Goal: Task Accomplishment & Management: Manage account settings

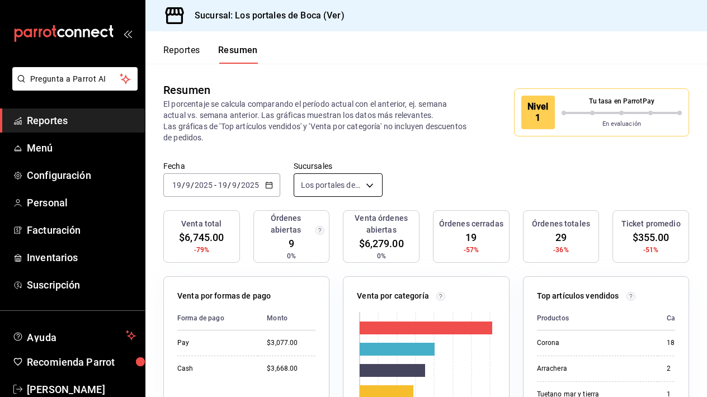
scroll to position [26, 0]
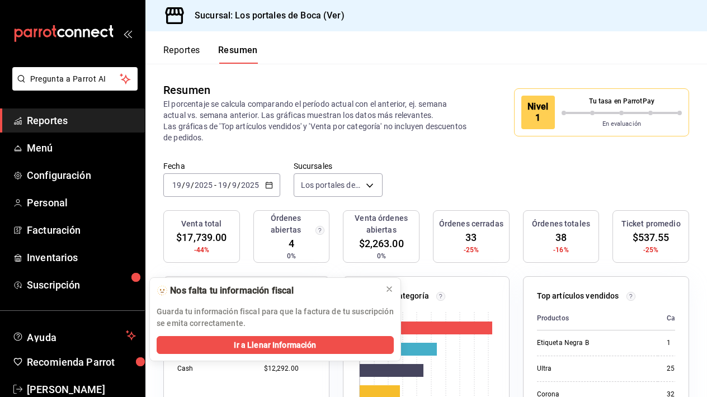
scroll to position [51, 0]
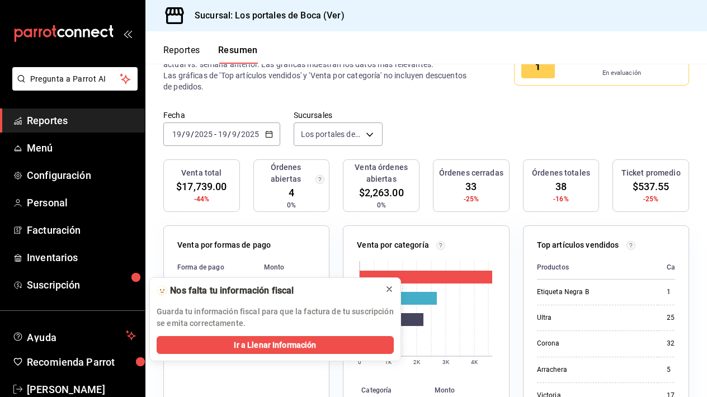
click at [387, 288] on icon at bounding box center [389, 289] width 9 height 9
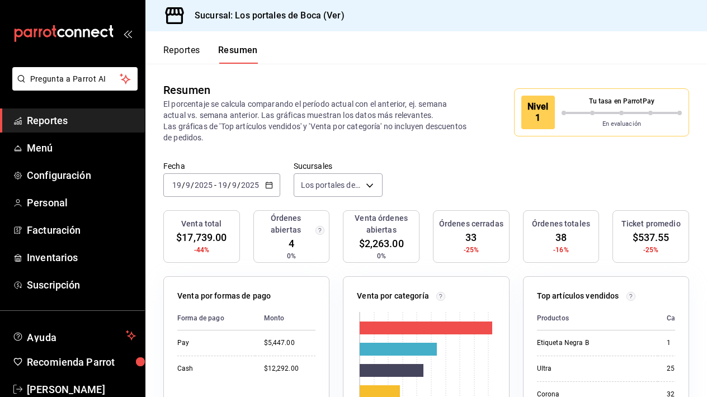
scroll to position [0, 0]
click at [299, 233] on h3 "Órdenes abiertas" at bounding box center [285, 223] width 55 height 23
click at [440, 77] on div "Resumen El porcentaje se calcula comparando el período actual con el anterior, …" at bounding box center [425, 112] width 561 height 97
click at [49, 126] on span "Reportes" at bounding box center [81, 120] width 109 height 15
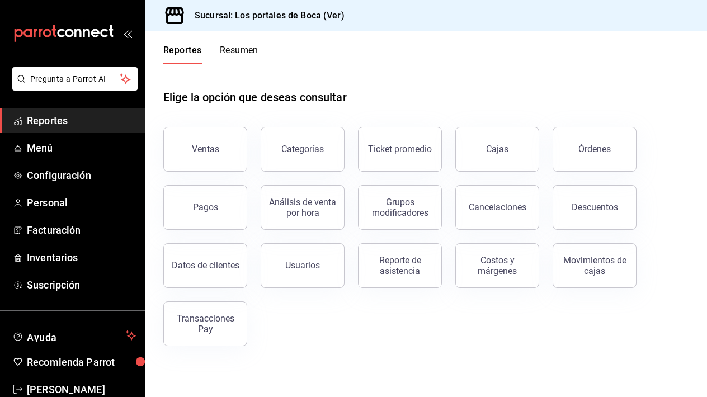
click at [49, 126] on span "Reportes" at bounding box center [81, 120] width 109 height 15
click at [49, 151] on span "Menú" at bounding box center [81, 147] width 109 height 15
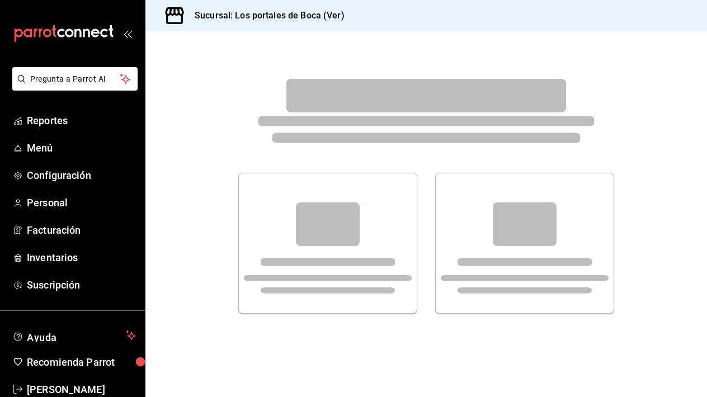
click at [49, 151] on span "Menú" at bounding box center [81, 147] width 109 height 15
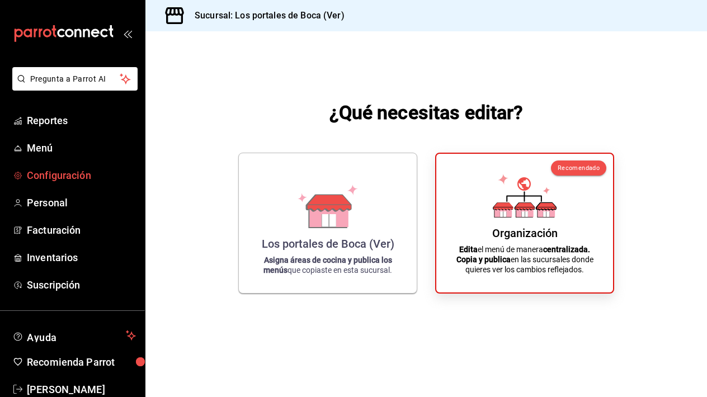
click at [59, 172] on span "Configuración" at bounding box center [81, 175] width 109 height 15
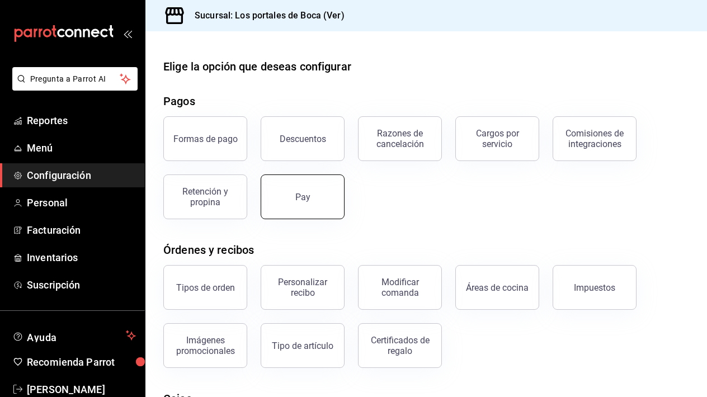
click at [330, 198] on button "Pay" at bounding box center [302, 196] width 84 height 45
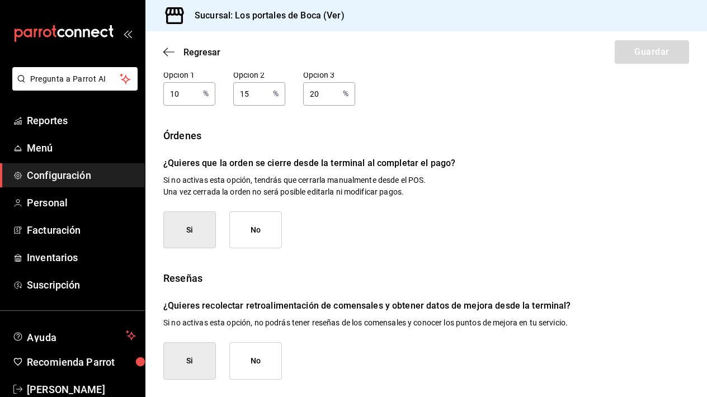
scroll to position [173, 0]
click at [49, 207] on span "Personal" at bounding box center [81, 202] width 109 height 15
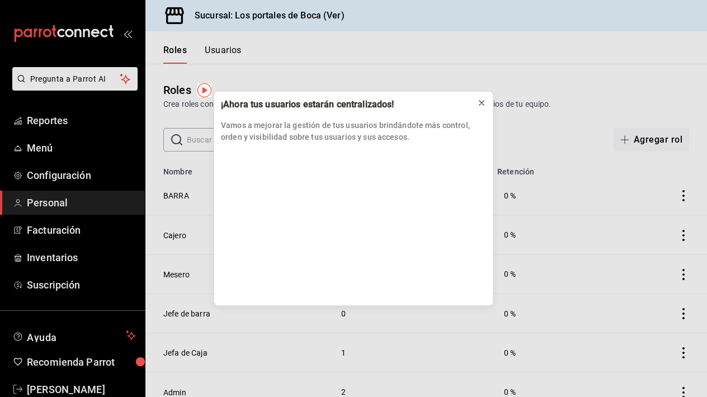
click at [482, 100] on icon at bounding box center [481, 102] width 9 height 9
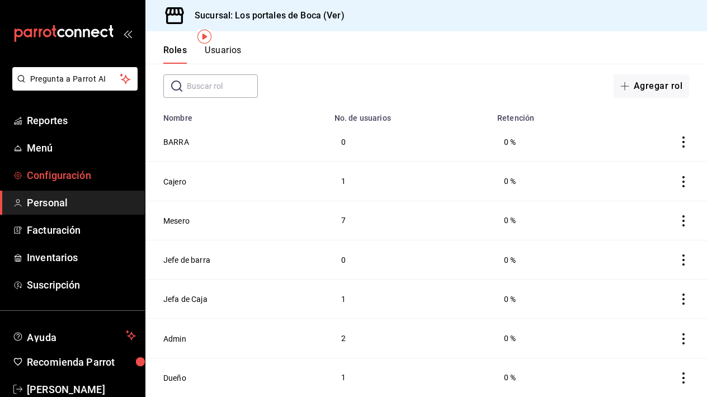
click at [81, 176] on span "Configuración" at bounding box center [81, 175] width 109 height 15
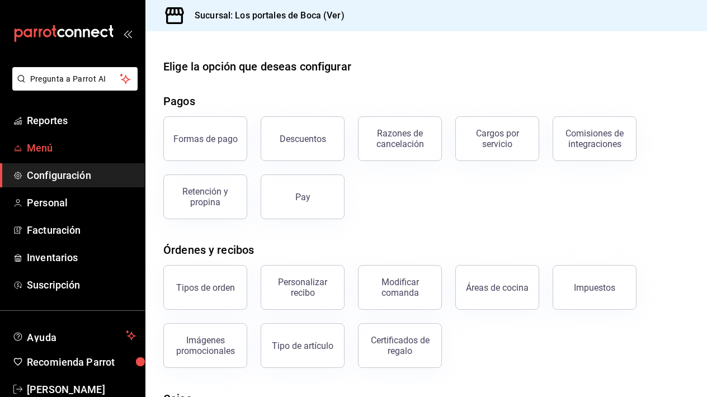
click at [48, 148] on span "Menú" at bounding box center [81, 147] width 109 height 15
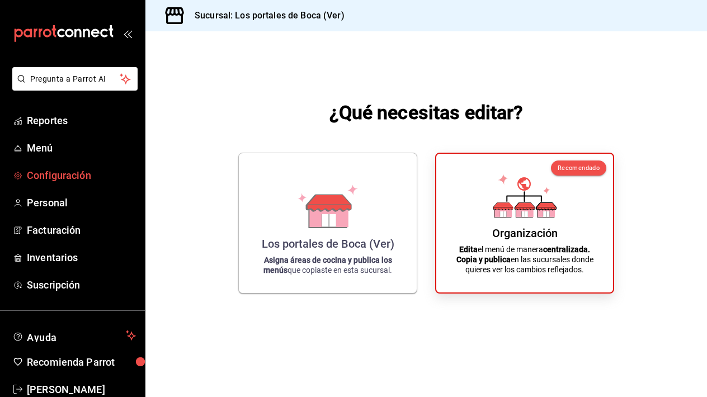
click at [71, 169] on span "Configuración" at bounding box center [81, 175] width 109 height 15
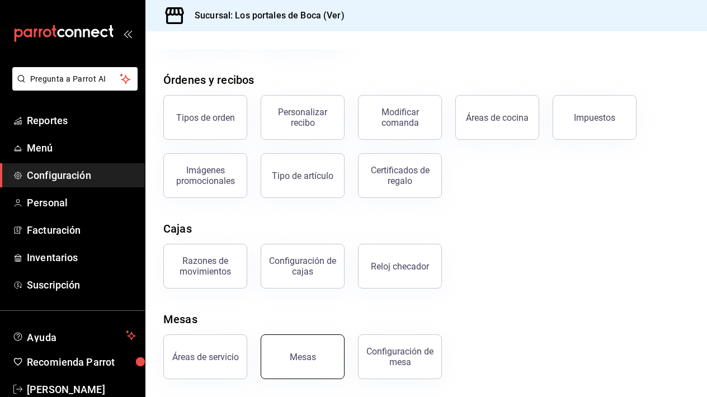
scroll to position [170, 0]
click at [317, 342] on button "Mesas" at bounding box center [302, 356] width 84 height 45
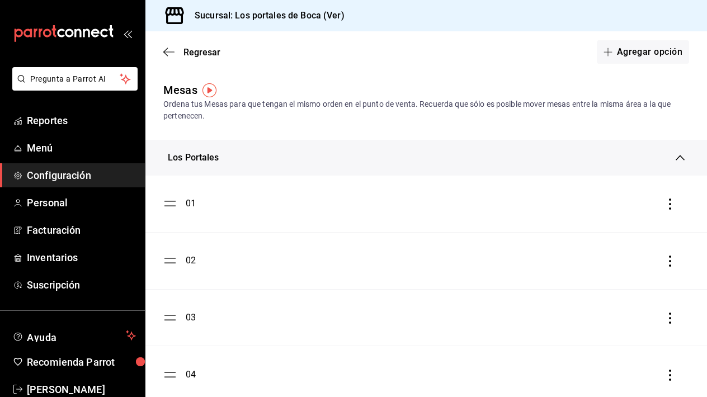
click at [281, 165] on div "Los Portales" at bounding box center [425, 158] width 561 height 36
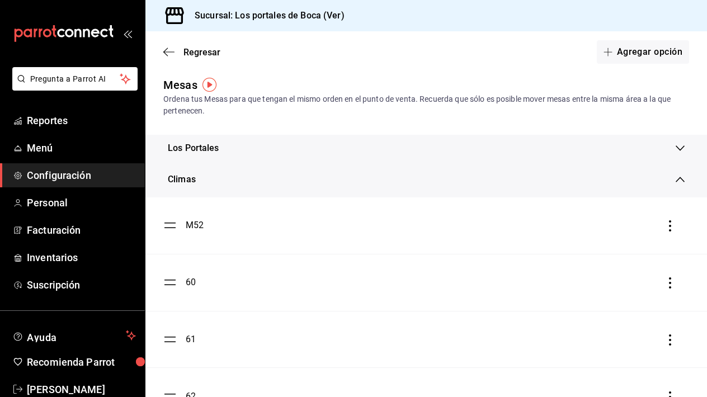
scroll to position [6, 0]
click at [261, 189] on div "Climas" at bounding box center [425, 179] width 561 height 36
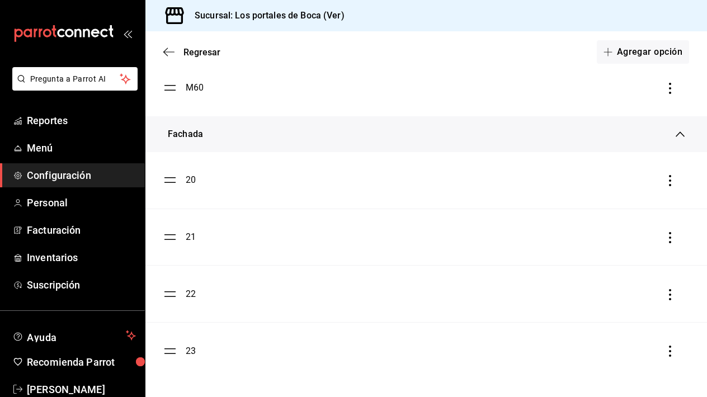
scroll to position [169, 0]
click at [290, 140] on div "Fachada" at bounding box center [422, 133] width 508 height 13
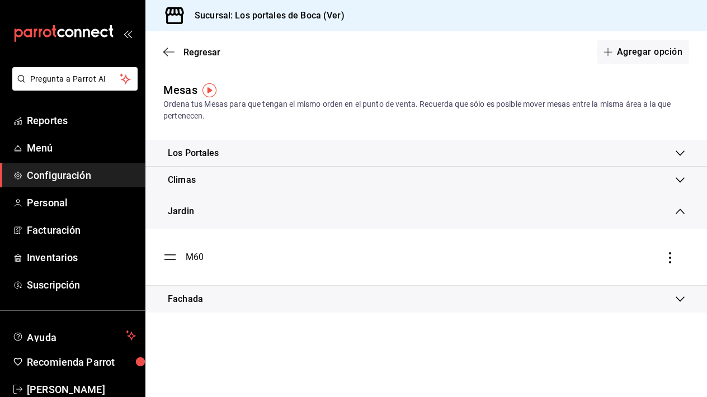
scroll to position [0, 0]
click at [678, 258] on div "M60" at bounding box center [425, 256] width 525 height 13
click at [669, 258] on icon "button" at bounding box center [670, 257] width 2 height 11
click at [623, 211] on div at bounding box center [353, 198] width 707 height 397
click at [653, 52] on button "Agregar opción" at bounding box center [642, 51] width 92 height 23
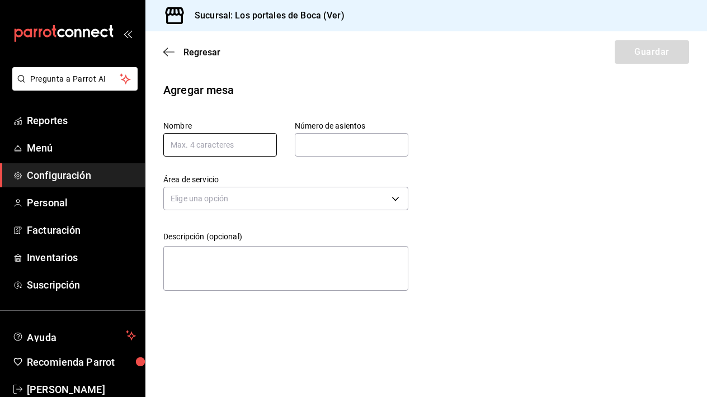
click at [259, 145] on input "text" at bounding box center [219, 144] width 113 height 23
type input "30"
click at [321, 152] on input "text" at bounding box center [351, 145] width 113 height 22
type input "4"
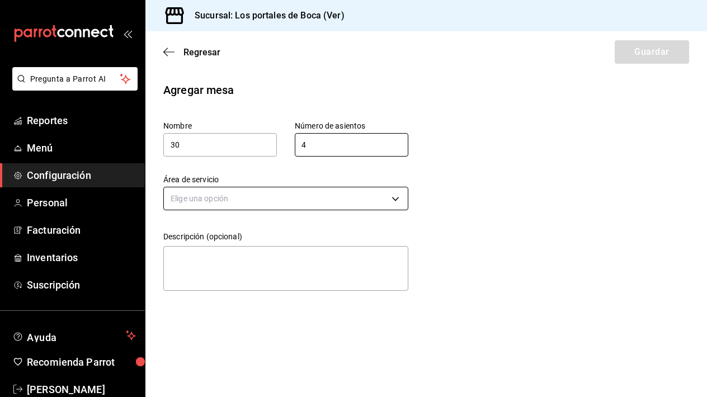
click at [281, 200] on body "Pregunta a Parrot AI Reportes Menú Configuración Personal Facturación Inventari…" at bounding box center [353, 198] width 707 height 397
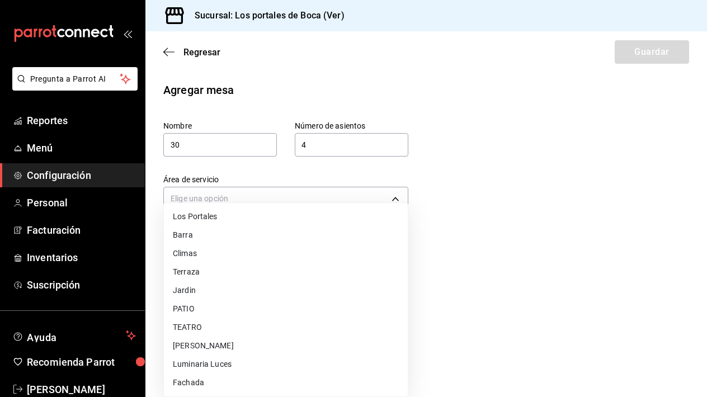
click at [237, 281] on li "Terraza" at bounding box center [286, 272] width 244 height 18
type input "ae9e0a7f-5815-4702-8e0e-bcc4dd0240de"
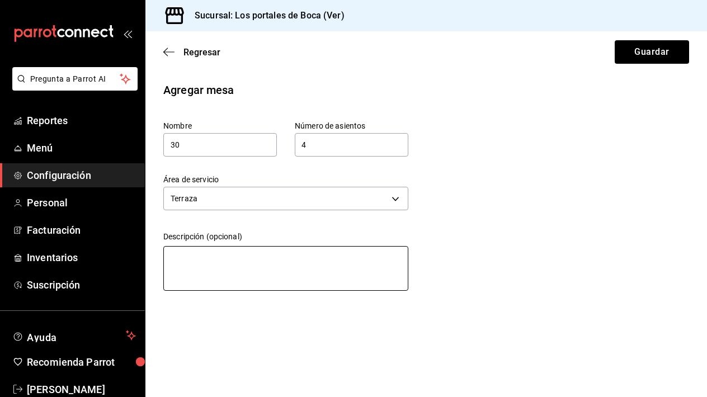
click at [223, 260] on textarea at bounding box center [285, 268] width 245 height 45
type textarea "M"
type textarea "x"
type textarea "Me"
type textarea "x"
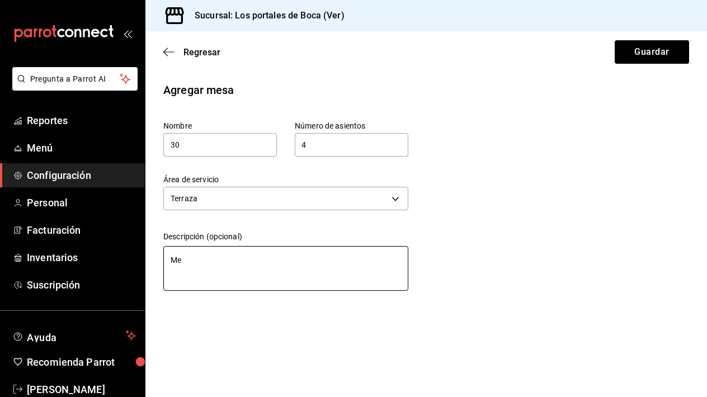
type textarea "Mes"
type textarea "x"
type textarea "Mesa"
type textarea "x"
type textarea "Mesa"
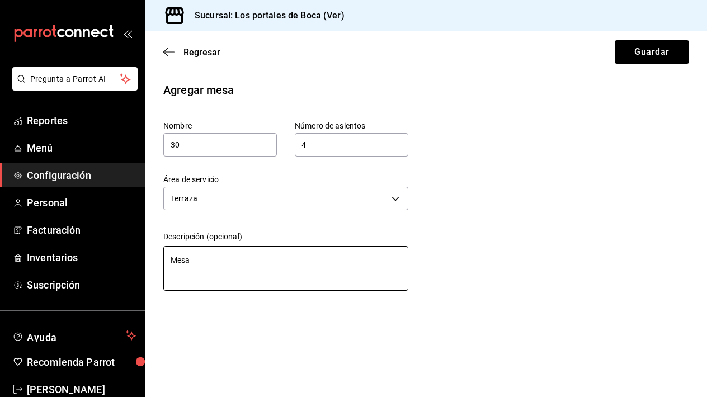
type textarea "x"
type textarea "Mesa d"
type textarea "x"
type textarea "Mesa de"
type textarea "x"
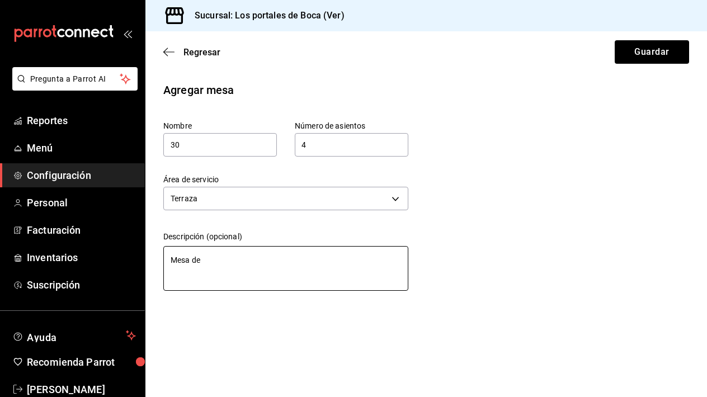
type textarea "Mesa de"
type textarea "x"
type textarea "Mesa de m"
type textarea "x"
type textarea "Mesa de ma"
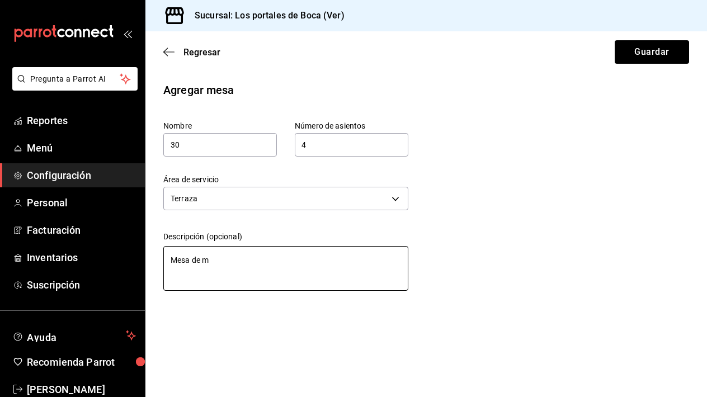
type textarea "x"
type textarea "Mesa de mad"
type textarea "x"
type textarea "Mesa de made"
type textarea "x"
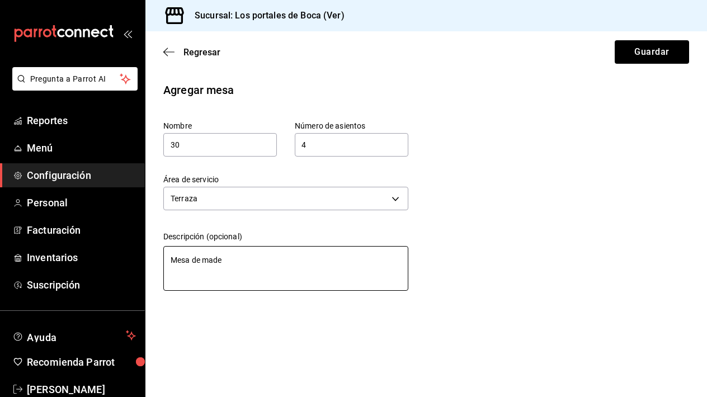
type textarea "Mesa de mader"
type textarea "x"
type textarea "Mesa de madera"
type textarea "x"
click at [244, 268] on textarea "Mesa de madera" at bounding box center [285, 268] width 245 height 45
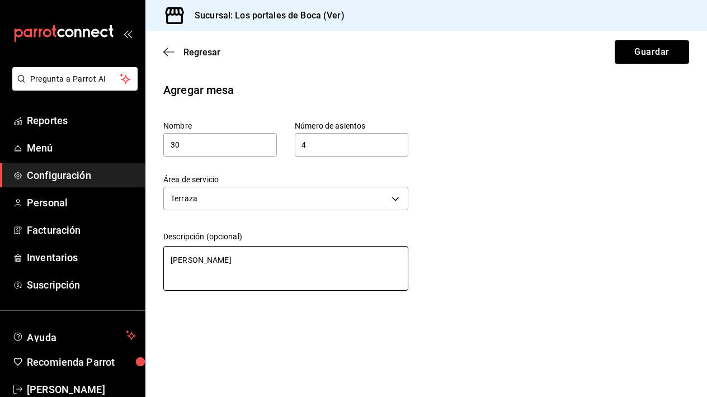
click at [244, 268] on textarea "Mesa de madera" at bounding box center [285, 268] width 245 height 45
type textarea "Mesa de madera"
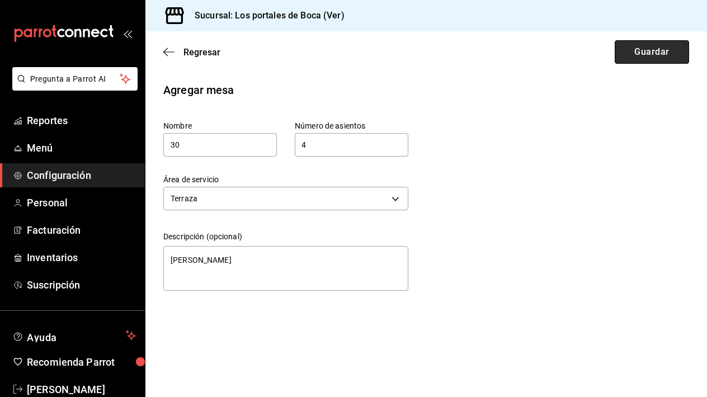
click at [636, 58] on button "Guardar" at bounding box center [651, 51] width 74 height 23
type textarea "x"
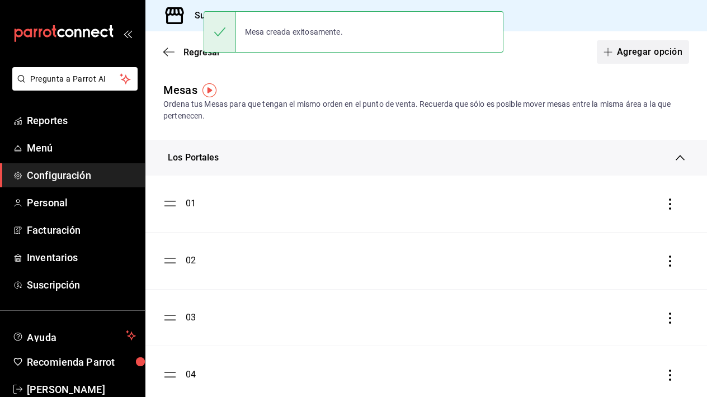
click at [638, 53] on button "Agregar opción" at bounding box center [642, 51] width 92 height 23
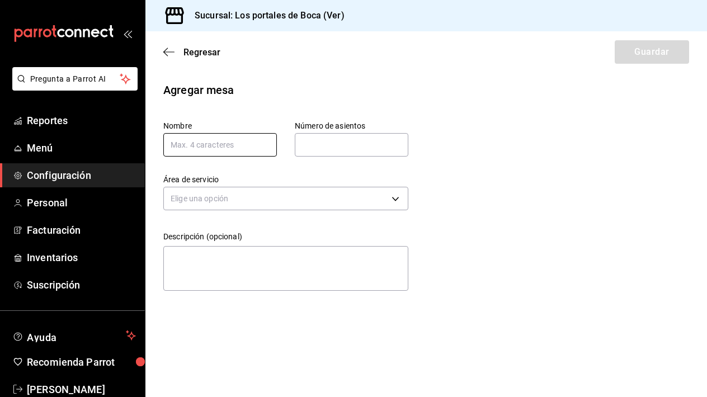
click at [223, 144] on input "text" at bounding box center [219, 144] width 113 height 23
type input "31"
click at [323, 144] on input "text" at bounding box center [351, 145] width 113 height 22
type input "6"
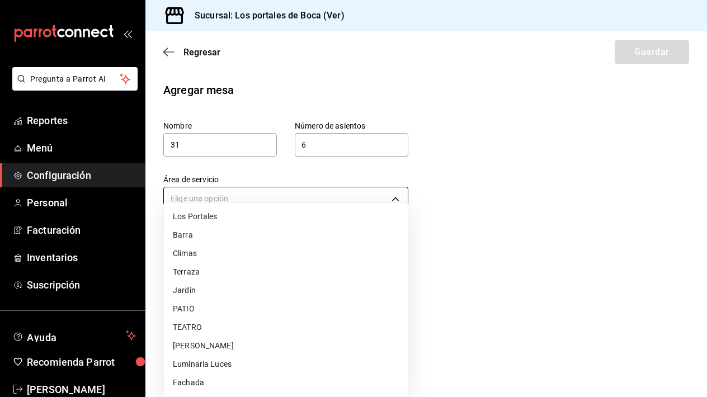
click at [257, 210] on body "Pregunta a Parrot AI Reportes Menú Configuración Personal Facturación Inventari…" at bounding box center [353, 198] width 707 height 397
click at [233, 271] on li "Terraza" at bounding box center [286, 272] width 244 height 18
type input "ae9e0a7f-5815-4702-8e0e-bcc4dd0240de"
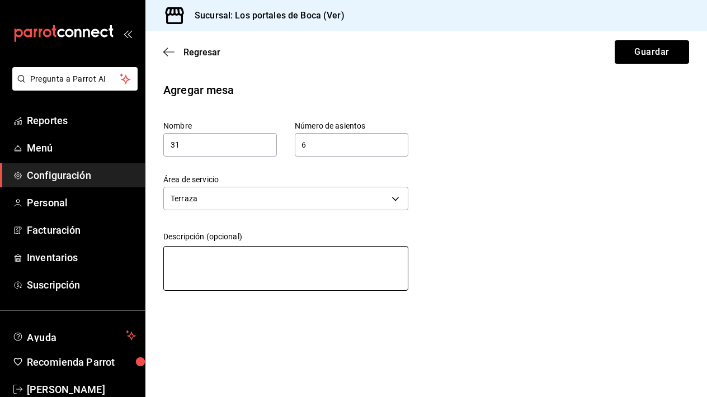
click at [230, 252] on textarea at bounding box center [285, 268] width 245 height 45
paste textarea "Mesa de madera"
type textarea "Mesa de madera"
type textarea "x"
type textarea "Mesa de madera"
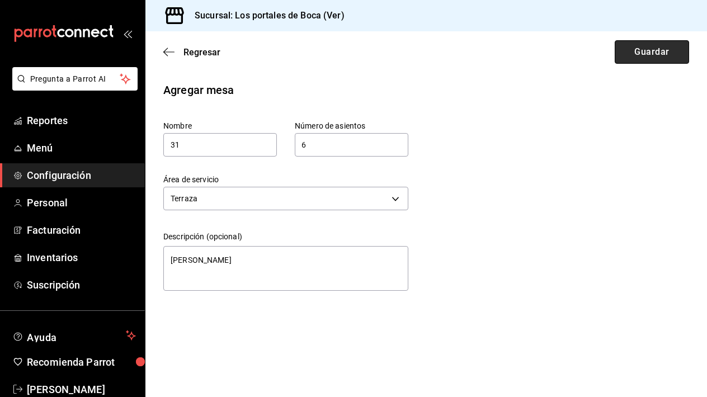
click at [646, 56] on button "Guardar" at bounding box center [651, 51] width 74 height 23
type textarea "x"
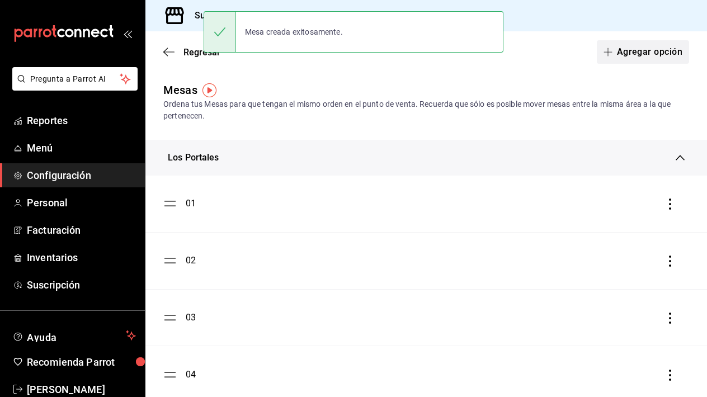
click at [629, 55] on button "Agregar opción" at bounding box center [642, 51] width 92 height 23
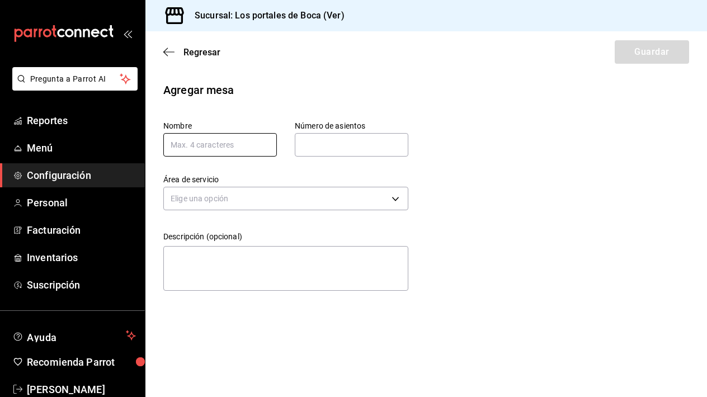
click at [214, 147] on input "text" at bounding box center [219, 144] width 113 height 23
type input "32"
click at [310, 143] on input "text" at bounding box center [351, 145] width 113 height 22
type input "6"
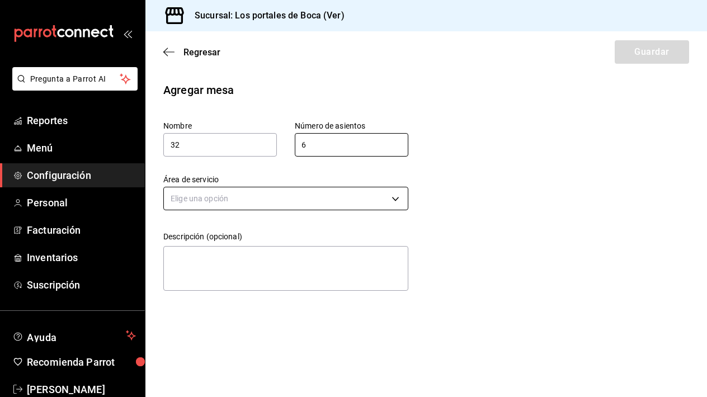
click at [296, 203] on body "Pregunta a Parrot AI Reportes Menú Configuración Personal Facturación Inventari…" at bounding box center [353, 198] width 707 height 397
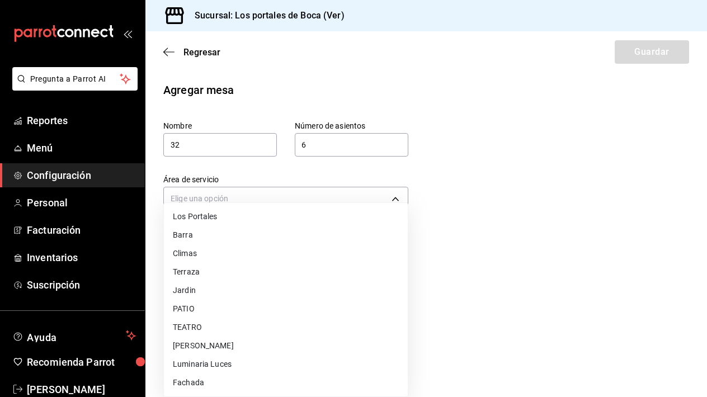
click at [233, 272] on li "Terraza" at bounding box center [286, 272] width 244 height 18
type input "ae9e0a7f-5815-4702-8e0e-bcc4dd0240de"
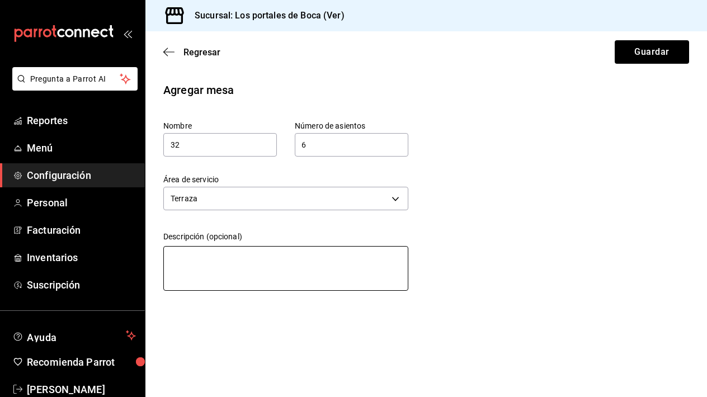
click at [249, 262] on textarea at bounding box center [285, 268] width 245 height 45
paste textarea "Mesa de madera"
type textarea "Mesa de madera"
type textarea "x"
type textarea "Mesa de madera"
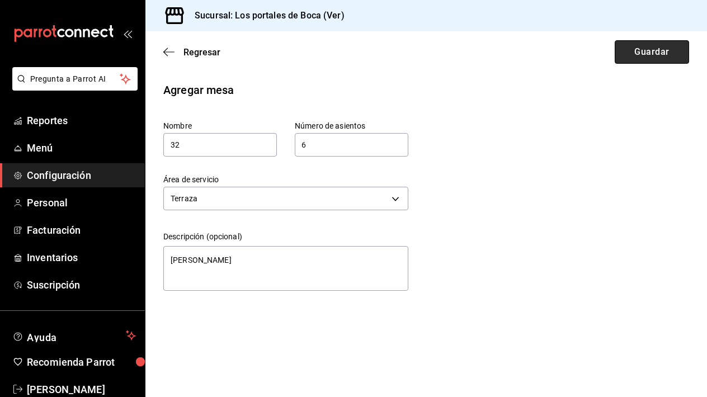
click at [661, 54] on button "Guardar" at bounding box center [651, 51] width 74 height 23
type textarea "x"
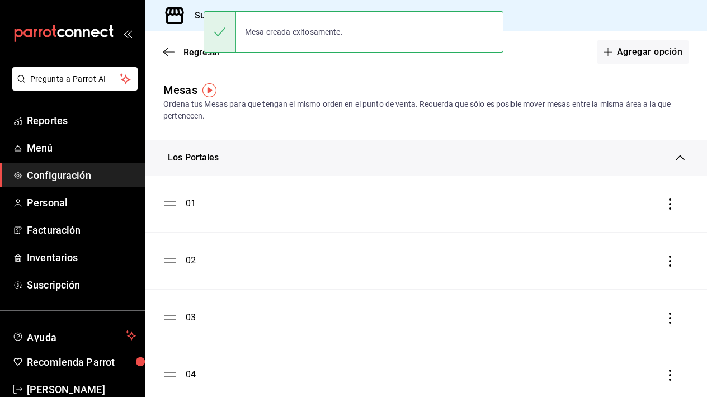
click at [353, 160] on div "Los Portales" at bounding box center [422, 157] width 508 height 13
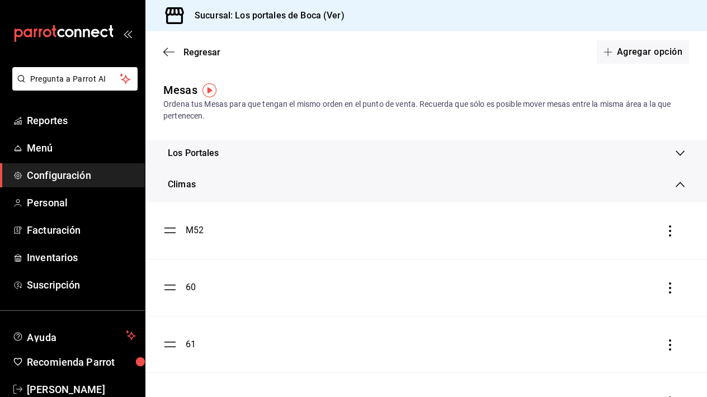
click at [338, 179] on div "Climas" at bounding box center [422, 184] width 508 height 13
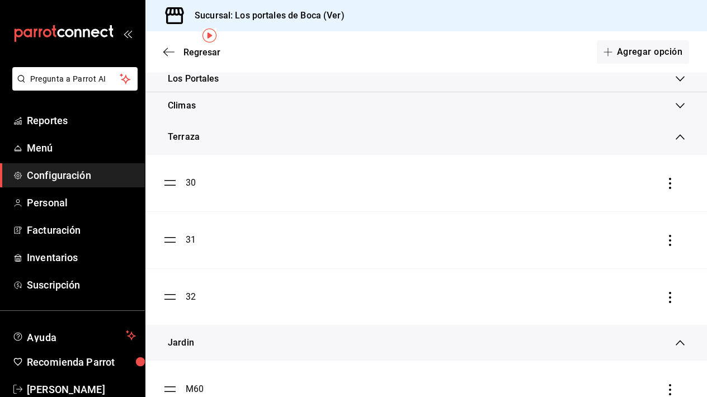
scroll to position [77, 0]
click at [627, 56] on button "Agregar opción" at bounding box center [642, 51] width 92 height 23
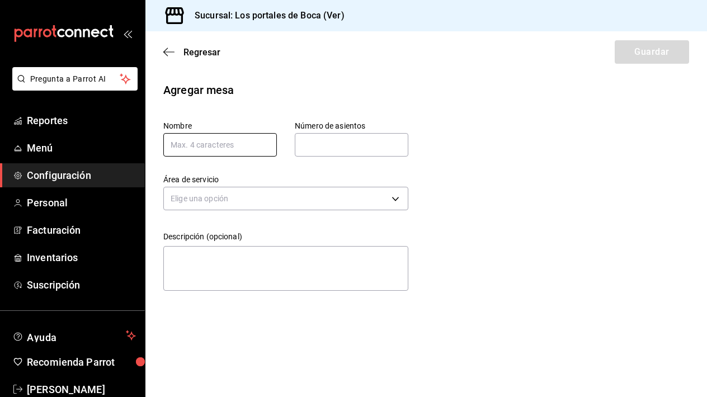
click at [244, 146] on input "text" at bounding box center [219, 144] width 113 height 23
type input "33"
click at [351, 145] on input "text" at bounding box center [351, 145] width 113 height 22
type input "6"
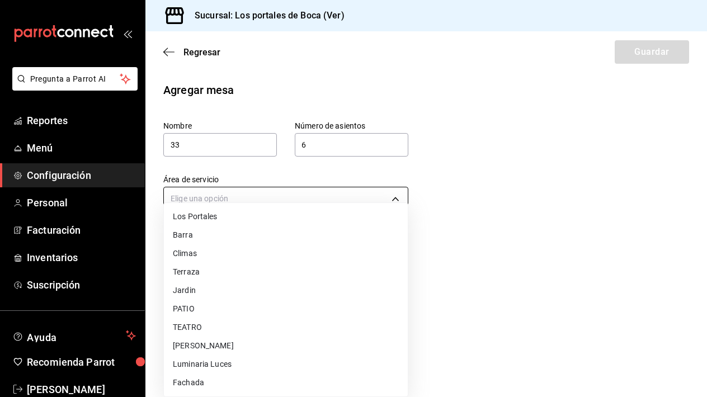
click at [282, 203] on body "Pregunta a Parrot AI Reportes Menú Configuración Personal Facturación Inventari…" at bounding box center [353, 198] width 707 height 397
click at [220, 273] on li "Terraza" at bounding box center [286, 272] width 244 height 18
type input "ae9e0a7f-5815-4702-8e0e-bcc4dd0240de"
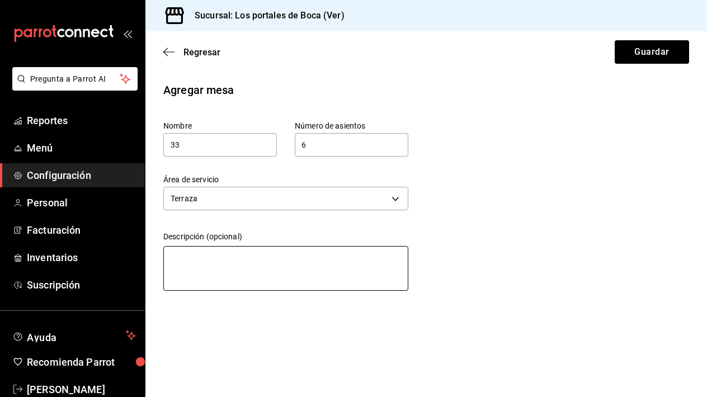
click at [220, 264] on textarea at bounding box center [285, 268] width 245 height 45
paste textarea "Mesa de madera"
type textarea "Mesa de madera"
type textarea "x"
type textarea "Mesa de madera"
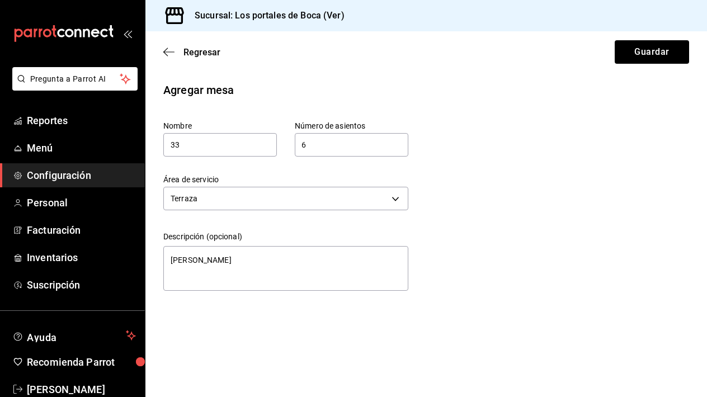
click at [645, 64] on div "Regresar Guardar" at bounding box center [425, 51] width 561 height 41
click at [645, 62] on button "Guardar" at bounding box center [651, 51] width 74 height 23
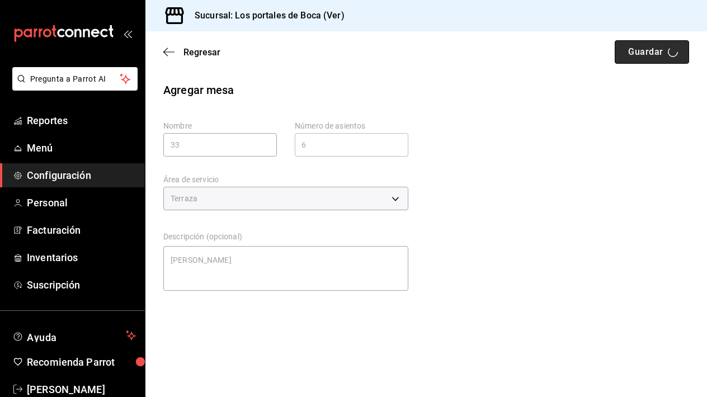
type textarea "x"
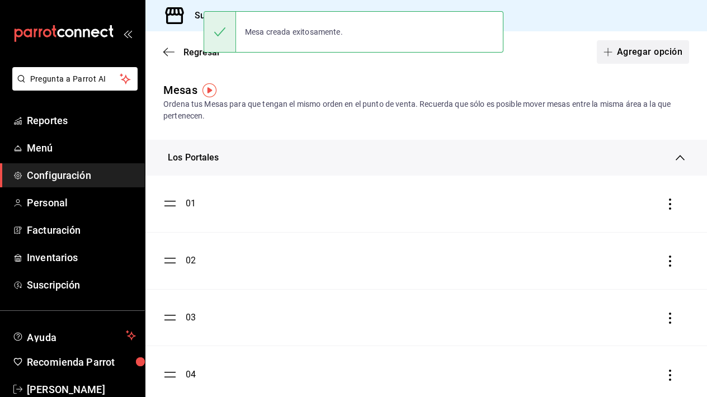
click at [638, 47] on button "Agregar opción" at bounding box center [642, 51] width 92 height 23
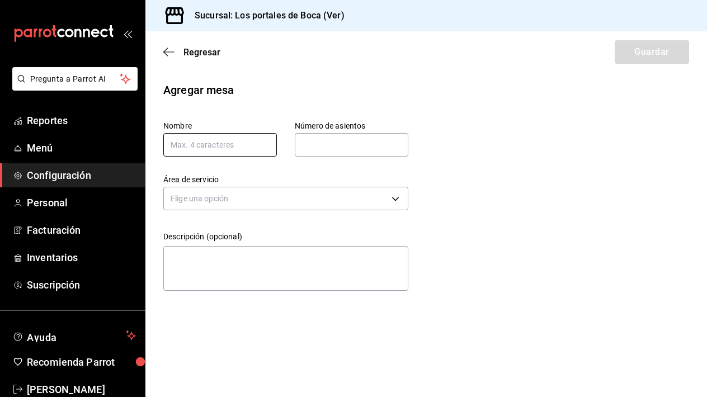
click at [234, 144] on input "text" at bounding box center [219, 144] width 113 height 23
type input "34"
click at [345, 146] on input "text" at bounding box center [351, 145] width 113 height 22
type input "4"
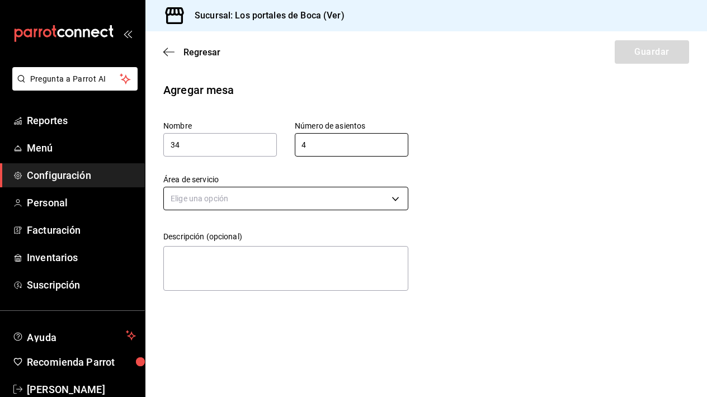
click at [305, 197] on body "Pregunta a Parrot AI Reportes Menú Configuración Personal Facturación Inventari…" at bounding box center [353, 198] width 707 height 397
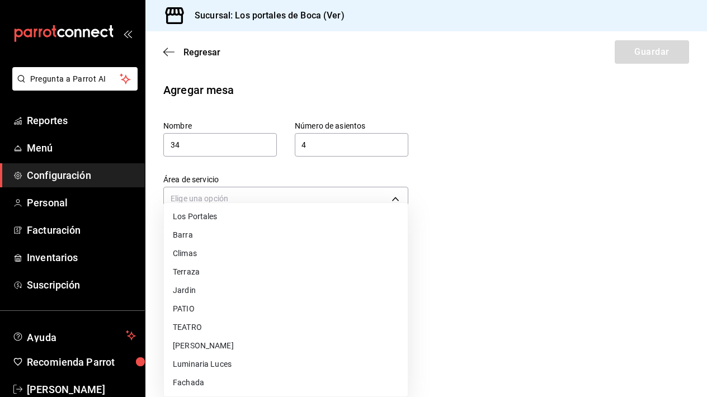
click at [246, 271] on li "Terraza" at bounding box center [286, 272] width 244 height 18
type input "ae9e0a7f-5815-4702-8e0e-bcc4dd0240de"
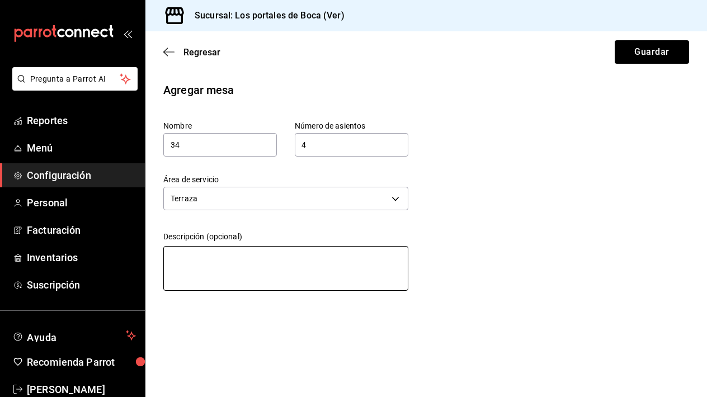
click at [230, 252] on textarea at bounding box center [285, 268] width 245 height 45
paste textarea "Mesa de madera"
type textarea "Mesa de madera"
type textarea "x"
type textarea "Mesa de madera"
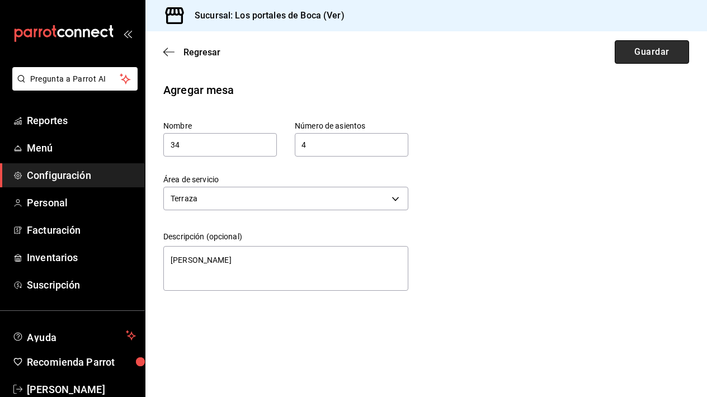
click at [643, 49] on button "Guardar" at bounding box center [651, 51] width 74 height 23
type textarea "x"
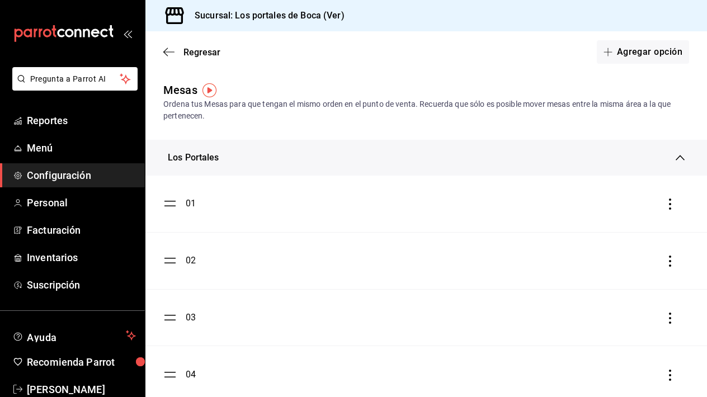
click at [499, 157] on div "Los Portales" at bounding box center [422, 157] width 508 height 13
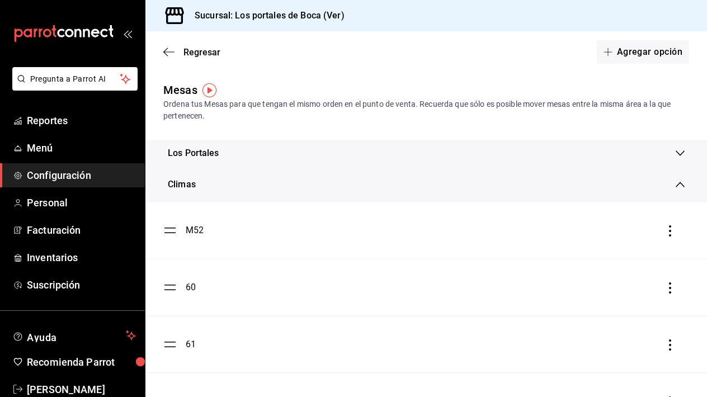
click at [451, 190] on div "Climas" at bounding box center [422, 184] width 508 height 13
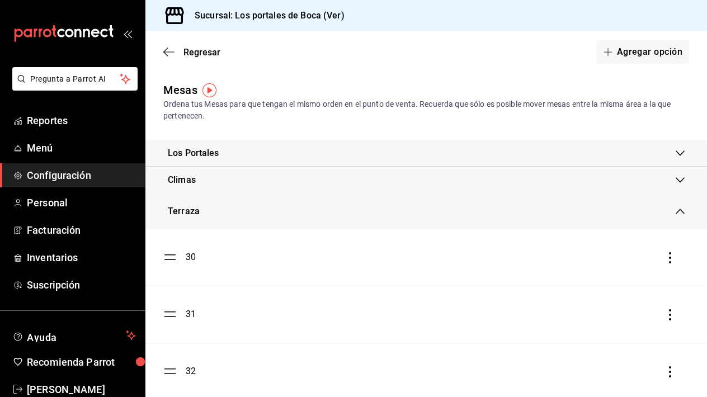
click at [426, 213] on div "Terraza" at bounding box center [422, 211] width 508 height 13
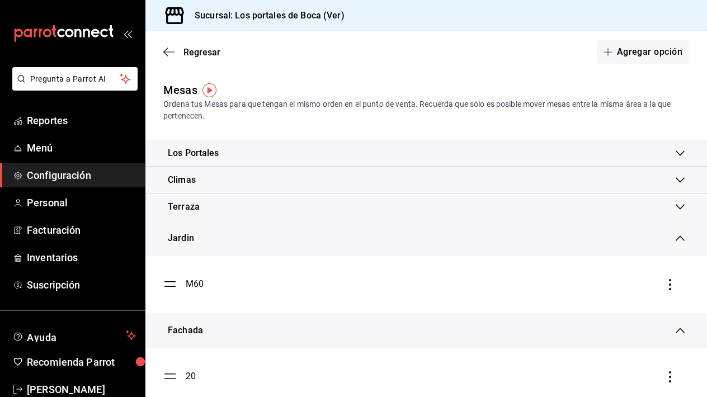
click at [238, 208] on div "Terraza" at bounding box center [422, 206] width 508 height 13
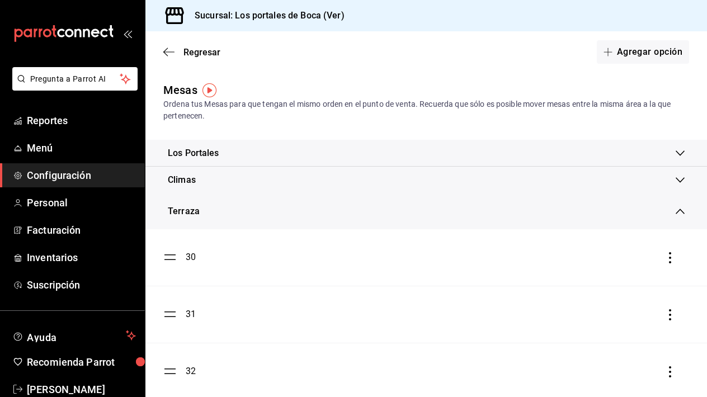
click at [235, 212] on div "Terraza" at bounding box center [422, 211] width 508 height 13
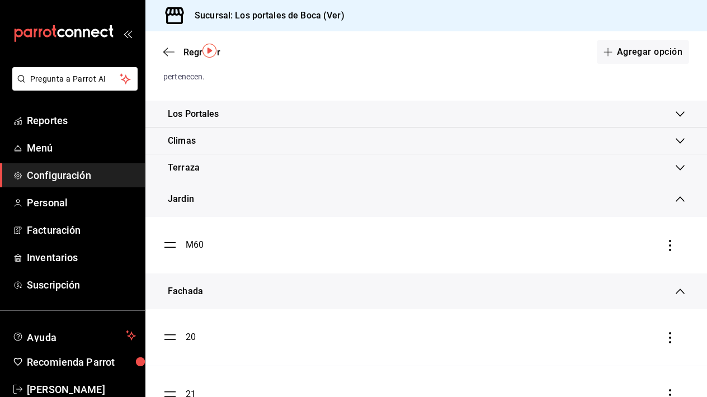
scroll to position [40, 0]
click at [638, 45] on button "Agregar opción" at bounding box center [642, 51] width 92 height 23
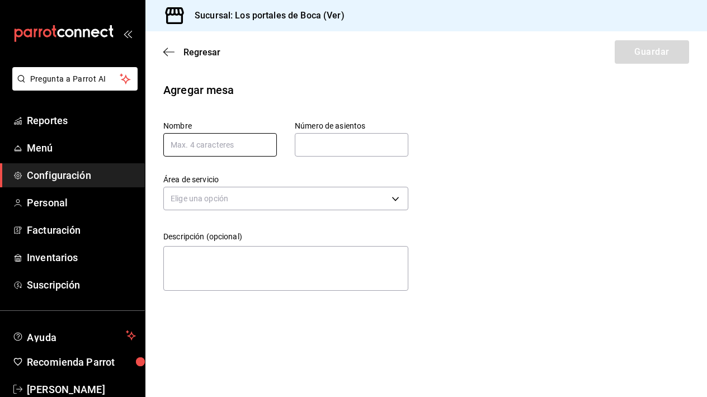
click at [262, 150] on input "text" at bounding box center [219, 144] width 113 height 23
type input "35"
click at [349, 140] on input "text" at bounding box center [351, 145] width 113 height 22
type input "4"
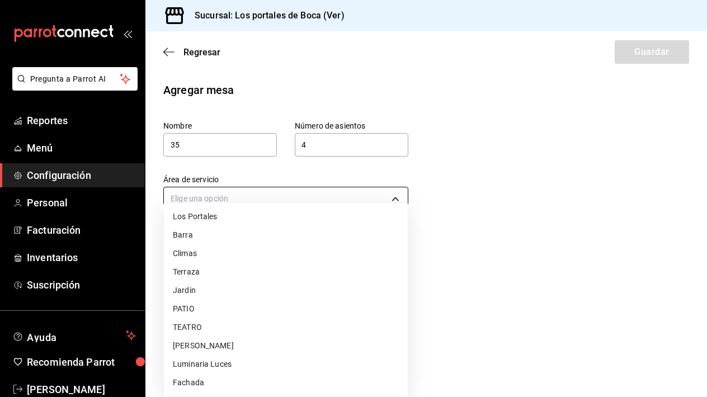
click at [265, 191] on body "Pregunta a Parrot AI Reportes Menú Configuración Personal Facturación Inventari…" at bounding box center [353, 198] width 707 height 397
click at [212, 290] on li "Jardin" at bounding box center [286, 290] width 244 height 18
type input "e0d8b1e3-38e3-4807-833e-31f98c46a352"
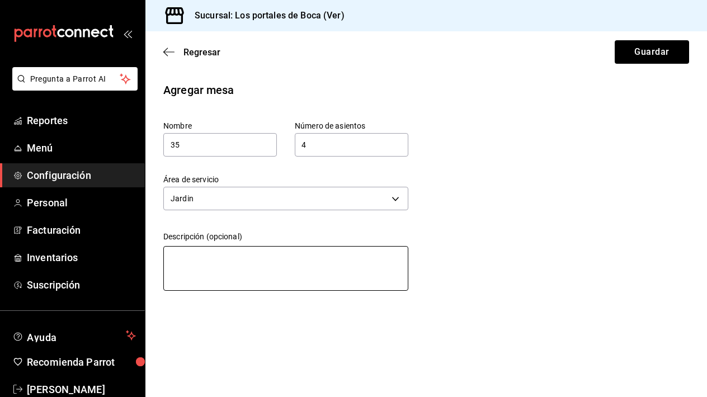
click at [207, 257] on textarea at bounding box center [285, 268] width 245 height 45
type textarea "p"
type textarea "x"
type textarea "pe"
type textarea "x"
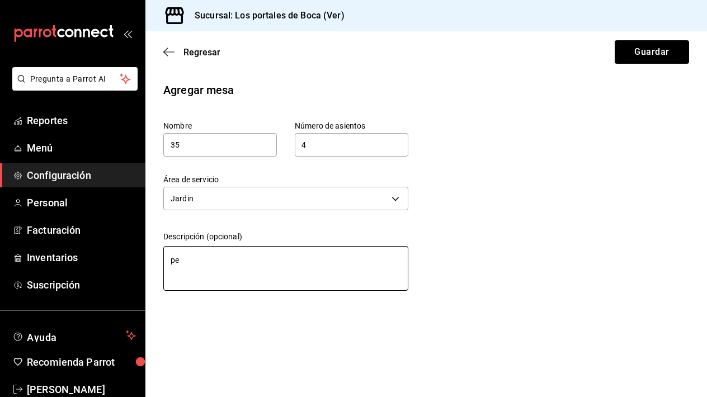
type textarea "per"
type textarea "x"
type textarea "pe"
type textarea "x"
type textarea "p"
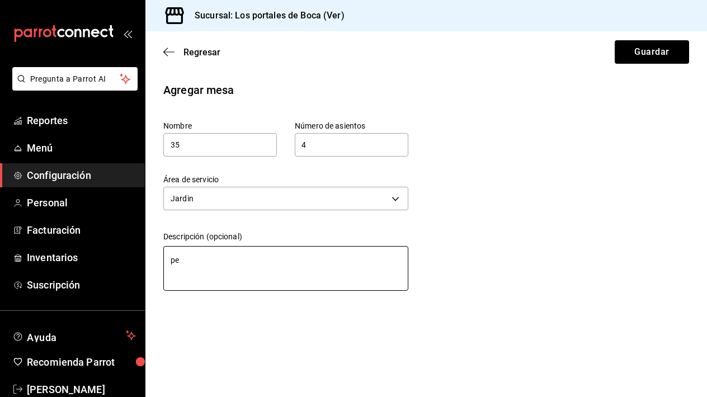
type textarea "x"
type textarea "P"
type textarea "x"
type textarea "Pe"
type textarea "x"
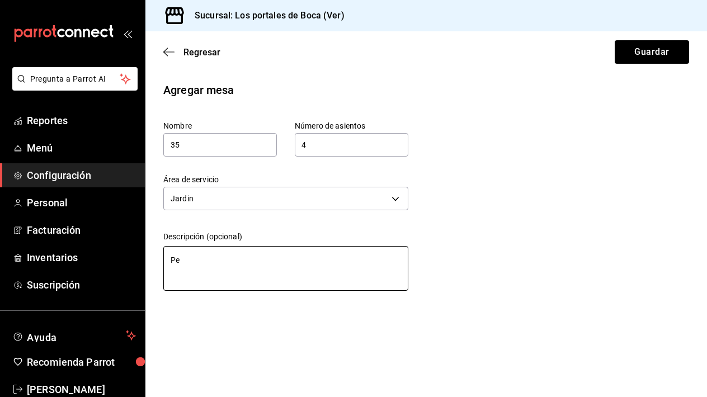
type textarea "Per"
type textarea "x"
type textarea "Peri"
type textarea "x"
type textarea "Periq"
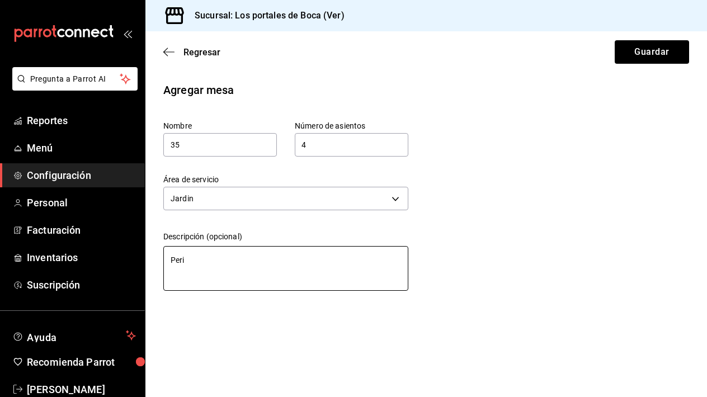
type textarea "x"
type textarea "Periqu"
type textarea "x"
type textarea "Perique"
type textarea "x"
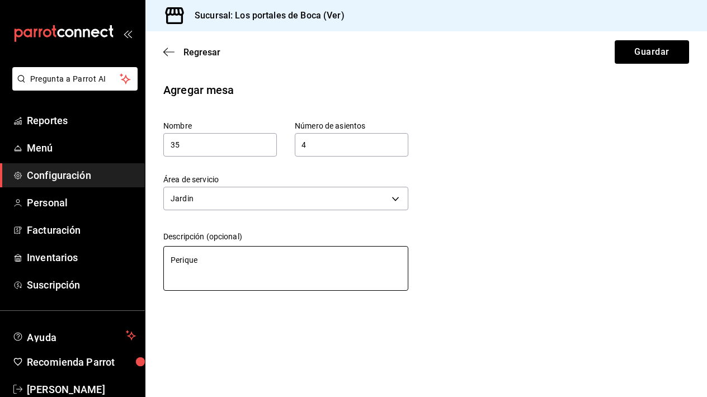
type textarea "Periquer"
type textarea "x"
type textarea "Periquera"
type textarea "x"
click at [231, 267] on textarea "Periquera" at bounding box center [285, 268] width 245 height 45
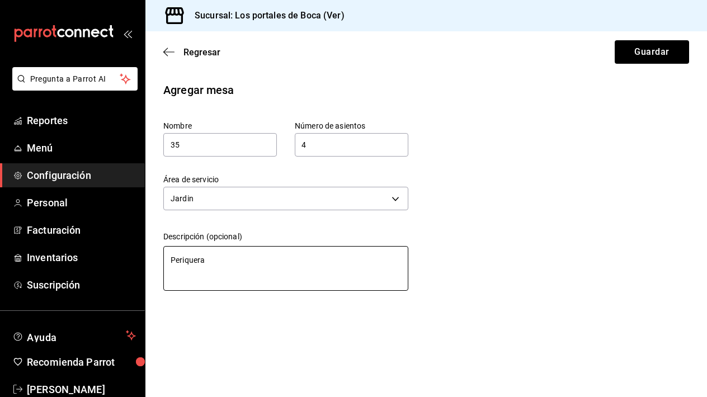
click at [231, 267] on textarea "Periquera" at bounding box center [285, 268] width 245 height 45
type textarea "Periquera"
click at [457, 215] on div "Agregar mesa Nombre 35 Número de asientos 4 Número de asientos Área de servicio…" at bounding box center [425, 189] width 561 height 214
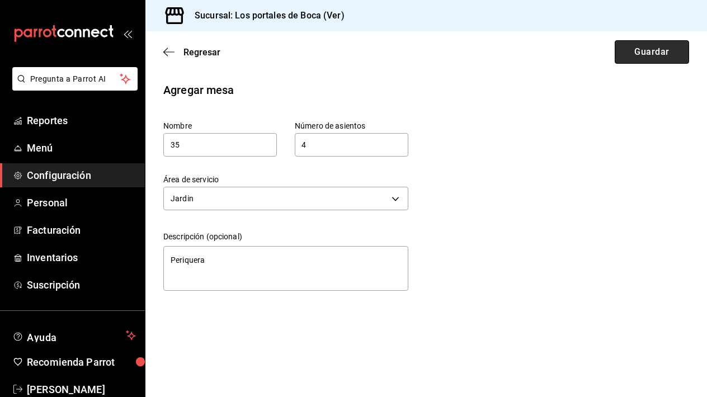
click at [627, 58] on button "Guardar" at bounding box center [651, 51] width 74 height 23
type textarea "x"
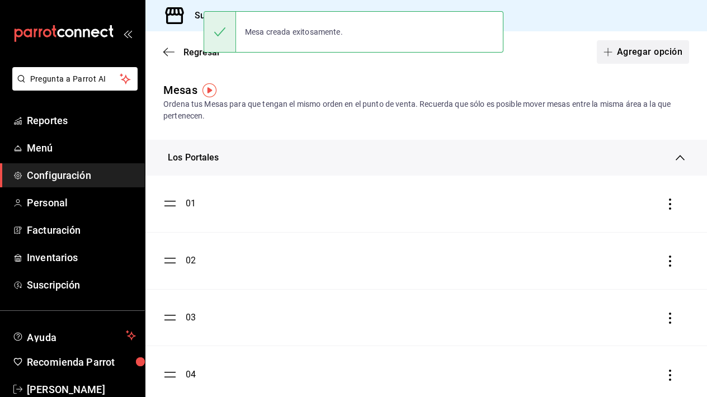
click at [604, 58] on button "Agregar opción" at bounding box center [642, 51] width 92 height 23
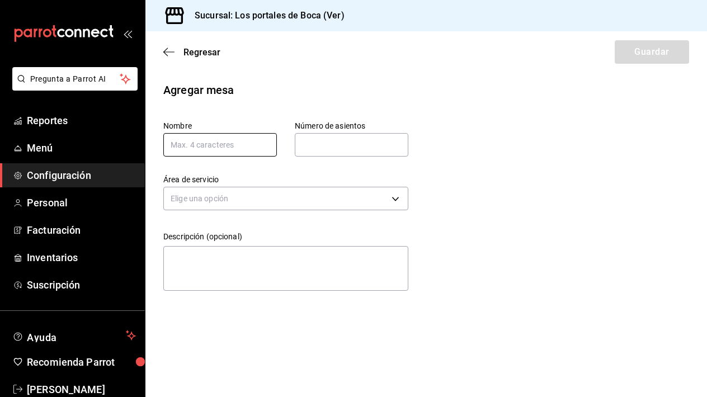
click at [224, 144] on input "text" at bounding box center [219, 144] width 113 height 23
type input "36"
click at [327, 149] on input "text" at bounding box center [351, 145] width 113 height 22
type input "6"
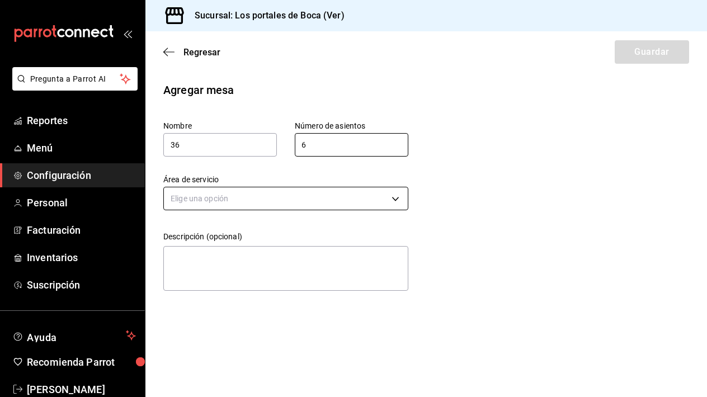
click at [297, 202] on body "Pregunta a Parrot AI Reportes Menú Configuración Personal Facturación Inventari…" at bounding box center [353, 198] width 707 height 397
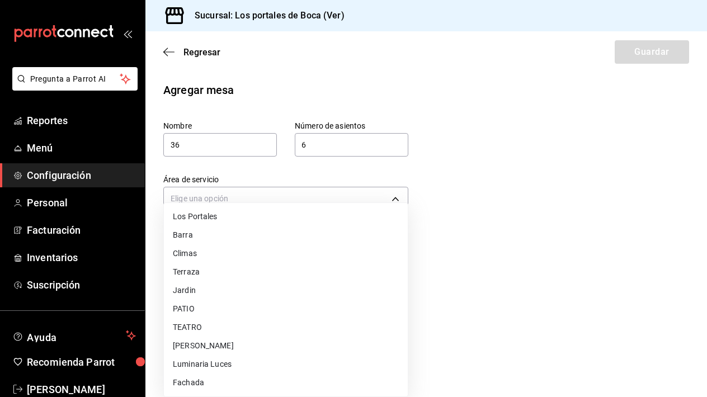
click at [225, 285] on li "Jardin" at bounding box center [286, 290] width 244 height 18
type input "e0d8b1e3-38e3-4807-833e-31f98c46a352"
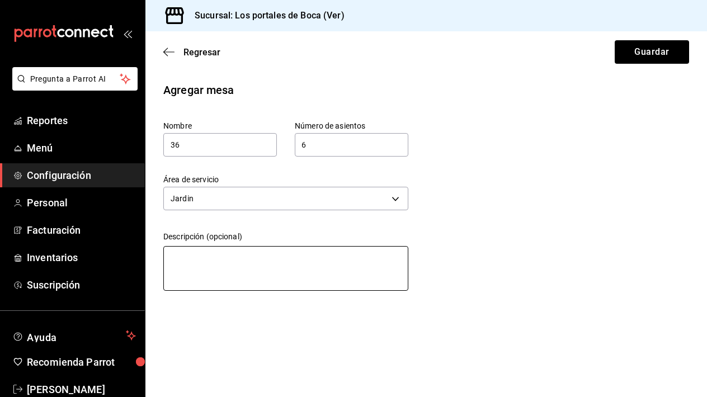
click at [231, 258] on textarea at bounding box center [285, 268] width 245 height 45
paste textarea "Periquera"
type textarea "Periquera"
type textarea "x"
type textarea "Periquera"
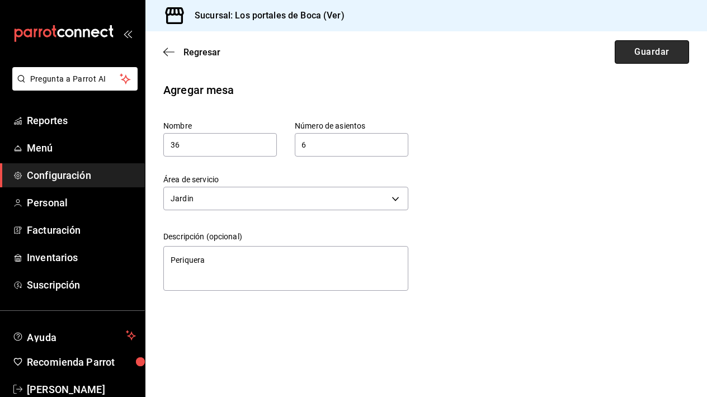
click at [625, 56] on button "Guardar" at bounding box center [651, 51] width 74 height 23
type textarea "x"
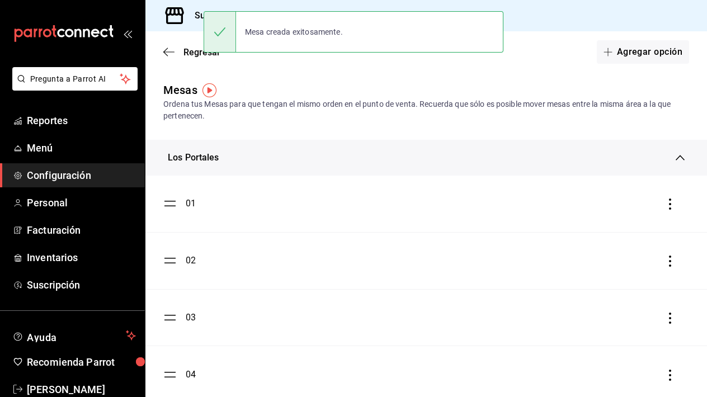
click at [380, 151] on div "Los Portales" at bounding box center [425, 158] width 561 height 36
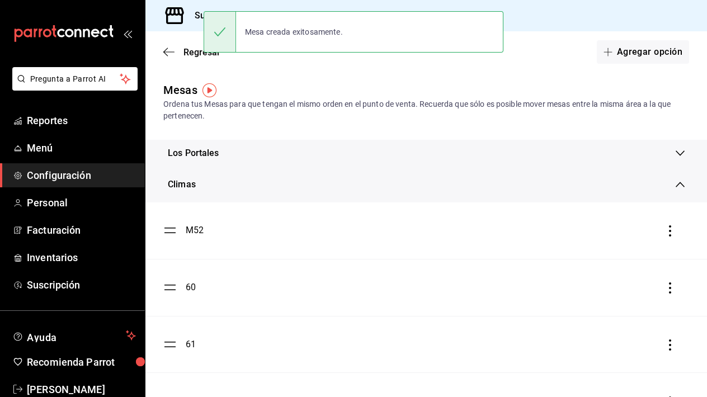
click at [337, 188] on div "Climas" at bounding box center [422, 184] width 508 height 13
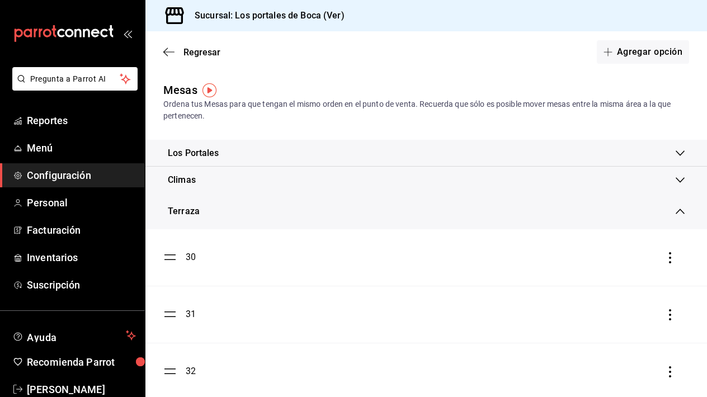
click at [328, 212] on div "Terraza" at bounding box center [422, 211] width 508 height 13
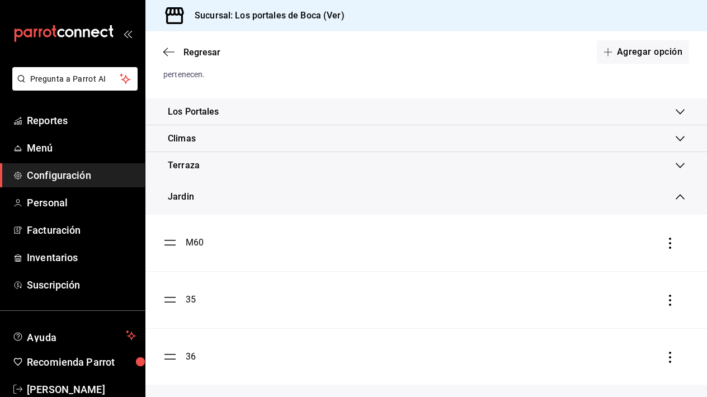
scroll to position [92, 0]
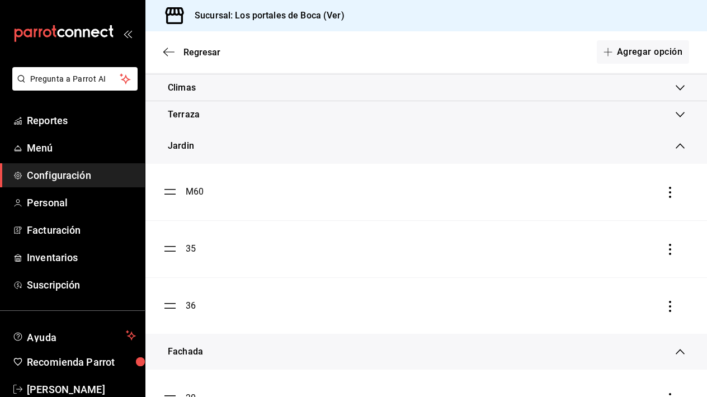
click at [325, 157] on div "Jardin" at bounding box center [425, 146] width 561 height 36
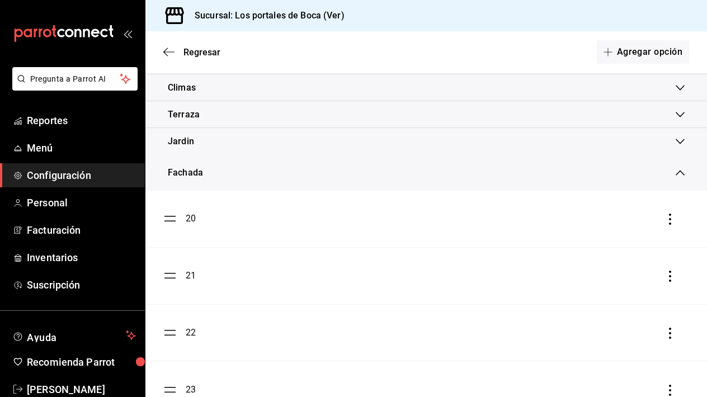
click at [308, 169] on div "Fachada" at bounding box center [422, 172] width 508 height 13
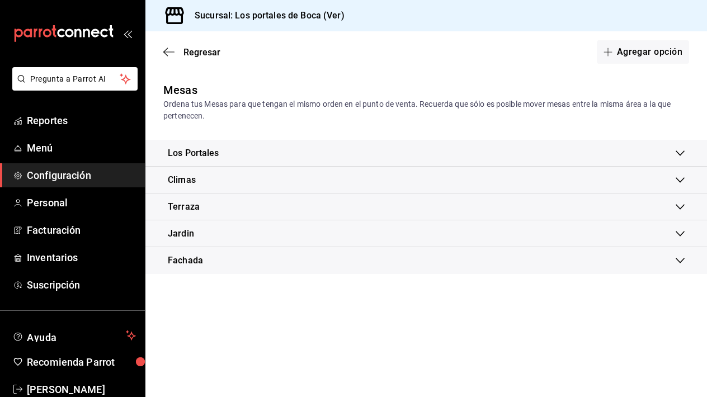
scroll to position [0, 0]
click at [631, 55] on button "Agregar opción" at bounding box center [642, 51] width 92 height 23
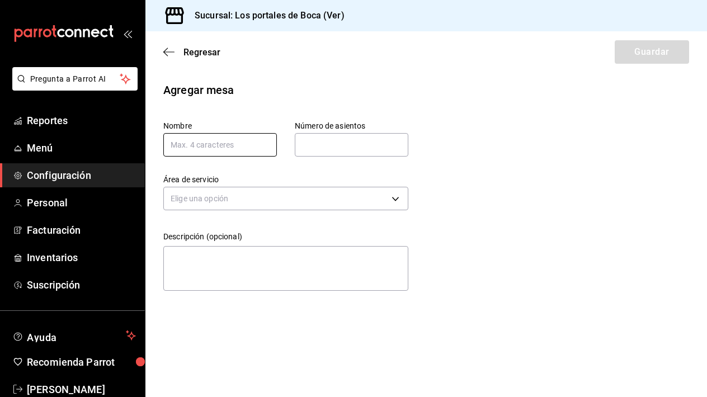
click at [253, 141] on input "text" at bounding box center [219, 144] width 113 height 23
type input "37"
click at [325, 138] on input "text" at bounding box center [351, 145] width 113 height 22
type input "4"
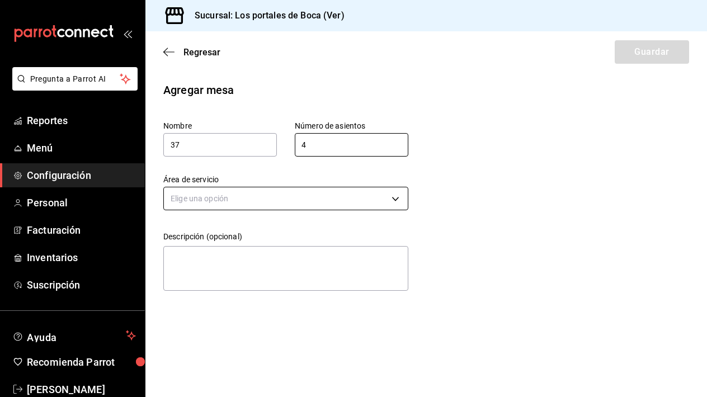
click at [300, 200] on body "Pregunta a Parrot AI Reportes Menú Configuración Personal Facturación Inventari…" at bounding box center [353, 198] width 707 height 397
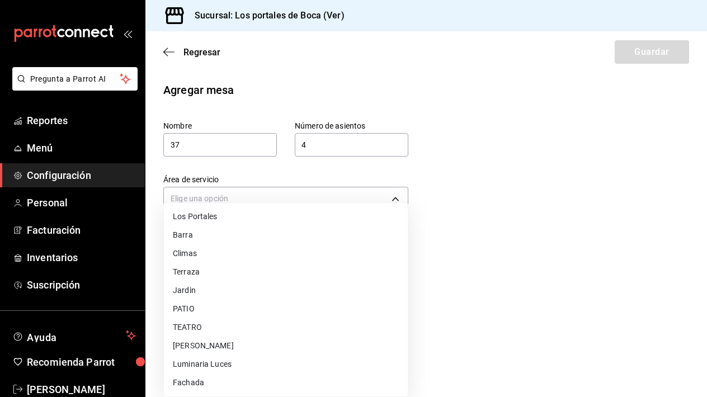
click at [231, 293] on li "Jardin" at bounding box center [286, 290] width 244 height 18
type input "e0d8b1e3-38e3-4807-833e-31f98c46a352"
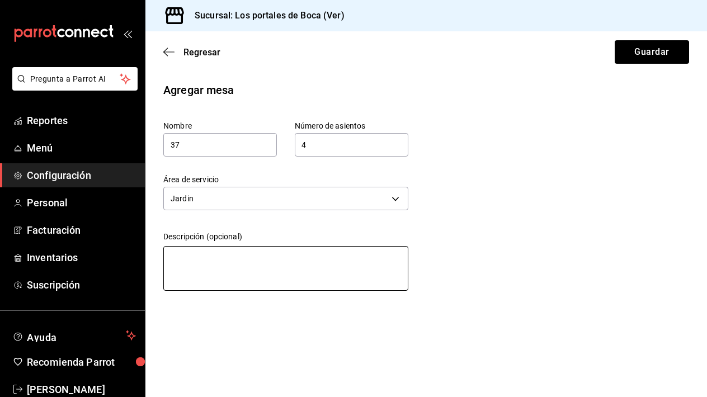
click at [226, 253] on textarea at bounding box center [285, 268] width 245 height 45
paste textarea "Periquera"
type textarea "Periquera"
type textarea "x"
type textarea "Periquera"
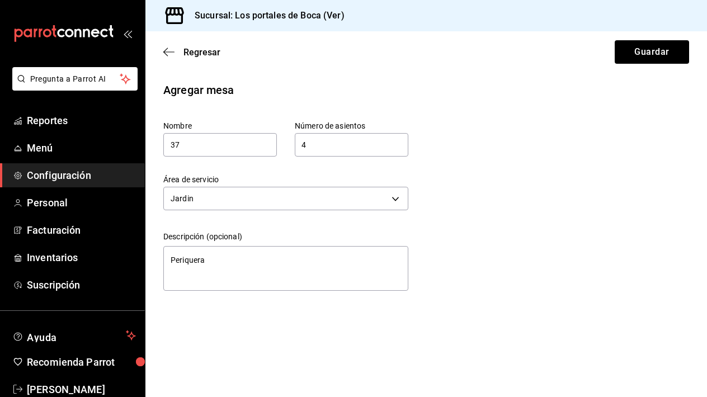
click at [465, 210] on div "Agregar mesa Nombre 37 Número de asientos 4 Número de asientos Área de servicio…" at bounding box center [425, 189] width 561 height 214
click at [643, 58] on button "Guardar" at bounding box center [651, 51] width 74 height 23
type textarea "x"
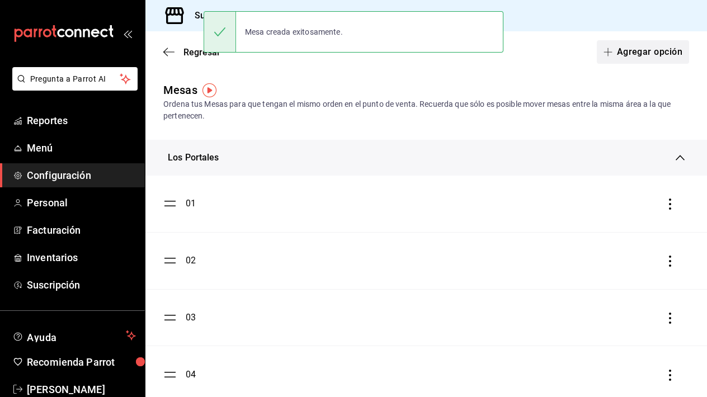
click at [646, 60] on button "Agregar opción" at bounding box center [642, 51] width 92 height 23
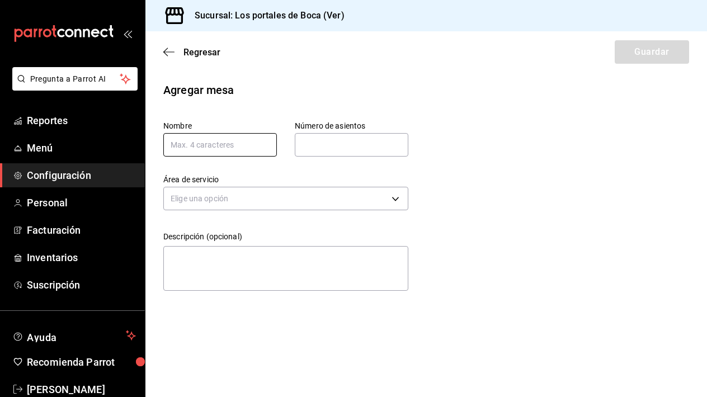
click at [216, 140] on input "text" at bounding box center [219, 144] width 113 height 23
type input "38"
click at [343, 149] on input "text" at bounding box center [351, 145] width 113 height 22
type input "4"
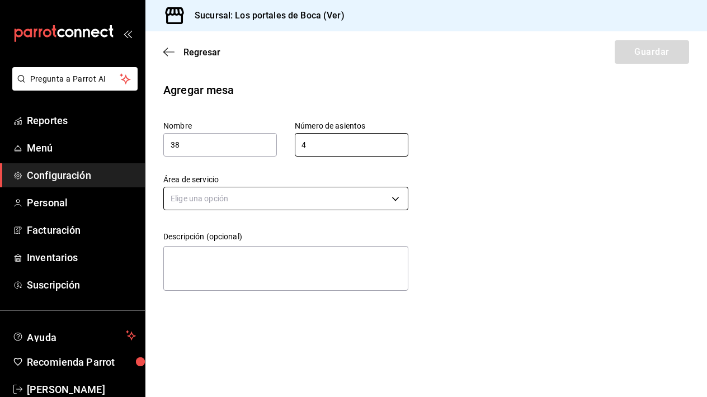
click at [227, 195] on body "Pregunta a Parrot AI Reportes Menú Configuración Personal Facturación Inventari…" at bounding box center [353, 198] width 707 height 397
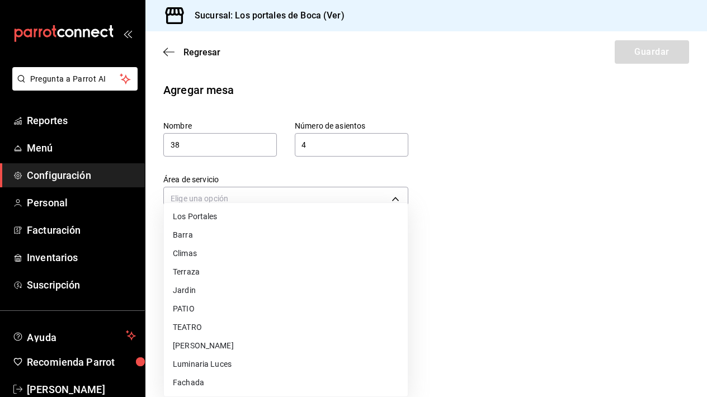
click at [206, 297] on li "Jardin" at bounding box center [286, 290] width 244 height 18
type input "e0d8b1e3-38e3-4807-833e-31f98c46a352"
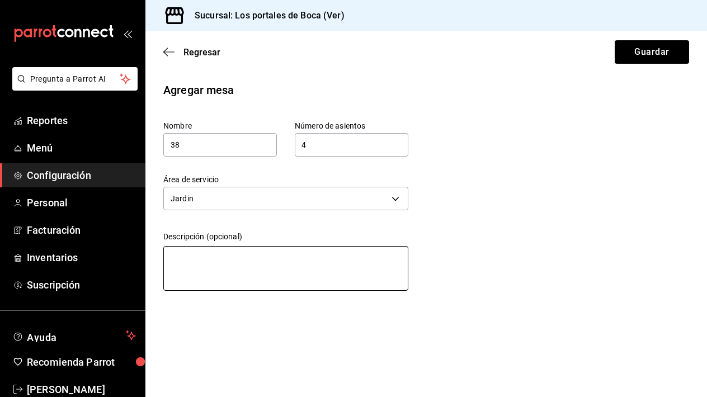
click at [211, 269] on textarea at bounding box center [285, 268] width 245 height 45
paste textarea "Periquera"
type textarea "Periquera"
type textarea "x"
type textarea "Periquera"
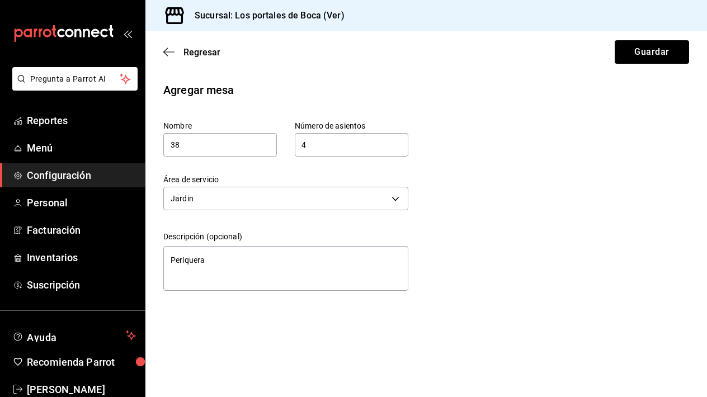
click at [434, 235] on div "Agregar mesa Nombre 38 Número de asientos 4 Número de asientos Área de servicio…" at bounding box center [425, 189] width 561 height 214
click at [647, 54] on button "Guardar" at bounding box center [651, 51] width 74 height 23
type textarea "x"
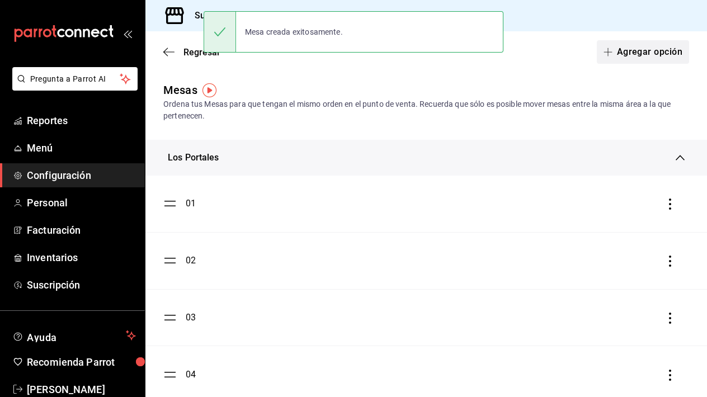
click at [661, 58] on button "Agregar opción" at bounding box center [642, 51] width 92 height 23
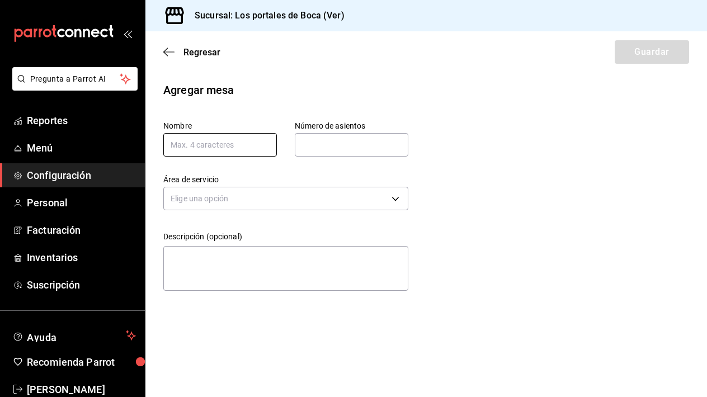
click at [225, 148] on input "text" at bounding box center [219, 144] width 113 height 23
type input "40"
click at [356, 143] on input "text" at bounding box center [351, 145] width 113 height 22
type input "4"
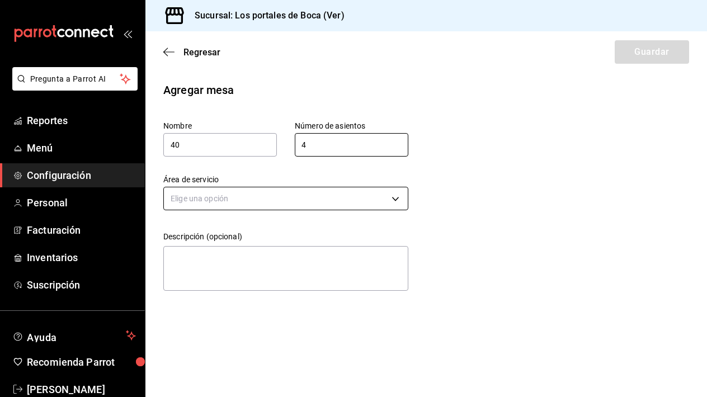
click at [317, 191] on body "Pregunta a Parrot AI Reportes Menú Configuración Personal Facturación Inventari…" at bounding box center [353, 198] width 707 height 397
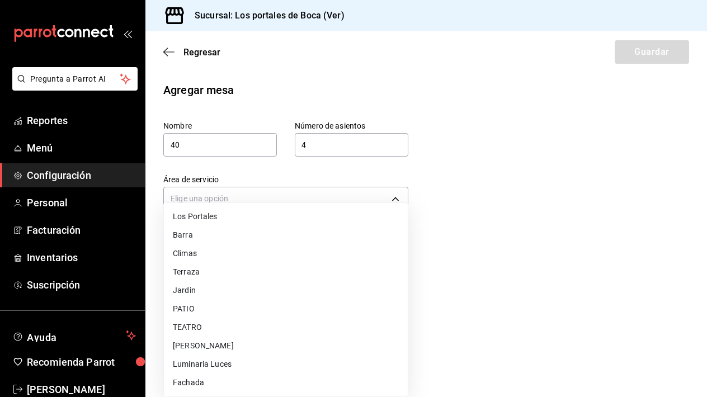
click at [208, 291] on li "Jardin" at bounding box center [286, 290] width 244 height 18
type input "e0d8b1e3-38e3-4807-833e-31f98c46a352"
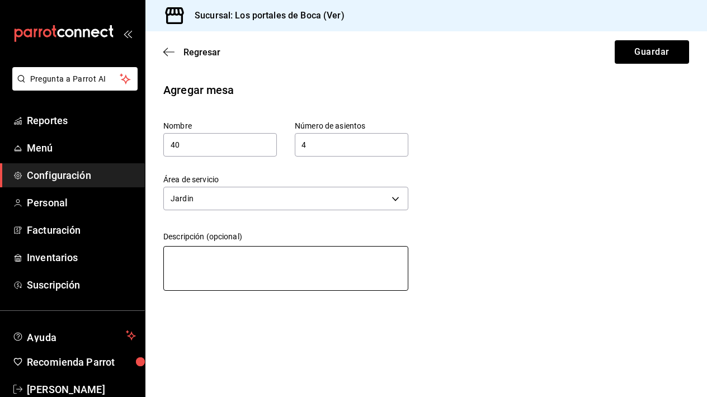
click at [225, 260] on textarea at bounding box center [285, 268] width 245 height 45
type textarea "m"
type textarea "x"
type textarea "me"
type textarea "x"
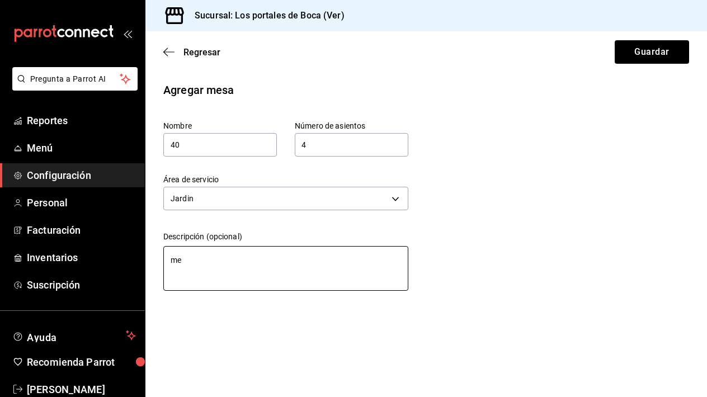
type textarea "m"
type textarea "x"
type textarea "M"
type textarea "x"
type textarea "Me"
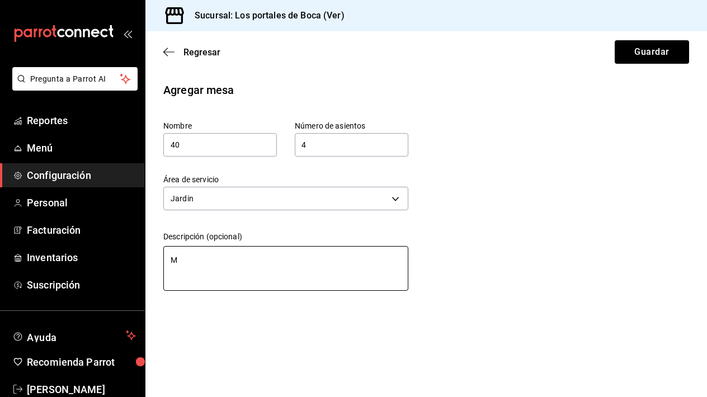
type textarea "x"
type textarea "Mes"
type textarea "x"
type textarea "Mesa"
type textarea "x"
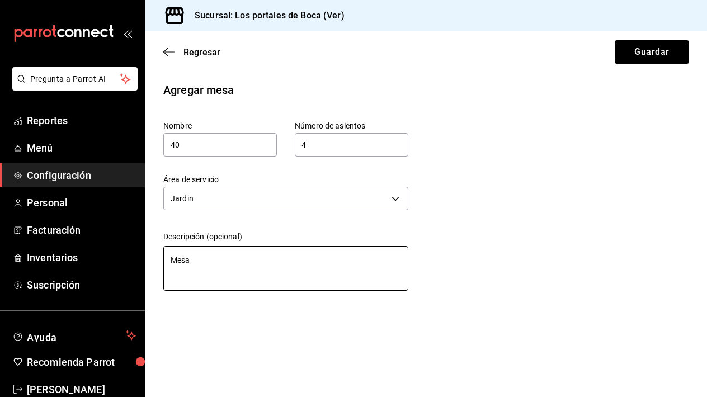
type textarea "Mesa"
type textarea "x"
type textarea "Mesa d"
type textarea "x"
type textarea "Mesa de"
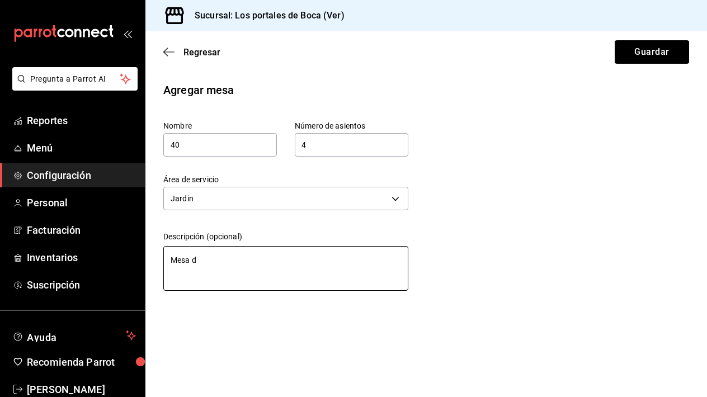
type textarea "x"
type textarea "Mesa de"
type textarea "x"
type textarea "Mesa de e"
type textarea "x"
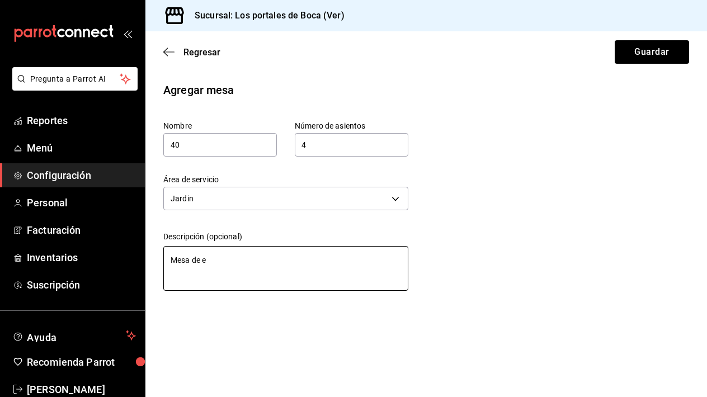
type textarea "Mesa de ex"
type textarea "x"
type textarea "Mesa de ext"
type textarea "x"
type textarea "Mesa de exte"
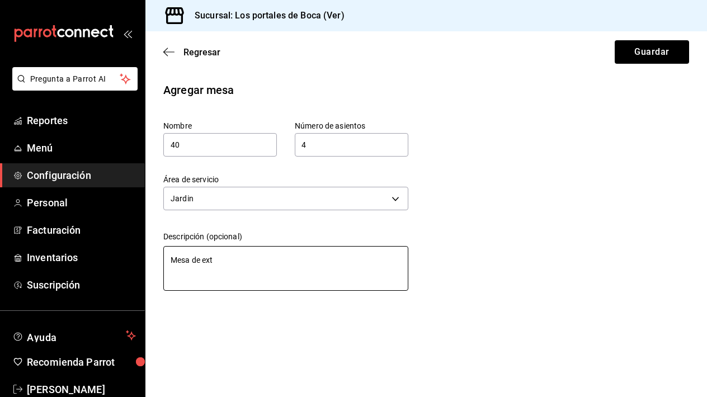
type textarea "x"
type textarea "Mesa de exter"
type textarea "x"
type textarea "Mesa de exteri"
type textarea "x"
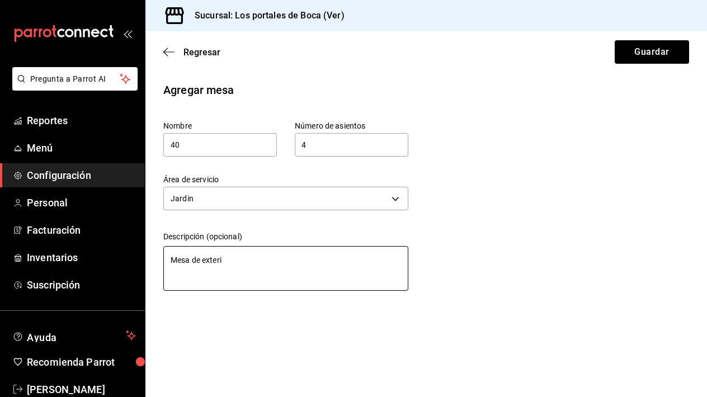
type textarea "Mesa de exterio"
type textarea "x"
type textarea "Mesa de exterior"
type textarea "x"
click at [230, 264] on textarea "Mesa de exterior" at bounding box center [285, 268] width 245 height 45
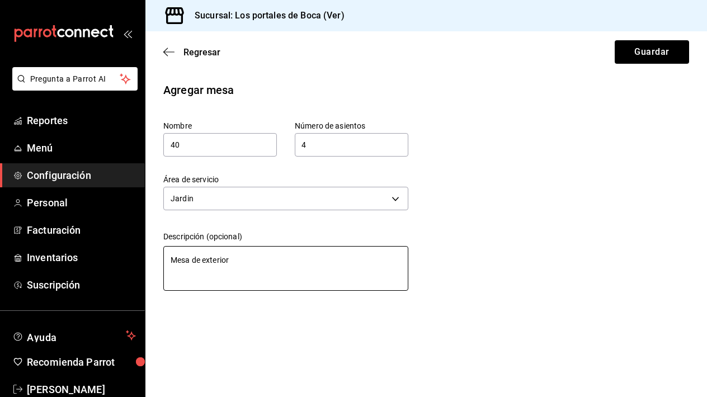
click at [230, 264] on textarea "Mesa de exterior" at bounding box center [285, 268] width 245 height 45
type textarea "Mesa de exterior"
click at [491, 198] on div "Agregar mesa Nombre 40 Número de asientos 4 Número de asientos Área de servicio…" at bounding box center [425, 189] width 561 height 214
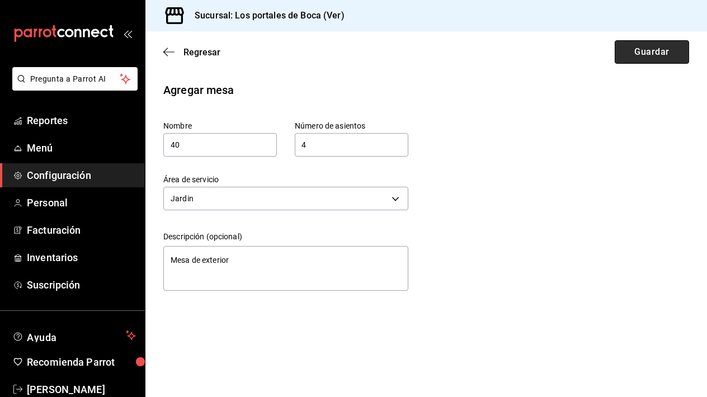
click at [629, 49] on button "Guardar" at bounding box center [651, 51] width 74 height 23
type textarea "x"
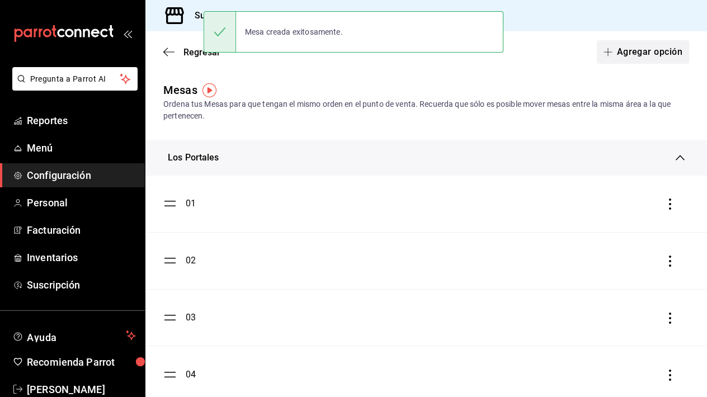
click at [630, 54] on button "Agregar opción" at bounding box center [642, 51] width 92 height 23
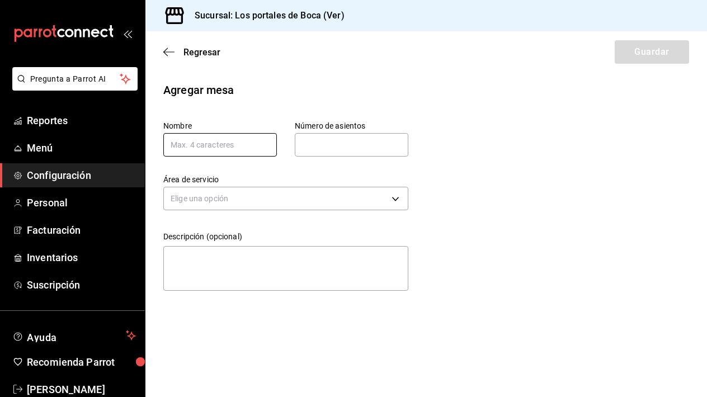
click at [226, 144] on input "text" at bounding box center [219, 144] width 113 height 23
paste input "Mesa"
type input "Mesa"
click at [248, 147] on input "Mesa" at bounding box center [219, 144] width 113 height 23
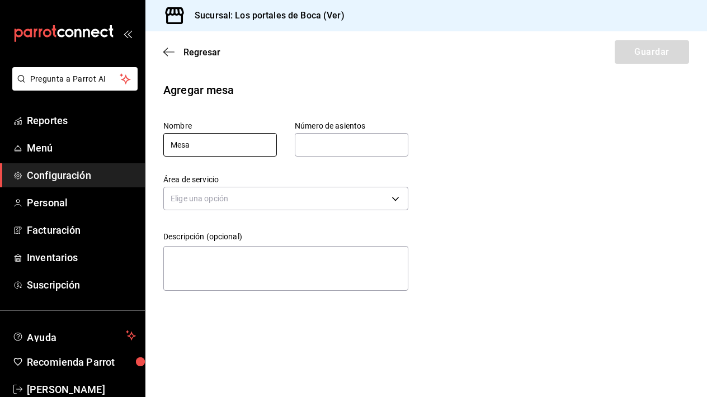
click at [248, 147] on input "Mesa" at bounding box center [219, 144] width 113 height 23
type input "41"
click at [345, 144] on input "text" at bounding box center [351, 145] width 113 height 22
type input "4"
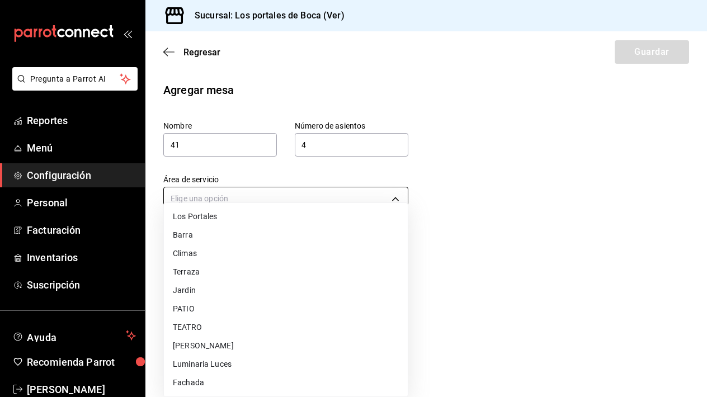
click at [297, 198] on body "Pregunta a Parrot AI Reportes Menú Configuración Personal Facturación Inventari…" at bounding box center [353, 198] width 707 height 397
click at [237, 292] on li "Jardin" at bounding box center [286, 290] width 244 height 18
type input "e0d8b1e3-38e3-4807-833e-31f98c46a352"
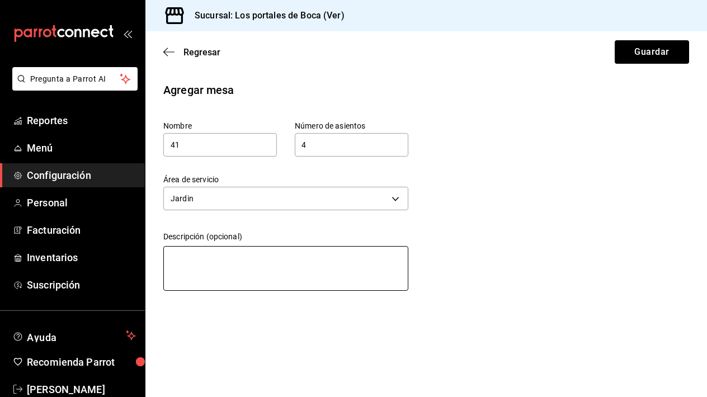
click at [212, 271] on textarea at bounding box center [285, 268] width 245 height 45
paste textarea "Mesa de exterior"
type textarea "Mesa de exterior"
type textarea "x"
type textarea "Mesa de exterior"
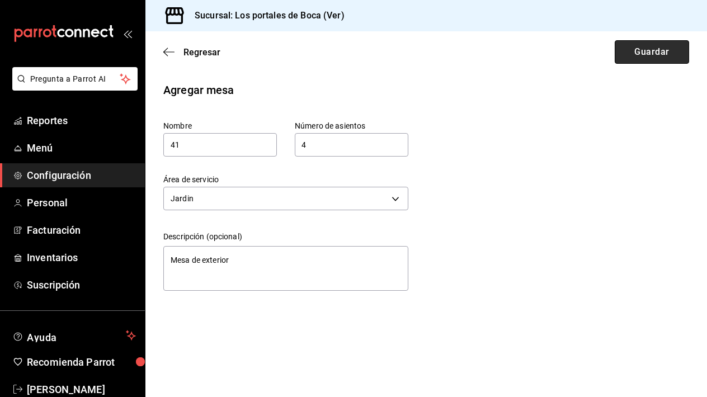
click at [646, 53] on button "Guardar" at bounding box center [651, 51] width 74 height 23
type textarea "x"
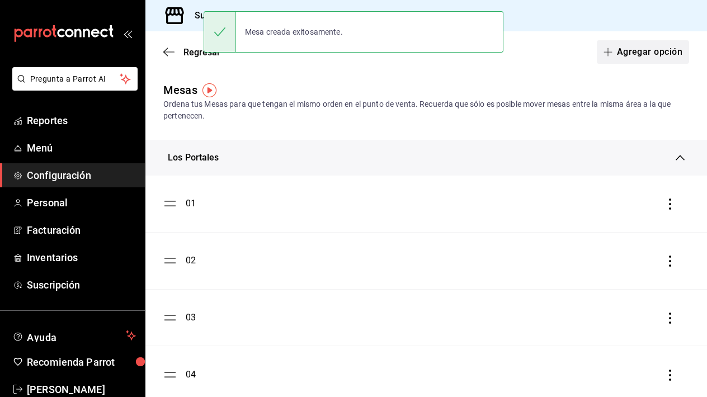
click at [656, 49] on button "Agregar opción" at bounding box center [642, 51] width 92 height 23
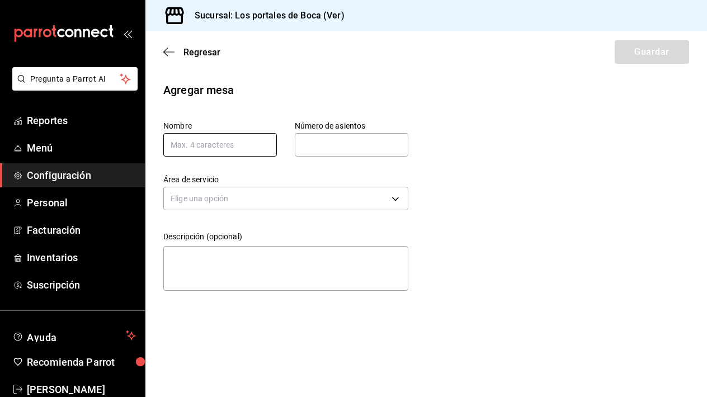
click at [205, 150] on input "text" at bounding box center [219, 144] width 113 height 23
paste input "Mesa"
click at [205, 150] on input "Mesa" at bounding box center [219, 144] width 113 height 23
type input "42"
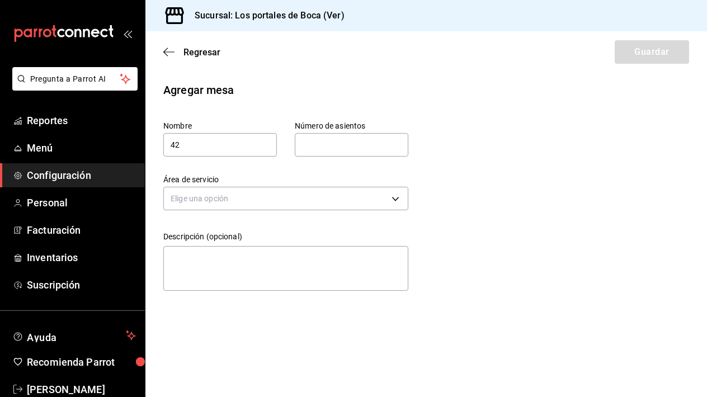
click at [315, 139] on input "text" at bounding box center [351, 145] width 113 height 22
type input "4"
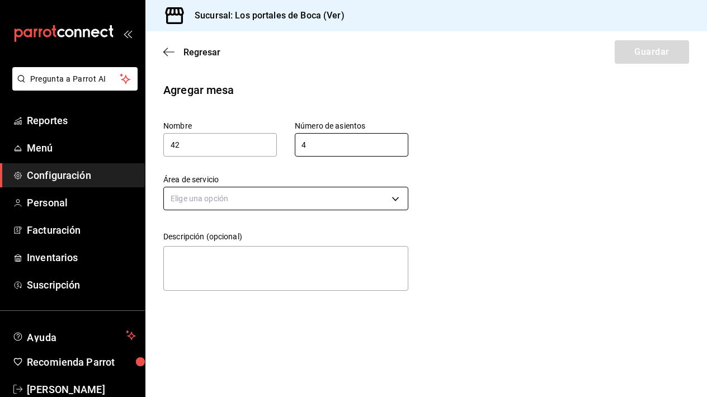
click at [249, 195] on body "Pregunta a Parrot AI Reportes Menú Configuración Personal Facturación Inventari…" at bounding box center [353, 198] width 707 height 397
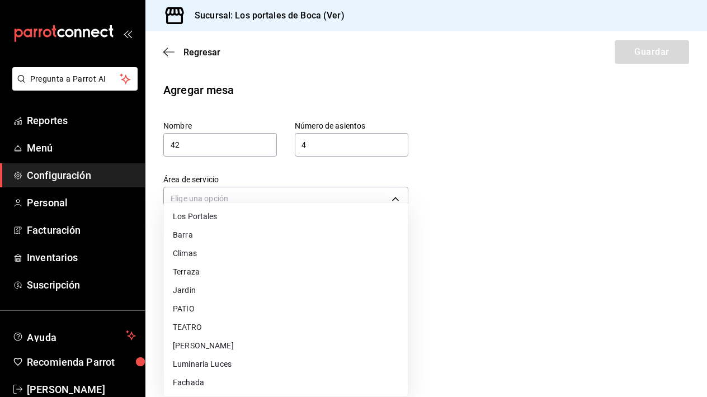
click at [209, 293] on li "Jardin" at bounding box center [286, 290] width 244 height 18
type input "e0d8b1e3-38e3-4807-833e-31f98c46a352"
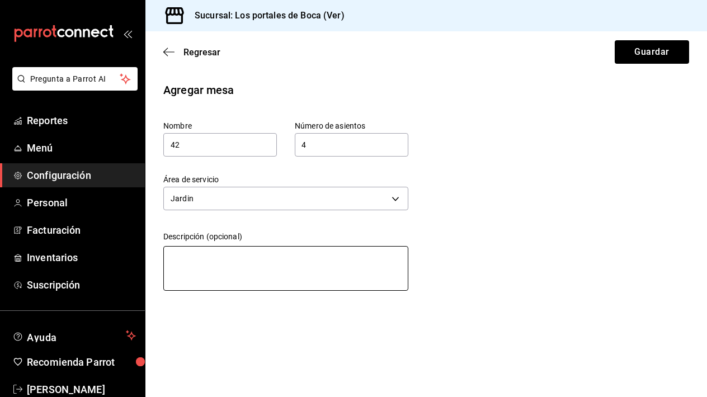
click at [213, 258] on textarea at bounding box center [285, 268] width 245 height 45
paste textarea "Mesa de exterior"
type textarea "Mesa de exterior"
type textarea "x"
type textarea "Mesa de exterior"
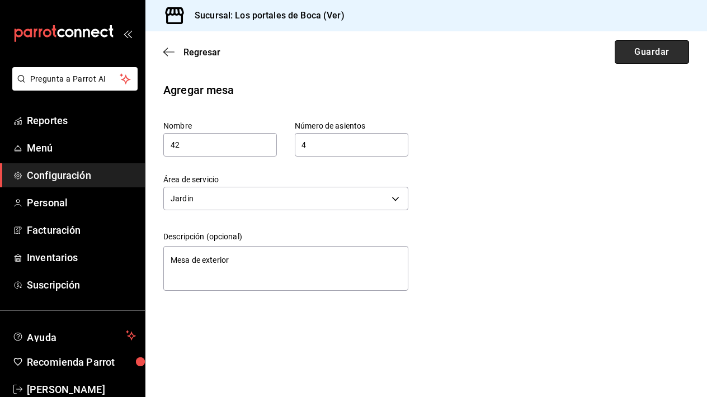
click at [629, 56] on button "Guardar" at bounding box center [651, 51] width 74 height 23
type textarea "x"
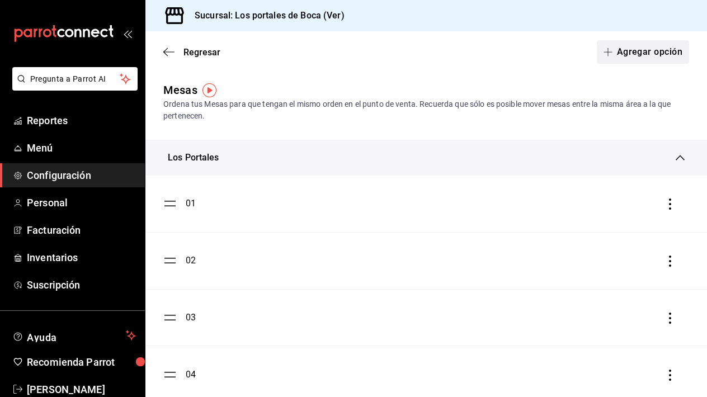
click at [651, 58] on button "Agregar opción" at bounding box center [642, 51] width 92 height 23
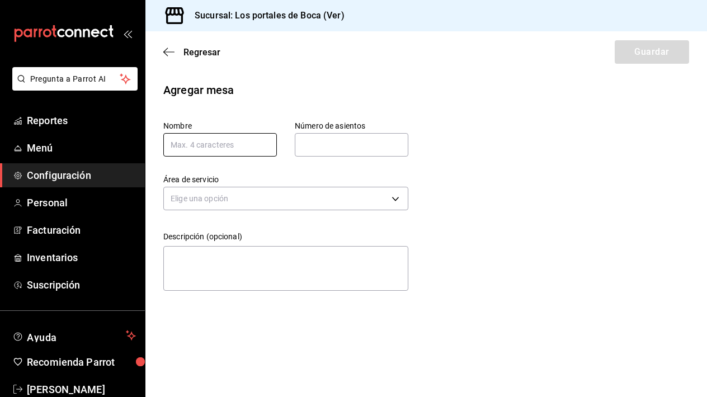
click at [245, 145] on input "text" at bounding box center [219, 144] width 113 height 23
click at [178, 51] on span "Regresar" at bounding box center [191, 52] width 57 height 11
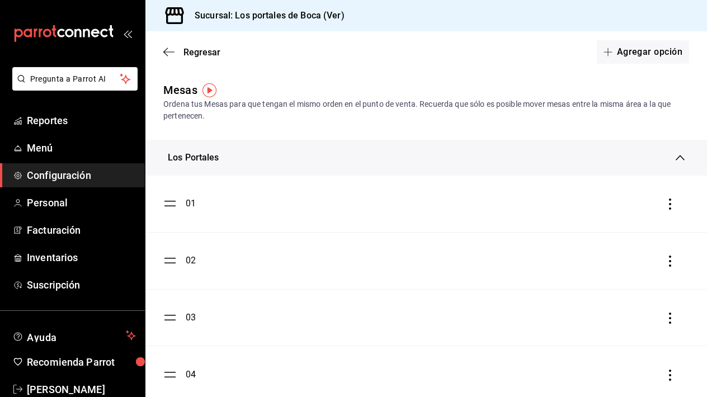
click at [284, 156] on div "Los Portales" at bounding box center [422, 157] width 508 height 13
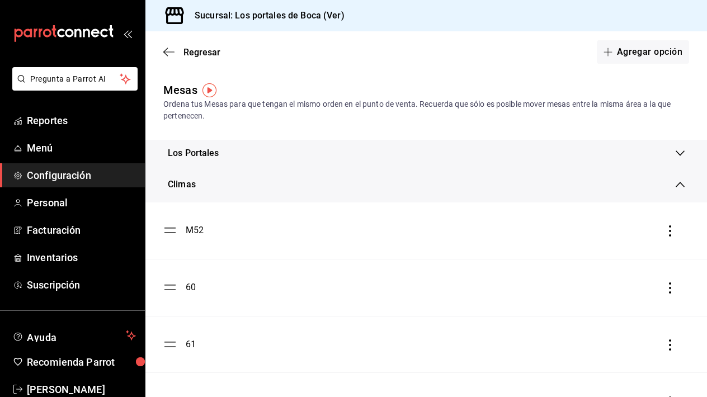
click at [285, 186] on div "Climas" at bounding box center [422, 184] width 508 height 13
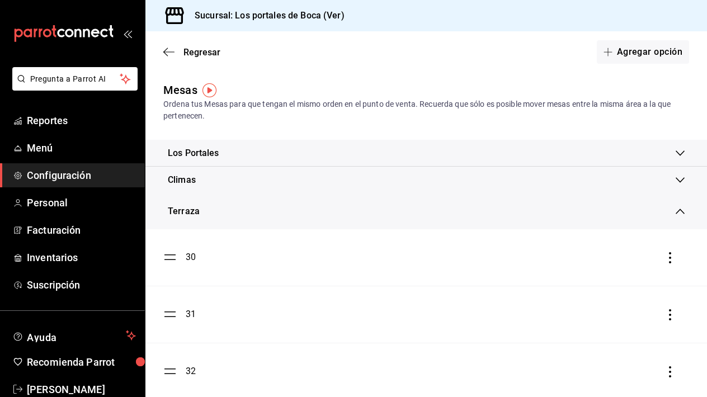
click at [279, 213] on div "Terraza" at bounding box center [422, 211] width 508 height 13
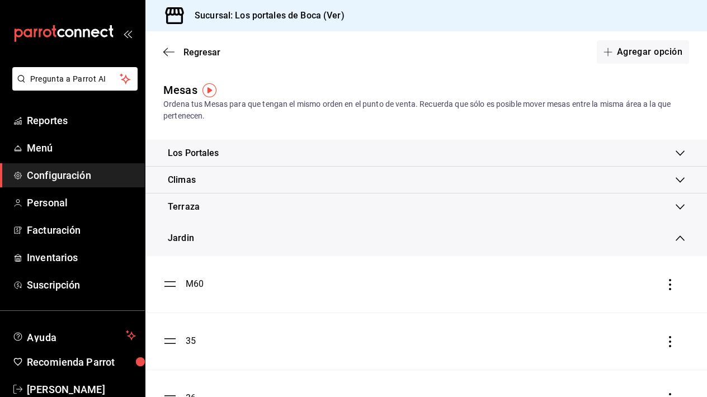
click at [278, 240] on div "Jardin" at bounding box center [422, 237] width 508 height 13
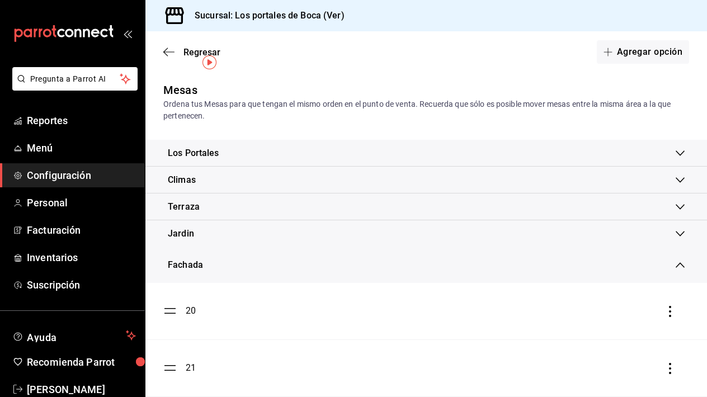
scroll to position [44, 0]
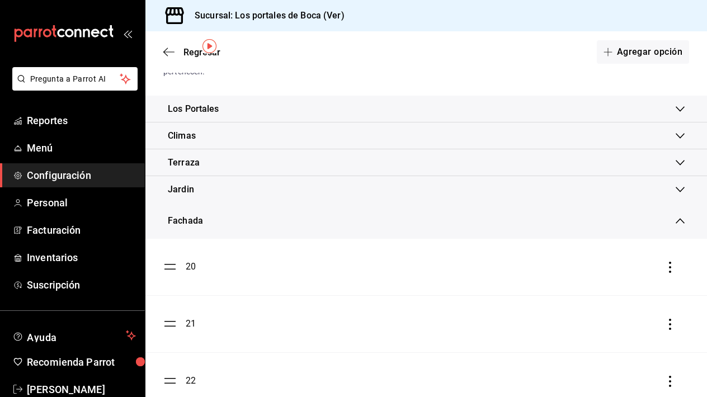
click at [268, 226] on div "Fachada" at bounding box center [422, 220] width 508 height 13
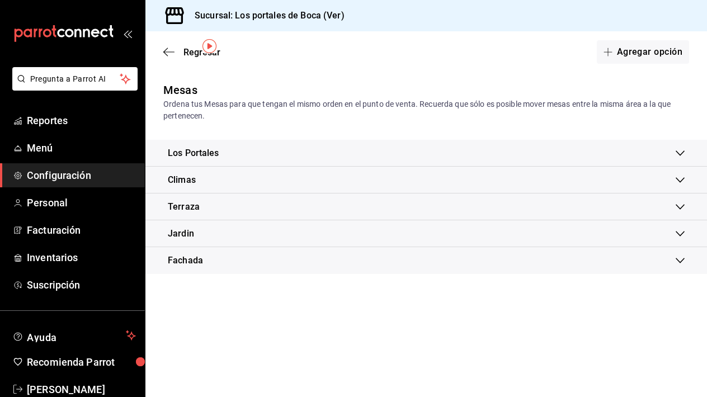
scroll to position [0, 0]
click at [262, 259] on div "Fachada" at bounding box center [422, 260] width 508 height 13
click at [262, 259] on div "Fachada" at bounding box center [422, 264] width 508 height 13
click at [260, 233] on div "Jardin" at bounding box center [422, 233] width 508 height 13
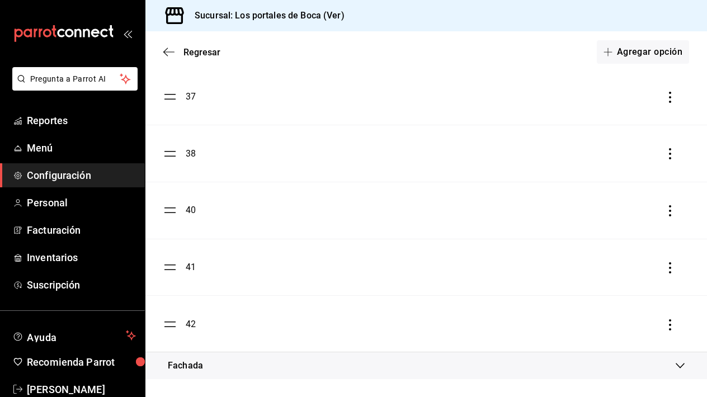
scroll to position [358, 0]
click at [636, 55] on button "Agregar opción" at bounding box center [642, 51] width 92 height 23
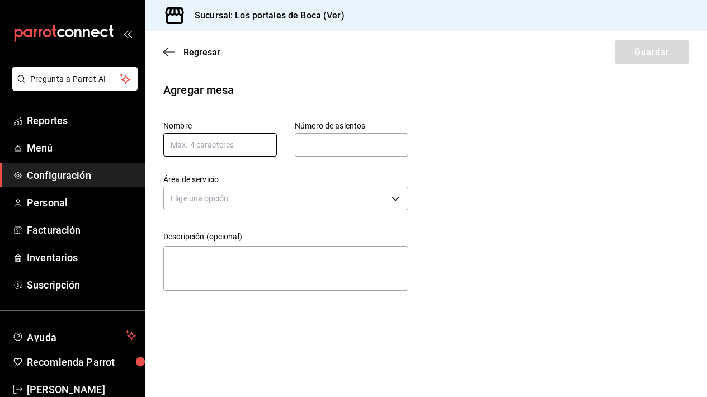
click at [235, 140] on input "text" at bounding box center [219, 144] width 113 height 23
type input "3"
type input "43"
click at [361, 143] on input "text" at bounding box center [351, 145] width 113 height 22
type input "4"
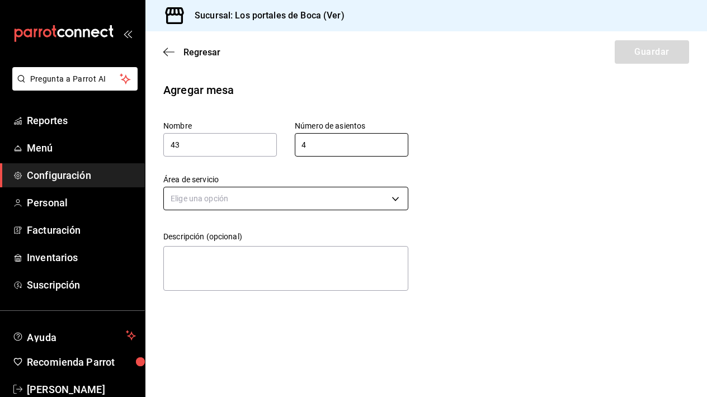
click at [308, 201] on body "Pregunta a Parrot AI Reportes Menú Configuración Personal Facturación Inventari…" at bounding box center [353, 198] width 707 height 397
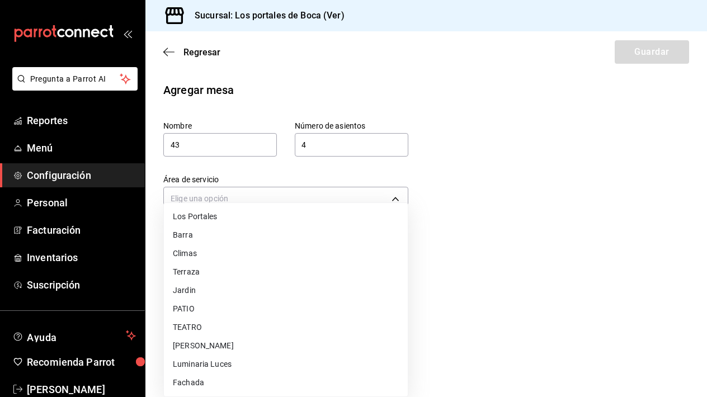
click at [222, 288] on li "Jardin" at bounding box center [286, 290] width 244 height 18
type input "e0d8b1e3-38e3-4807-833e-31f98c46a352"
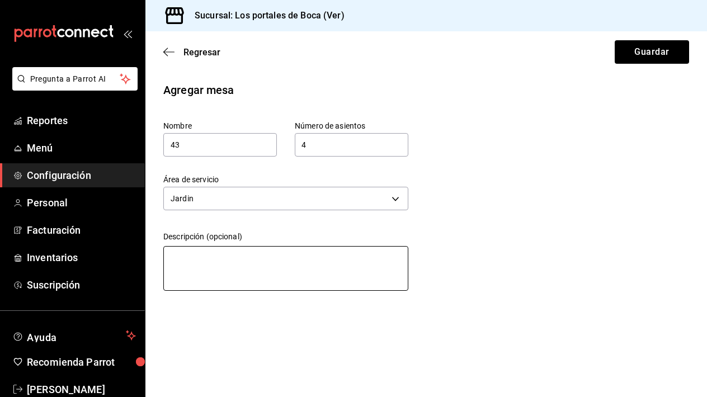
click at [222, 269] on textarea at bounding box center [285, 268] width 245 height 45
paste textarea "Mesa de exterior"
type textarea "Mesa de exterior"
type textarea "x"
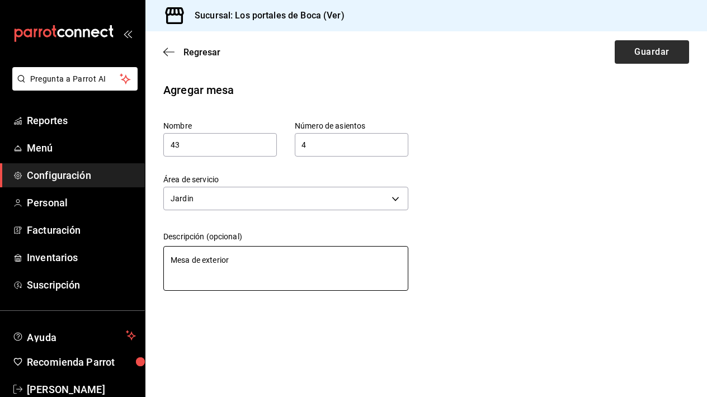
type textarea "Mesa de exterior"
click at [628, 52] on button "Guardar" at bounding box center [651, 51] width 74 height 23
type textarea "x"
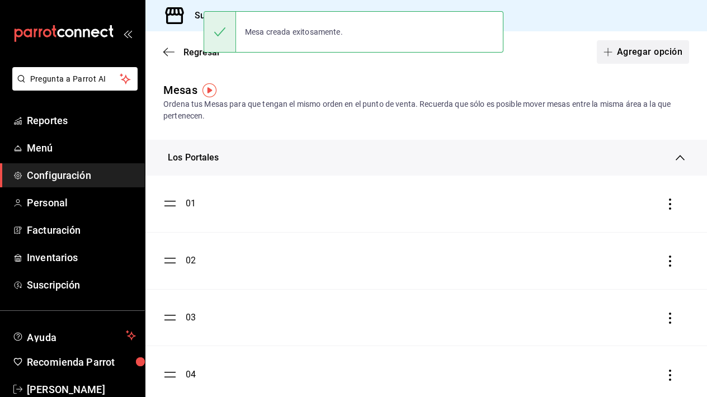
click at [641, 49] on button "Agregar opción" at bounding box center [642, 51] width 92 height 23
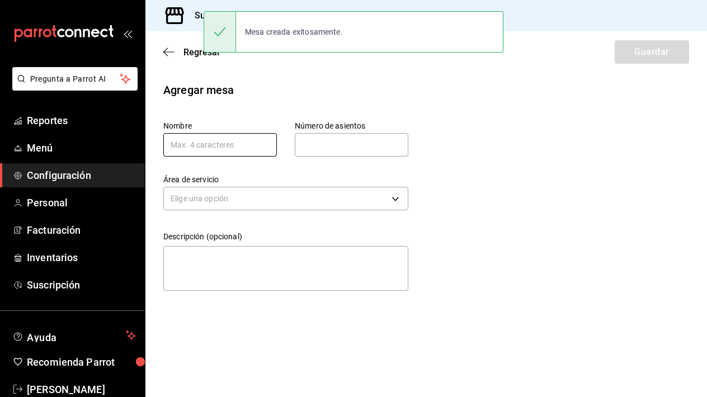
click at [250, 152] on input "text" at bounding box center [219, 144] width 113 height 23
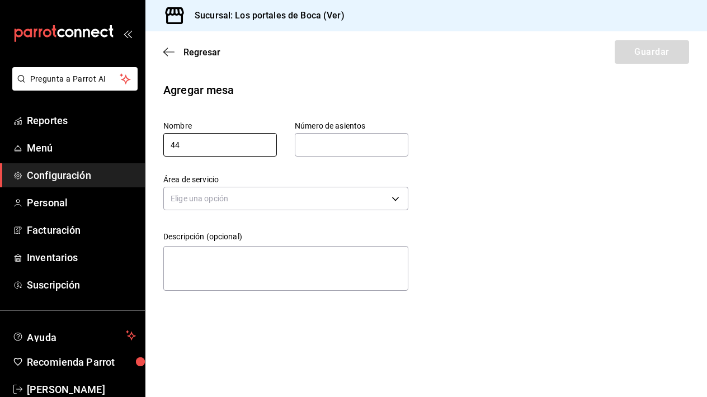
type input "44"
click at [333, 144] on input "text" at bounding box center [351, 145] width 113 height 22
type input "4"
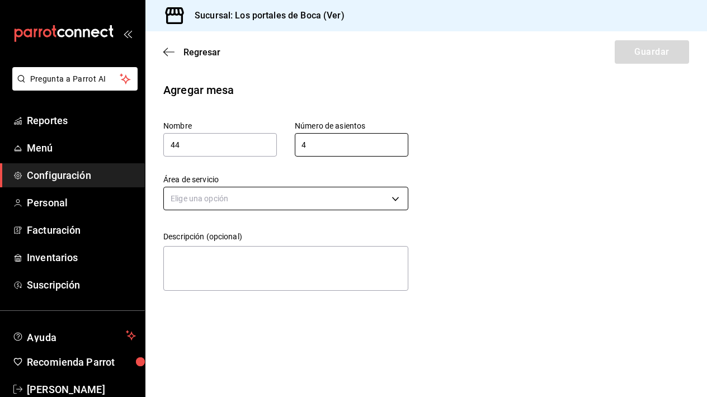
click at [267, 209] on body "Pregunta a Parrot AI Reportes Menú Configuración Personal Facturación Inventari…" at bounding box center [353, 198] width 707 height 397
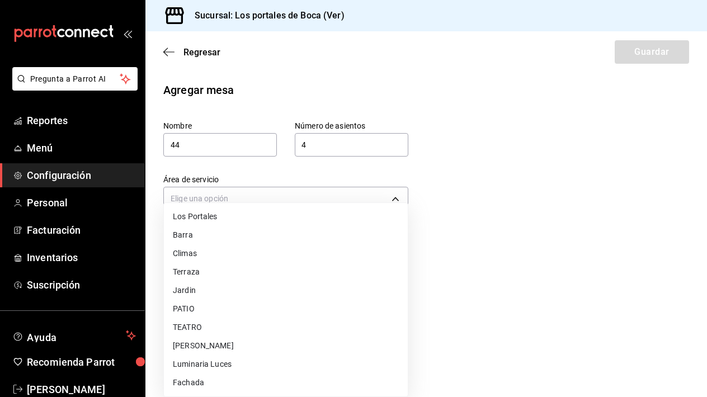
click at [230, 287] on li "Jardin" at bounding box center [286, 290] width 244 height 18
type input "e0d8b1e3-38e3-4807-833e-31f98c46a352"
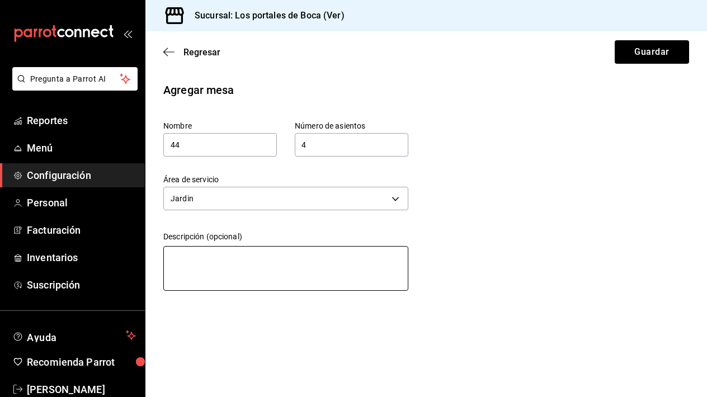
click at [214, 263] on textarea at bounding box center [285, 268] width 245 height 45
type textarea "P"
type textarea "x"
type textarea "Pe"
type textarea "x"
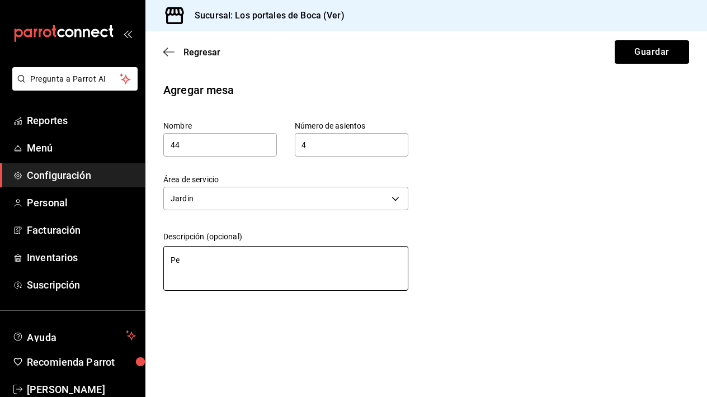
type textarea "Per"
type textarea "x"
type textarea "Peri"
type textarea "x"
type textarea "Periq"
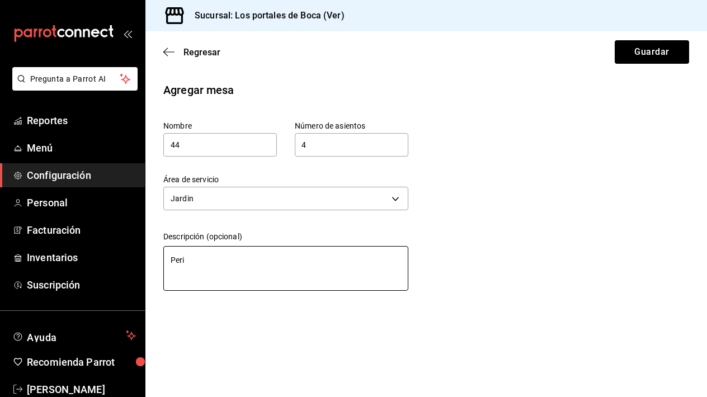
type textarea "x"
type textarea "Periqu"
type textarea "x"
type textarea "Perique"
type textarea "x"
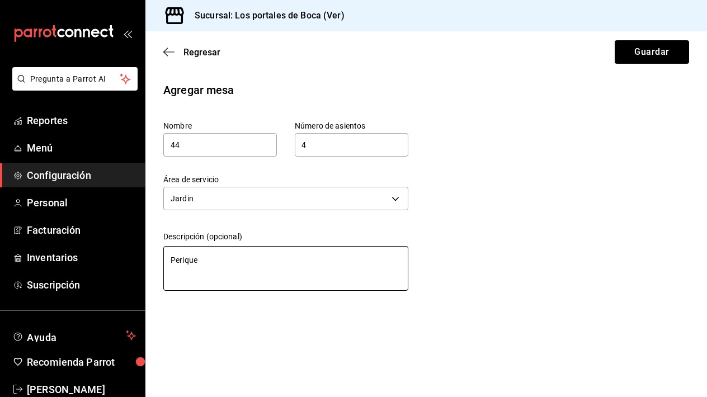
type textarea "Periquer"
type textarea "x"
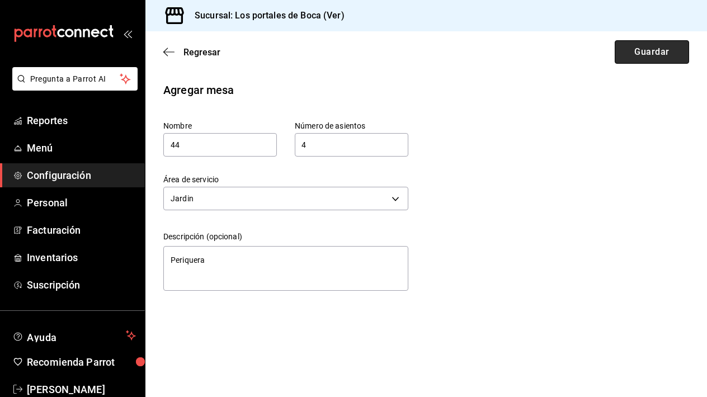
click at [645, 41] on button "Guardar" at bounding box center [651, 51] width 74 height 23
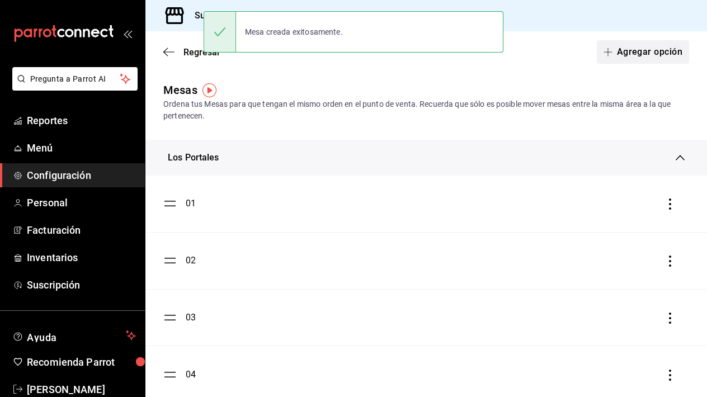
click at [626, 55] on button "Agregar opción" at bounding box center [642, 51] width 92 height 23
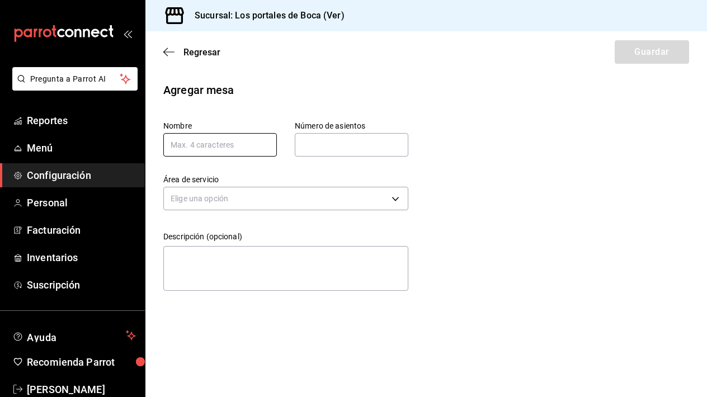
click at [251, 150] on input "text" at bounding box center [219, 144] width 113 height 23
click at [359, 132] on div "Número de asientos Número de asientos" at bounding box center [351, 139] width 113 height 36
click at [355, 140] on input "text" at bounding box center [351, 145] width 113 height 22
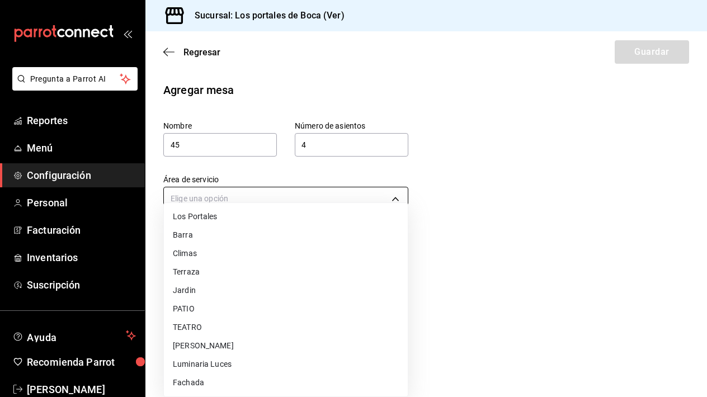
click at [294, 192] on body "Pregunta a Parrot AI Reportes Menú Configuración Personal Facturación Inventari…" at bounding box center [353, 198] width 707 height 397
click at [220, 295] on li "Jardin" at bounding box center [286, 290] width 244 height 18
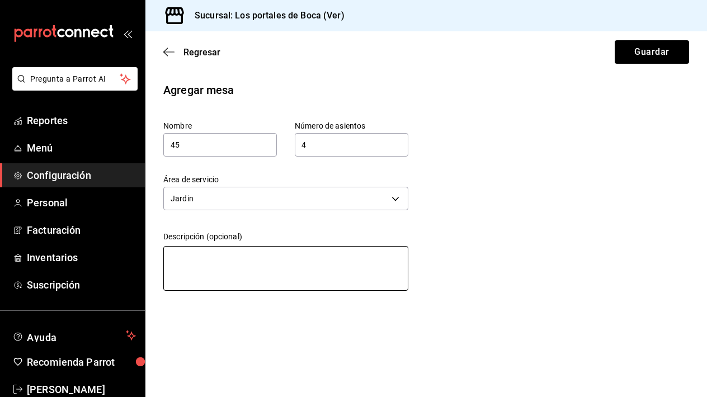
click at [216, 276] on textarea at bounding box center [285, 268] width 245 height 45
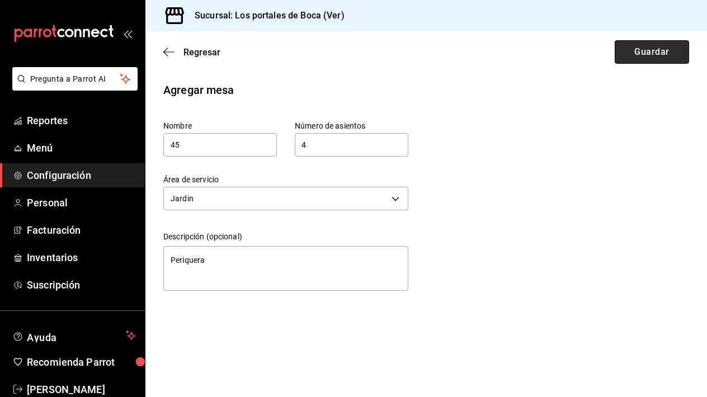
click at [629, 60] on button "Guardar" at bounding box center [651, 51] width 74 height 23
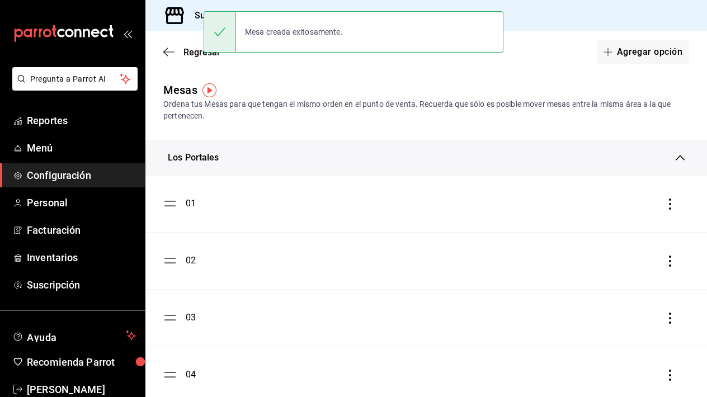
click at [325, 144] on div "Los Portales" at bounding box center [425, 158] width 561 height 36
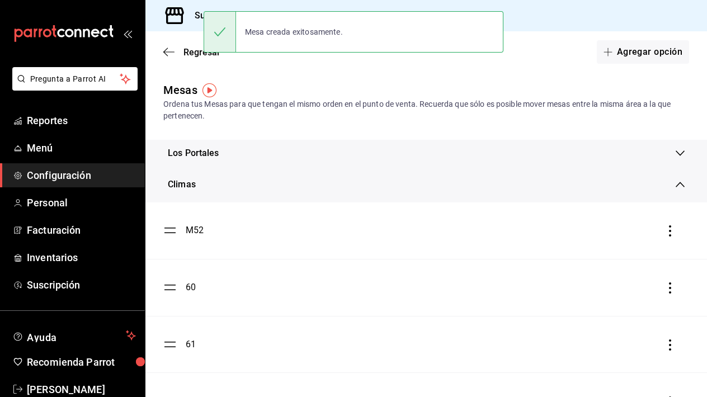
click at [300, 187] on div "Climas" at bounding box center [422, 184] width 508 height 13
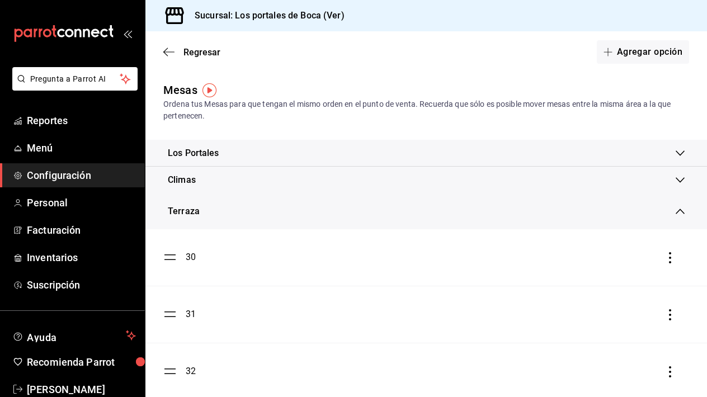
click at [293, 210] on div "Terraza" at bounding box center [422, 211] width 508 height 13
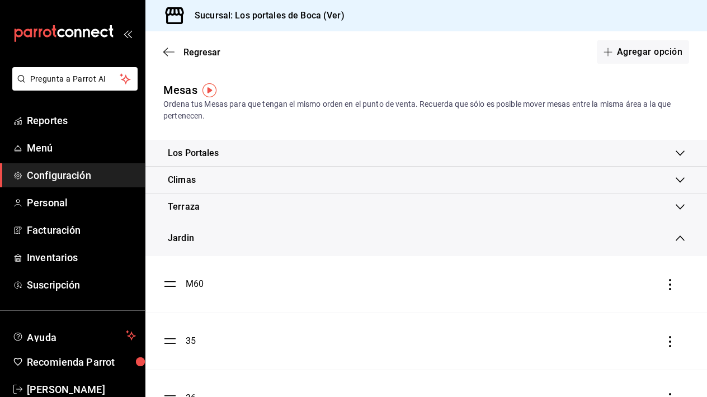
click at [289, 236] on div "Jardin" at bounding box center [422, 237] width 508 height 13
click at [279, 268] on div "Fachada" at bounding box center [422, 264] width 508 height 13
click at [278, 240] on div "Jardin" at bounding box center [425, 233] width 561 height 27
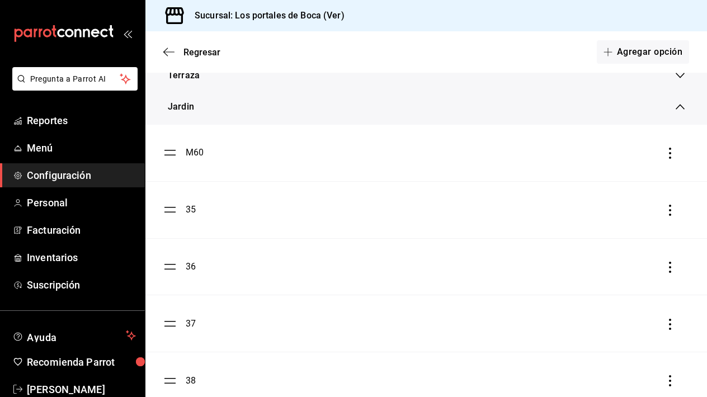
scroll to position [128, 0]
click at [245, 115] on div "Jardin" at bounding box center [422, 109] width 508 height 13
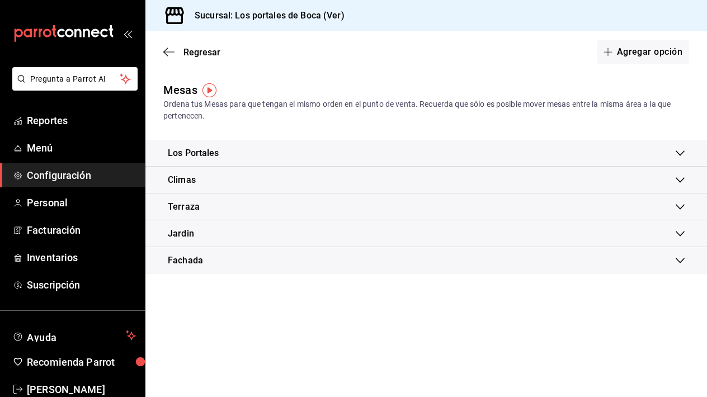
scroll to position [0, 0]
click at [232, 253] on div "Fachada" at bounding box center [425, 260] width 561 height 27
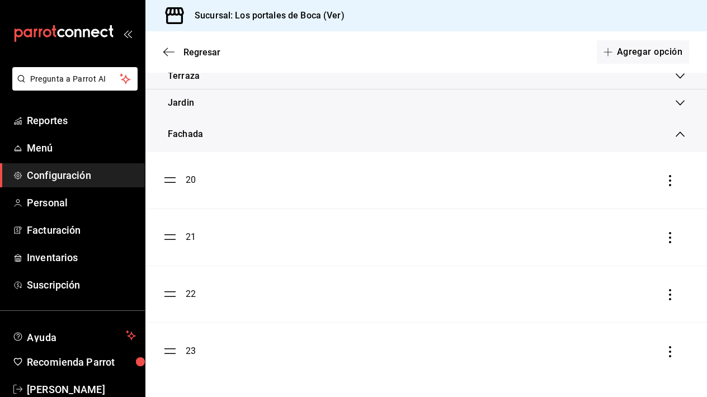
scroll to position [131, 0]
click at [233, 135] on div "Fachada" at bounding box center [422, 133] width 508 height 13
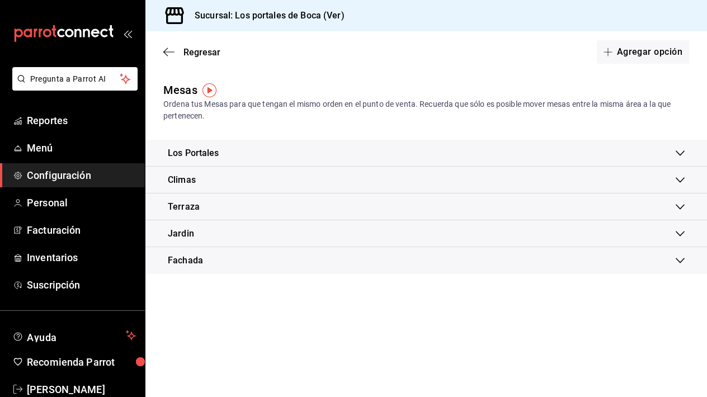
scroll to position [0, 0]
click at [229, 210] on div "Terraza" at bounding box center [422, 206] width 508 height 13
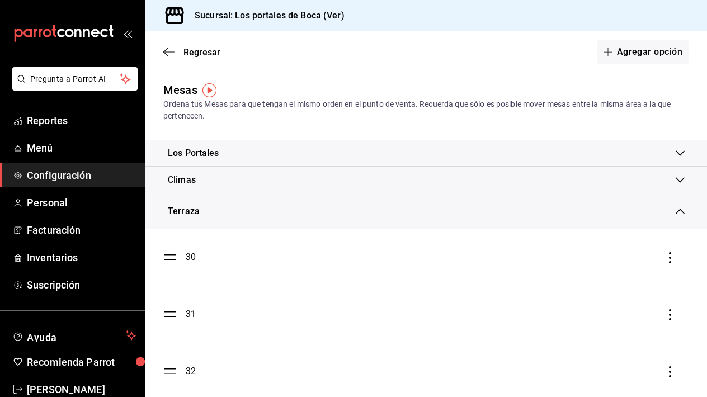
click at [216, 219] on div "Terraza" at bounding box center [425, 211] width 561 height 36
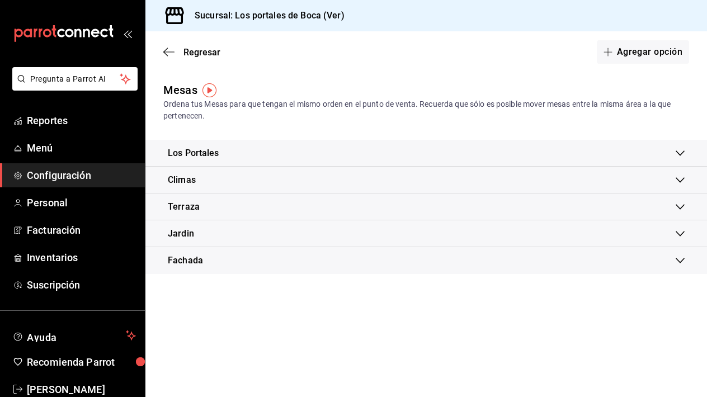
click at [216, 179] on div "Climas" at bounding box center [422, 179] width 508 height 13
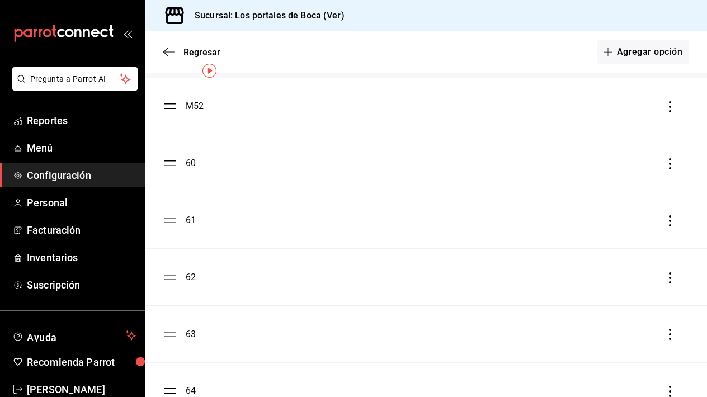
scroll to position [20, 0]
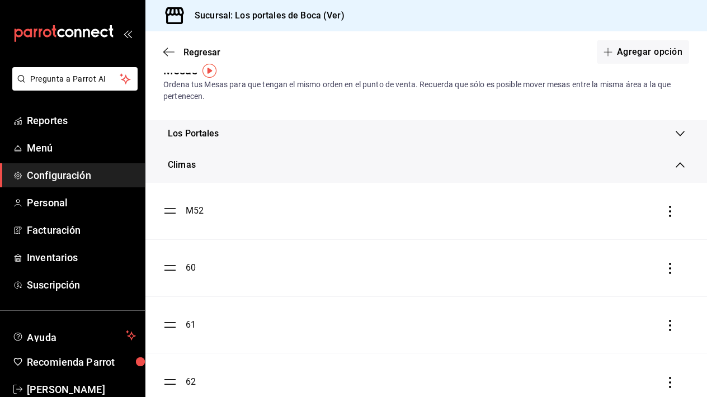
click at [230, 165] on div "Climas" at bounding box center [422, 164] width 508 height 13
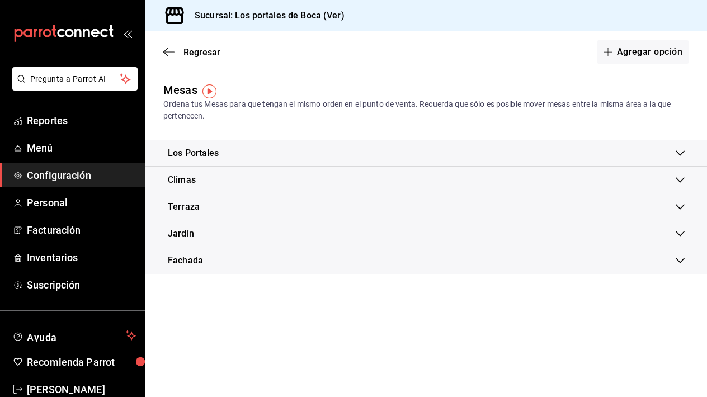
scroll to position [0, 0]
click at [238, 149] on div "Los Portales" at bounding box center [422, 152] width 508 height 13
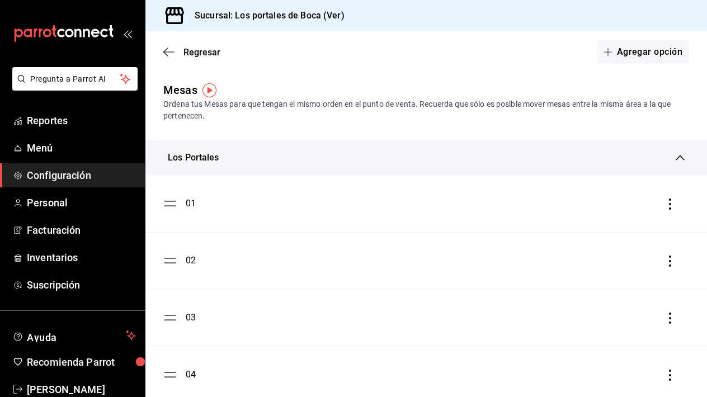
click at [234, 161] on div "Los Portales" at bounding box center [422, 157] width 508 height 13
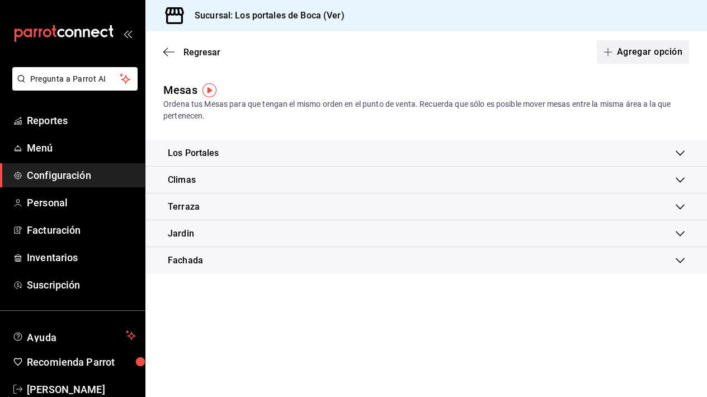
click at [653, 54] on button "Agregar opción" at bounding box center [642, 51] width 92 height 23
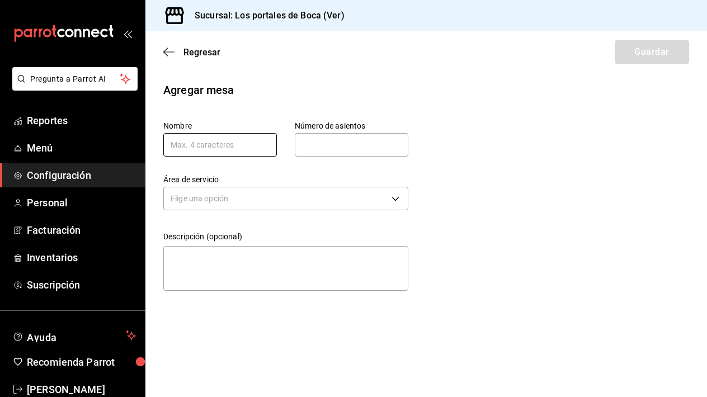
click at [255, 154] on input "text" at bounding box center [219, 144] width 113 height 23
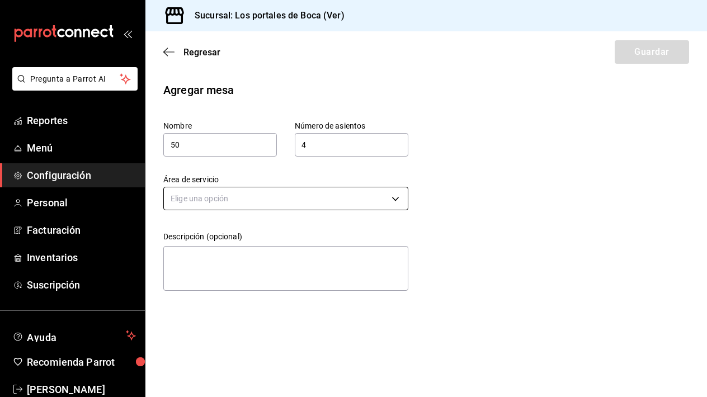
click at [295, 194] on body "Pregunta a Parrot AI Reportes Menú Configuración Personal Facturación Inventari…" at bounding box center [353, 198] width 707 height 397
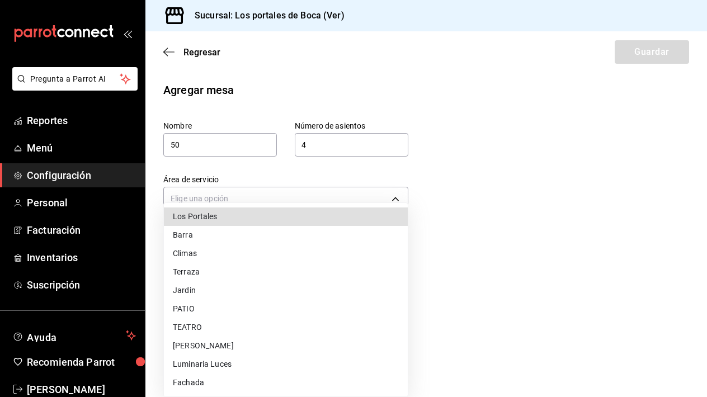
click at [224, 364] on li "Luminaria Luces" at bounding box center [286, 364] width 244 height 18
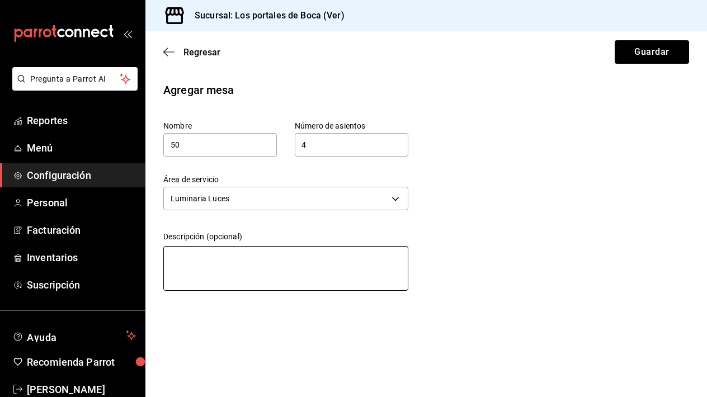
click at [227, 258] on textarea at bounding box center [285, 268] width 245 height 45
click at [253, 258] on textarea "Mesa de exterior" at bounding box center [285, 268] width 245 height 45
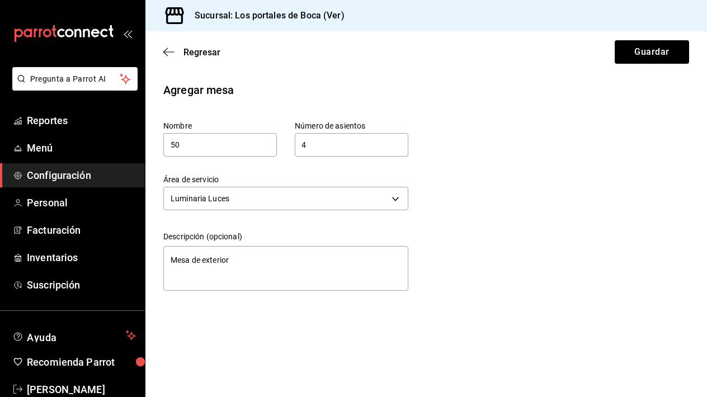
click at [480, 220] on div "Agregar mesa Nombre 50 Número de asientos 4 Número de asientos Área de servicio…" at bounding box center [425, 189] width 561 height 214
click at [631, 54] on button "Guardar" at bounding box center [651, 51] width 74 height 23
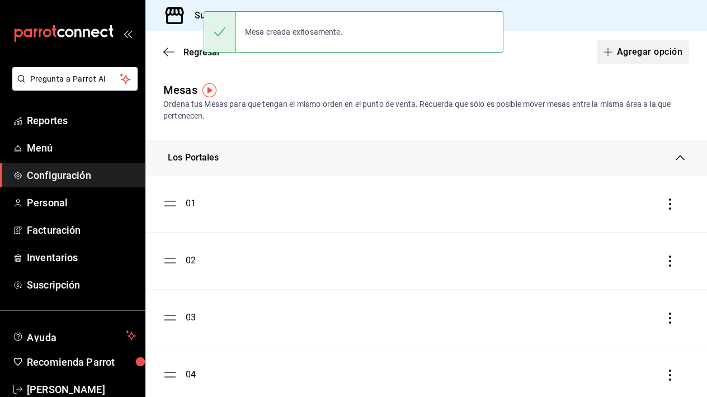
click at [637, 50] on button "Agregar opción" at bounding box center [642, 51] width 92 height 23
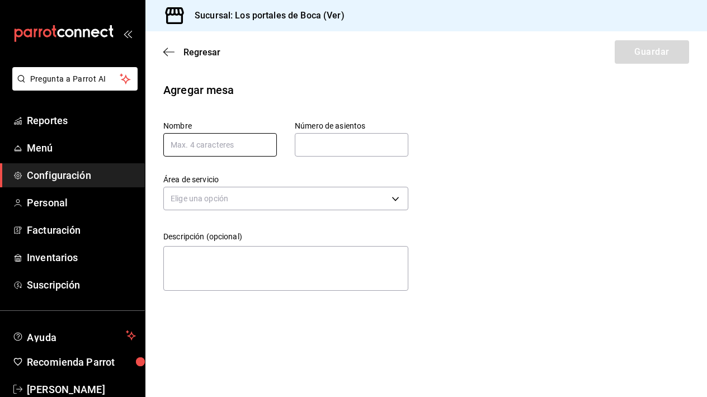
click at [243, 145] on input "text" at bounding box center [219, 144] width 113 height 23
click at [306, 147] on input "text" at bounding box center [351, 145] width 113 height 22
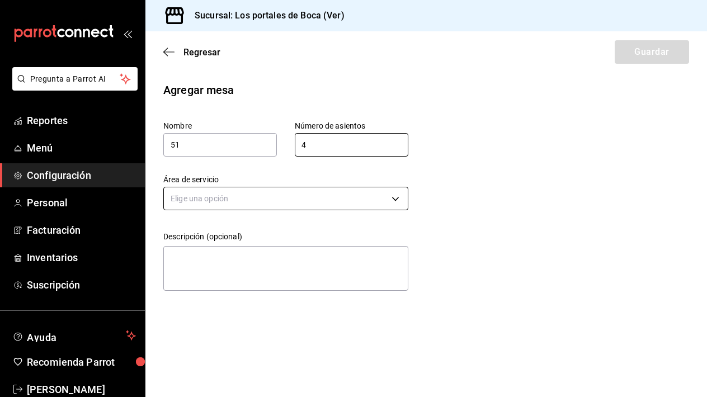
click at [270, 203] on body "Pregunta a Parrot AI Reportes Menú Configuración Personal Facturación Inventari…" at bounding box center [353, 198] width 707 height 397
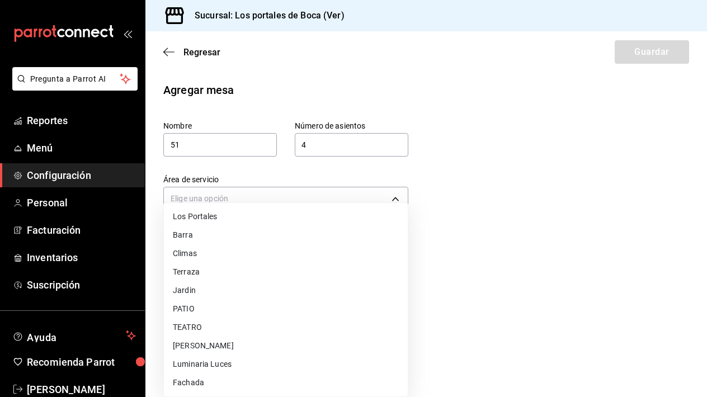
click at [234, 364] on li "Luminaria Luces" at bounding box center [286, 364] width 244 height 18
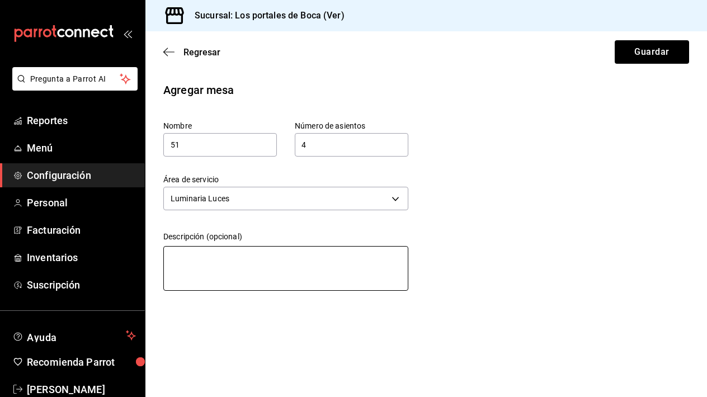
click at [235, 255] on textarea at bounding box center [285, 268] width 245 height 45
paste textarea "Mesa de exterior"
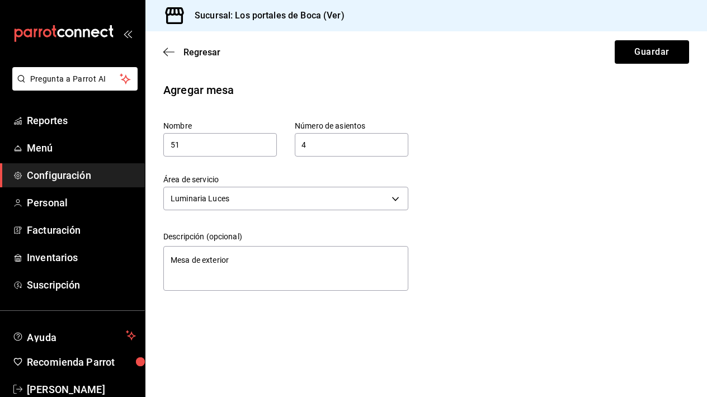
click at [613, 61] on div "Regresar Guardar" at bounding box center [425, 51] width 561 height 41
click at [629, 55] on button "Guardar" at bounding box center [651, 51] width 74 height 23
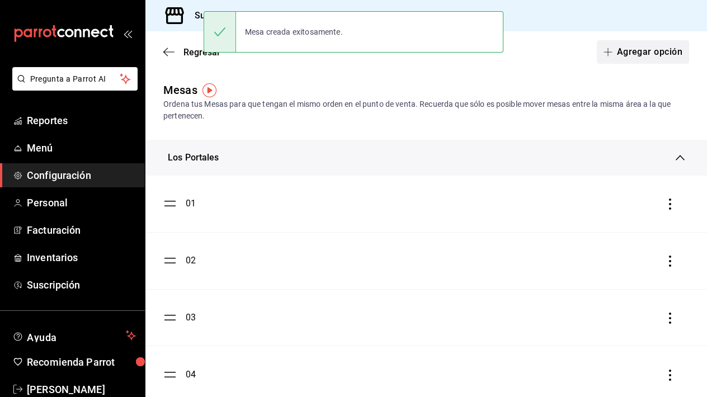
click at [645, 49] on button "Agregar opción" at bounding box center [642, 51] width 92 height 23
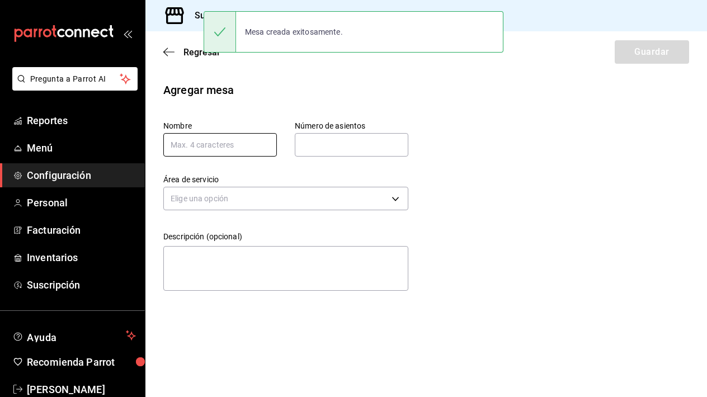
click at [255, 151] on input "text" at bounding box center [219, 144] width 113 height 23
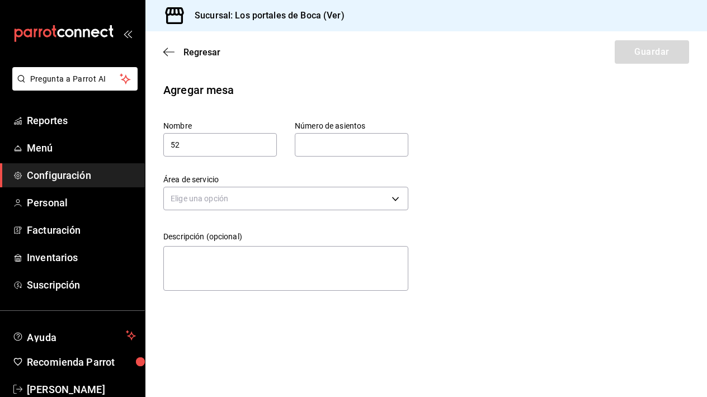
click at [356, 141] on input "text" at bounding box center [351, 145] width 113 height 22
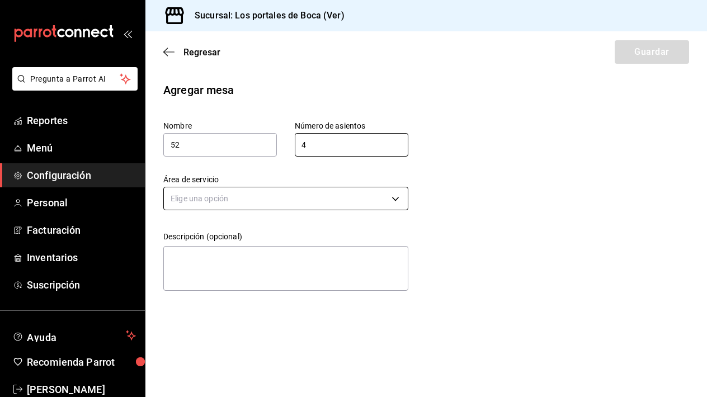
click at [286, 209] on body "Pregunta a Parrot AI Reportes Menú Configuración Personal Facturación Inventari…" at bounding box center [353, 198] width 707 height 397
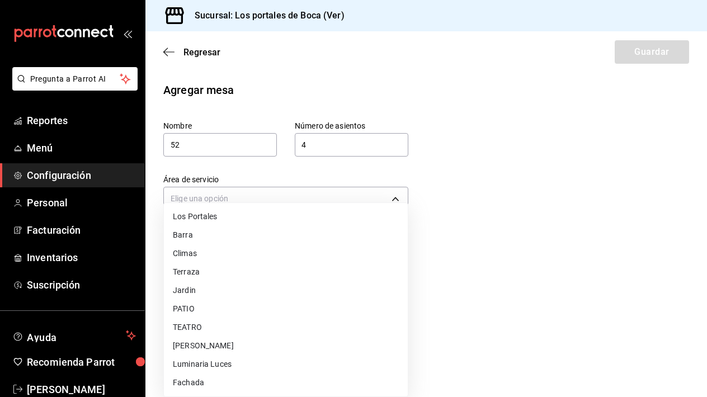
click at [236, 363] on li "Luminaria Luces" at bounding box center [286, 364] width 244 height 18
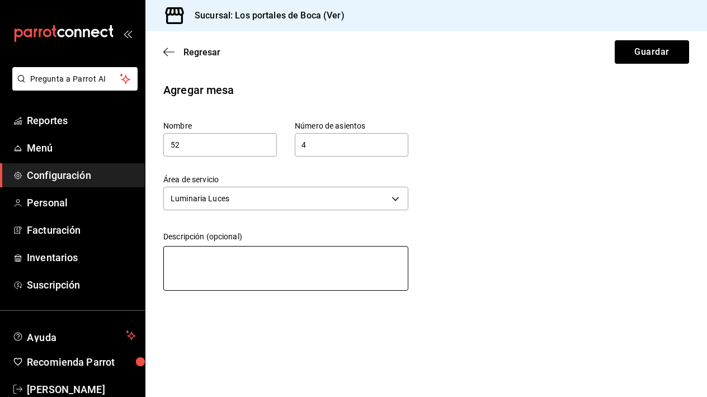
click at [229, 263] on textarea at bounding box center [285, 268] width 245 height 45
paste textarea "Mesa de exterior"
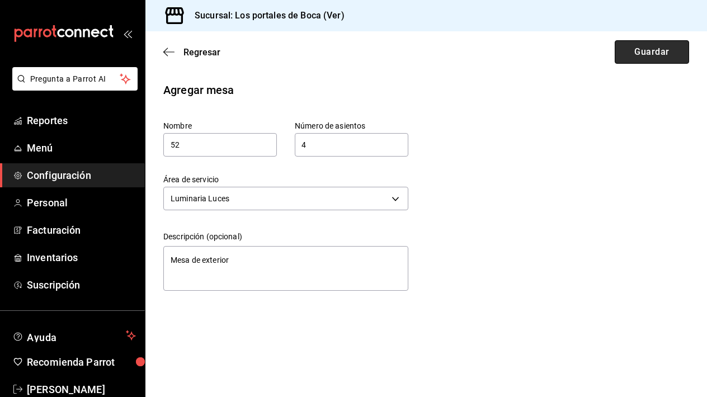
click at [635, 51] on button "Guardar" at bounding box center [651, 51] width 74 height 23
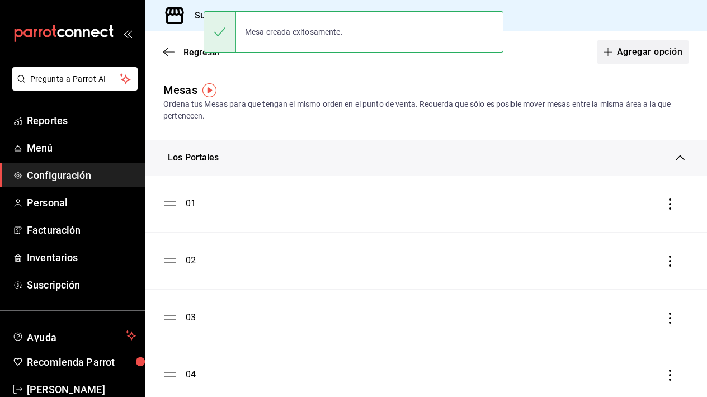
click at [635, 53] on button "Agregar opción" at bounding box center [642, 51] width 92 height 23
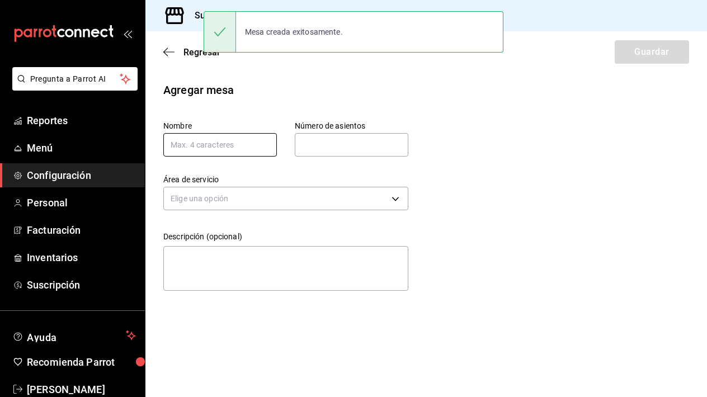
click at [257, 145] on input "text" at bounding box center [219, 144] width 113 height 23
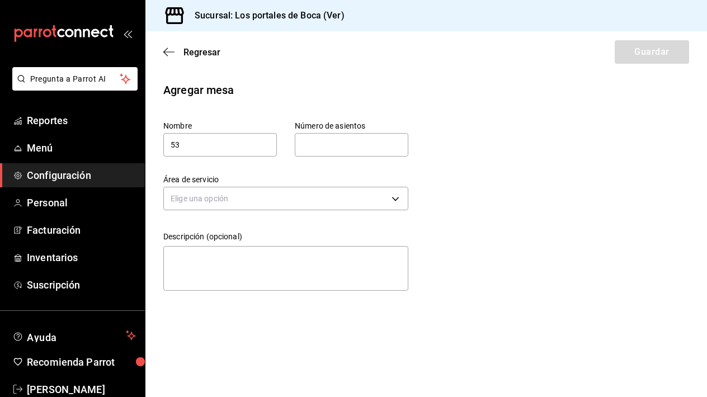
click at [340, 152] on input "text" at bounding box center [351, 145] width 113 height 22
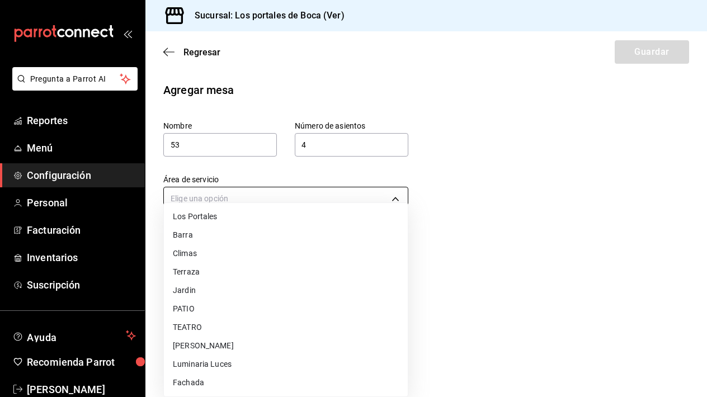
click at [296, 198] on body "Pregunta a Parrot AI Reportes Menú Configuración Personal Facturación Inventari…" at bounding box center [353, 198] width 707 height 397
click at [238, 368] on li "Luminaria Luces" at bounding box center [286, 364] width 244 height 18
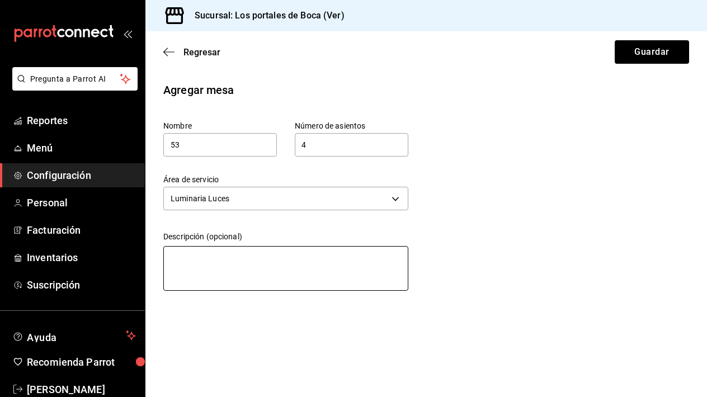
click at [234, 282] on textarea at bounding box center [285, 268] width 245 height 45
paste textarea "Mesa de exterior"
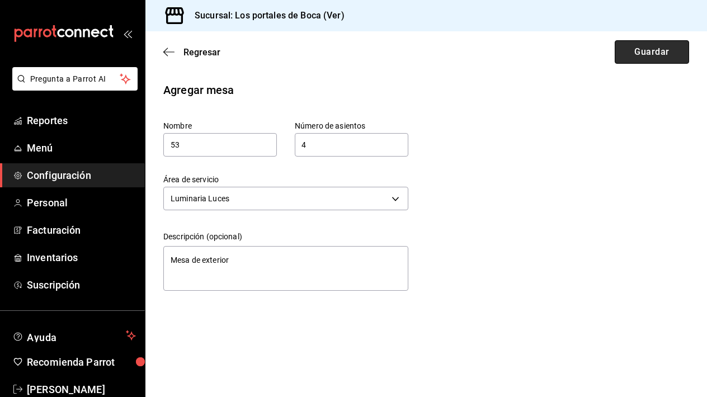
click at [633, 60] on button "Guardar" at bounding box center [651, 51] width 74 height 23
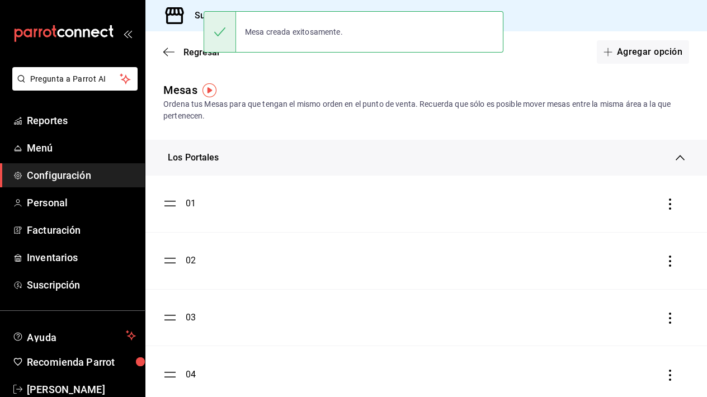
click at [510, 154] on div "Los Portales" at bounding box center [422, 157] width 508 height 13
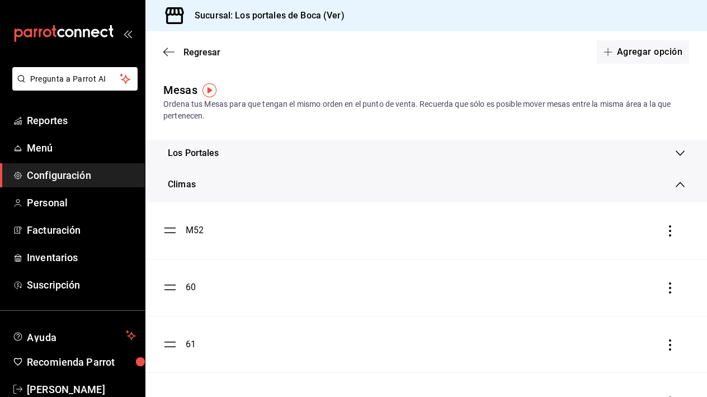
click at [464, 196] on div "Climas" at bounding box center [425, 185] width 561 height 36
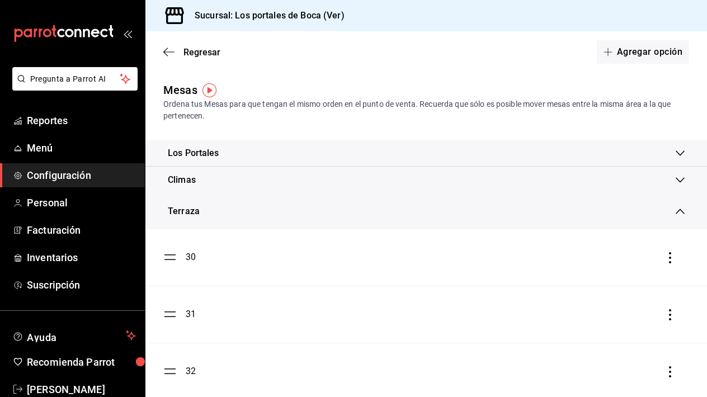
click at [452, 204] on div "Terraza" at bounding box center [425, 211] width 561 height 36
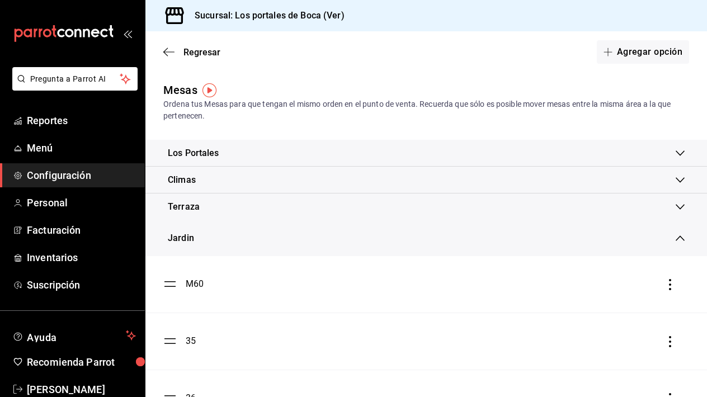
click at [442, 233] on div "Jardin" at bounding box center [422, 237] width 508 height 13
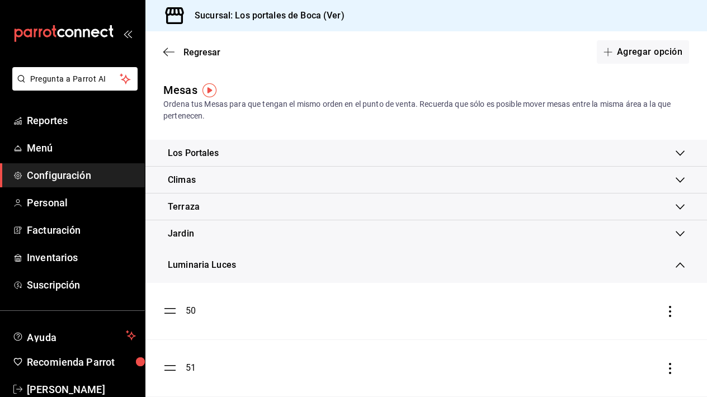
click at [434, 265] on div "Luminaria Luces" at bounding box center [422, 264] width 508 height 13
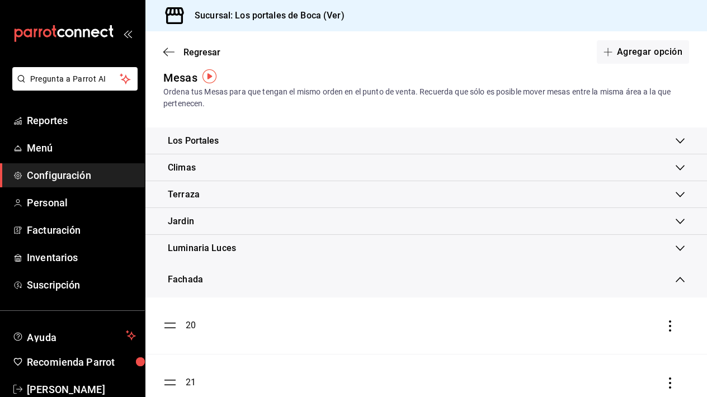
scroll to position [14, 0]
click at [420, 285] on div "Fachada" at bounding box center [425, 278] width 561 height 36
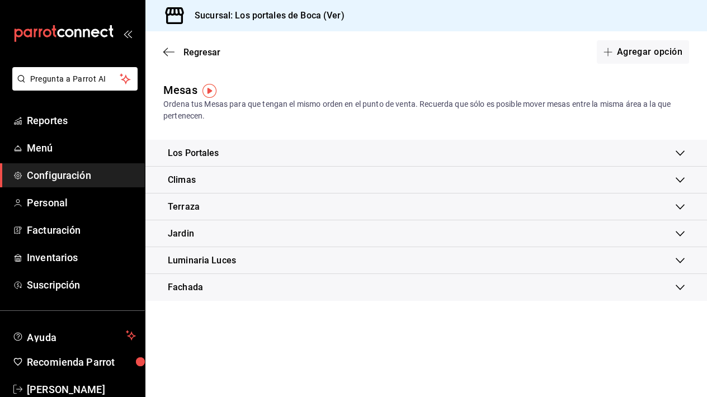
scroll to position [0, 0]
click at [117, 358] on span "Recomienda Parrot" at bounding box center [81, 361] width 109 height 15
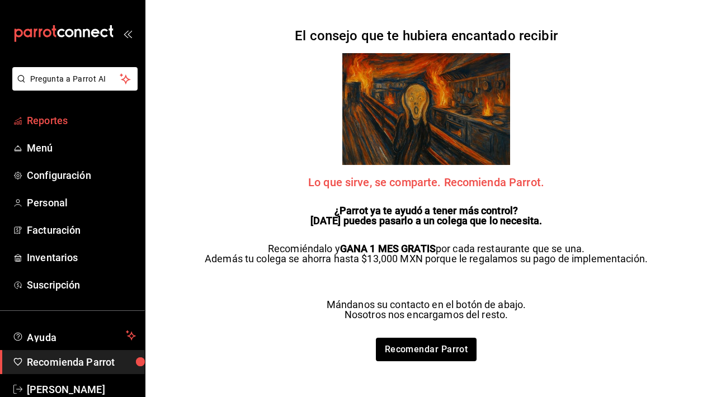
click at [55, 121] on span "Reportes" at bounding box center [81, 120] width 109 height 15
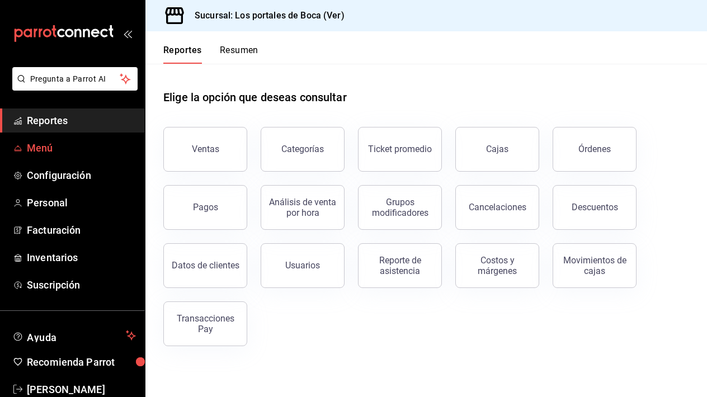
click at [48, 145] on span "Menú" at bounding box center [81, 147] width 109 height 15
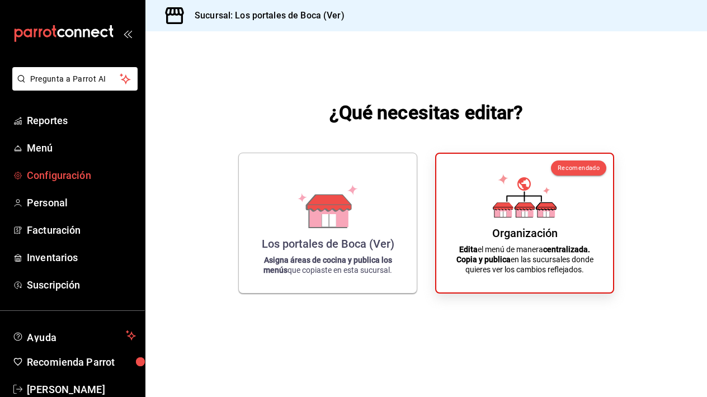
click at [54, 176] on span "Configuración" at bounding box center [81, 175] width 109 height 15
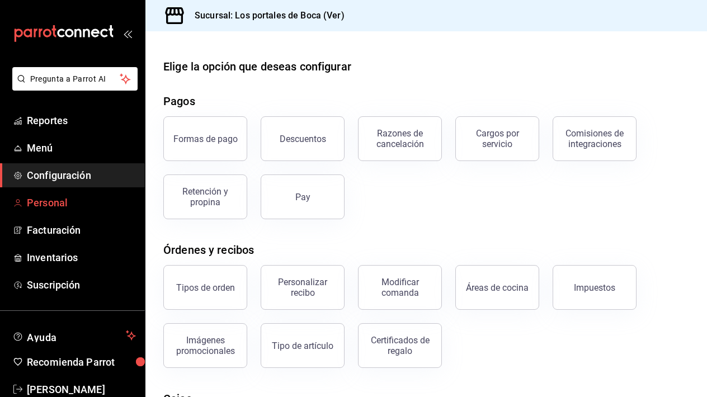
click at [49, 207] on span "Personal" at bounding box center [81, 202] width 109 height 15
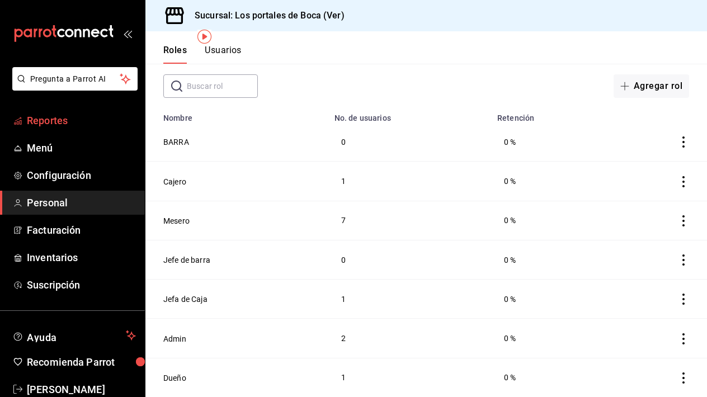
click at [53, 122] on span "Reportes" at bounding box center [81, 120] width 109 height 15
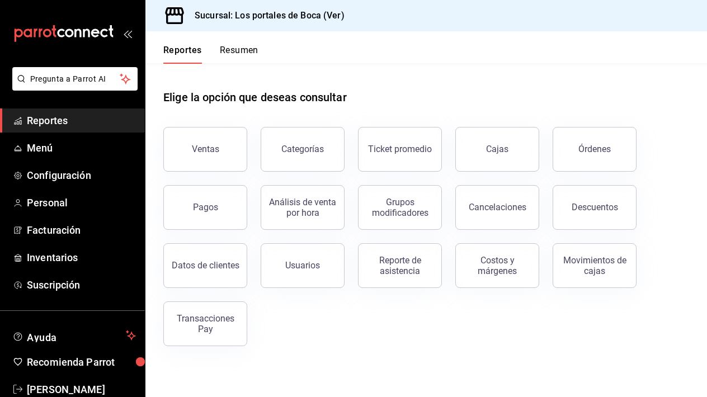
click at [98, 120] on span "Reportes" at bounding box center [81, 120] width 109 height 15
click at [231, 59] on button "Resumen" at bounding box center [239, 54] width 39 height 19
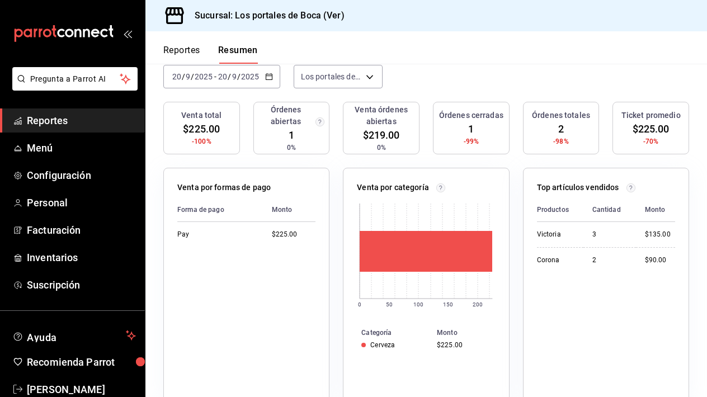
scroll to position [119, 0]
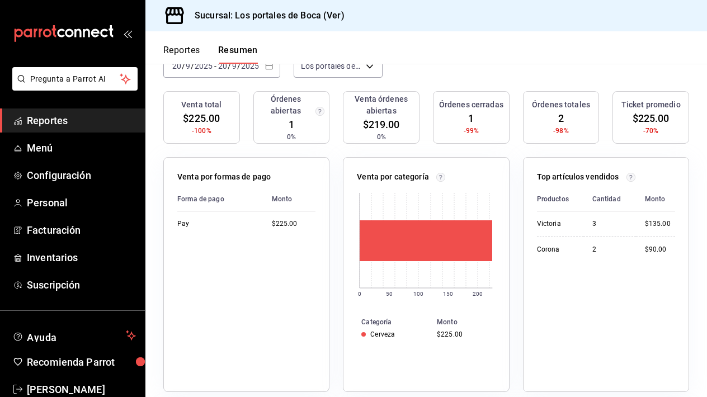
click at [380, 127] on span "$219.00" at bounding box center [381, 124] width 37 height 15
click at [216, 111] on span "$225.00" at bounding box center [201, 118] width 37 height 15
click at [473, 120] on span "1" at bounding box center [471, 118] width 6 height 15
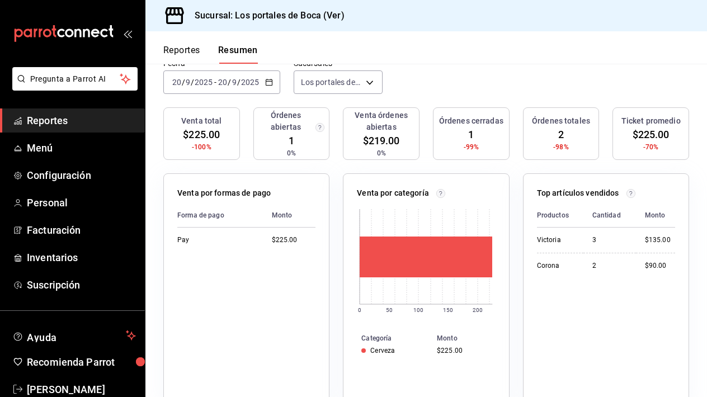
click at [552, 140] on div "Órdenes totales 2 -98%" at bounding box center [561, 133] width 77 height 53
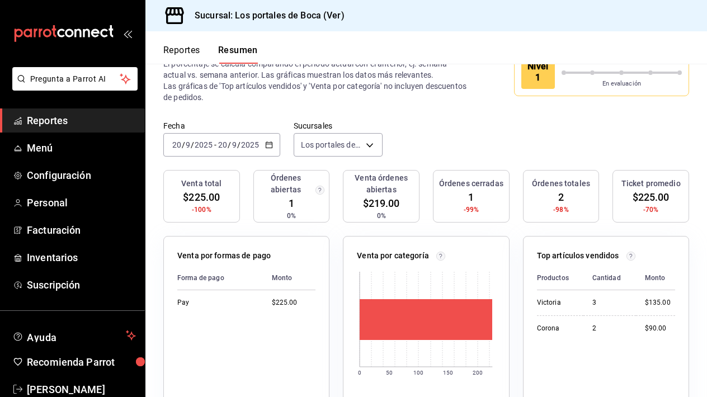
scroll to position [39, 0]
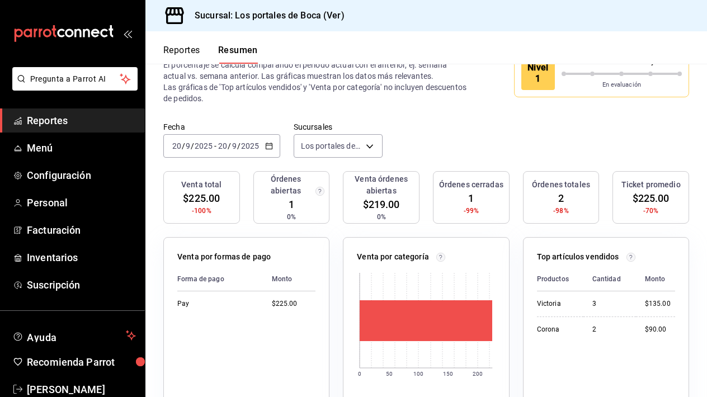
click at [265, 146] on icon "button" at bounding box center [269, 146] width 8 height 8
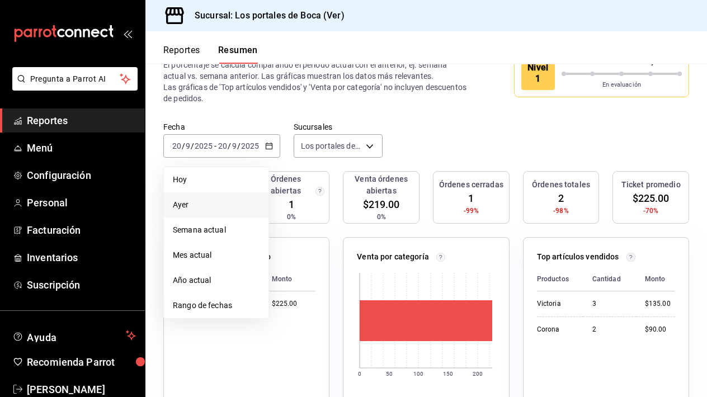
click at [216, 200] on span "Ayer" at bounding box center [216, 205] width 87 height 12
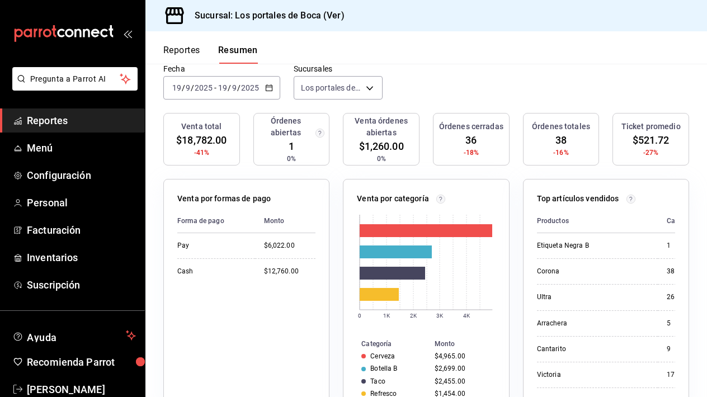
scroll to position [98, 0]
click at [415, 128] on div "Venta órdenes abiertas $1,260.00 0%" at bounding box center [381, 138] width 77 height 53
click at [320, 132] on circle "button" at bounding box center [320, 132] width 8 height 8
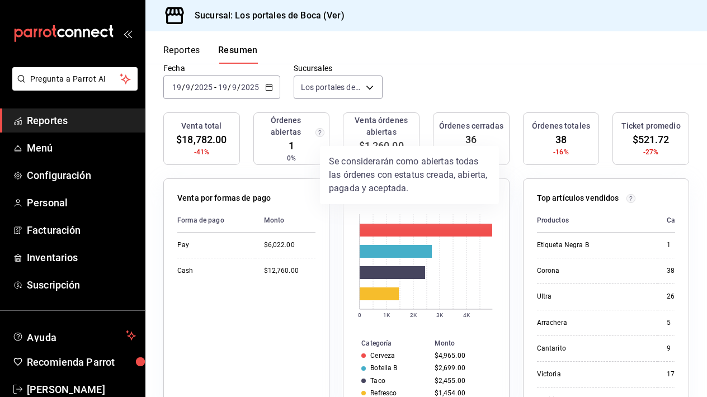
click at [445, 87] on div at bounding box center [353, 198] width 707 height 397
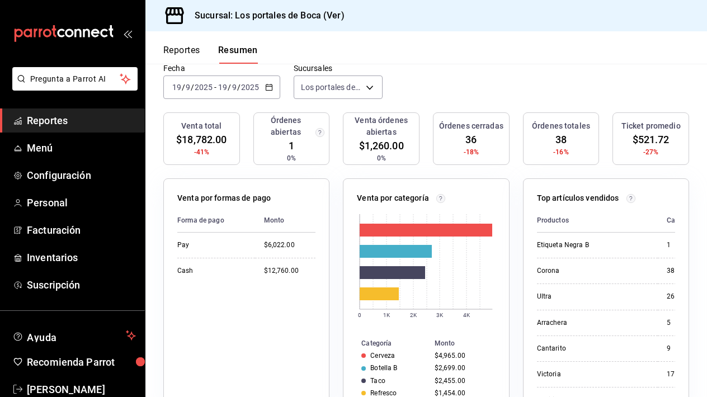
click at [259, 91] on div "2025-09-19 19 / 9 / 2025" at bounding box center [238, 87] width 44 height 9
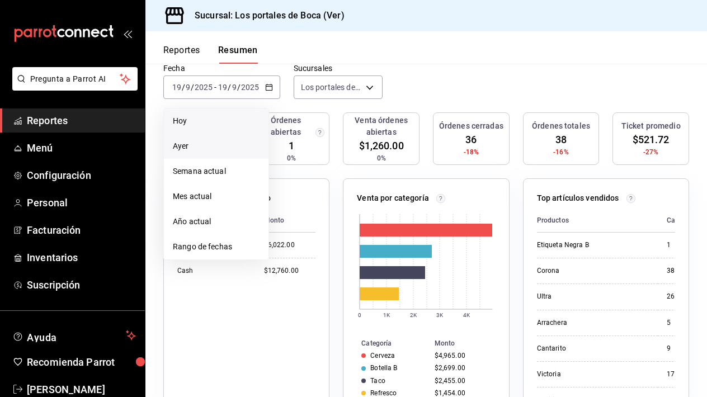
click at [229, 130] on li "Hoy" at bounding box center [216, 120] width 105 height 25
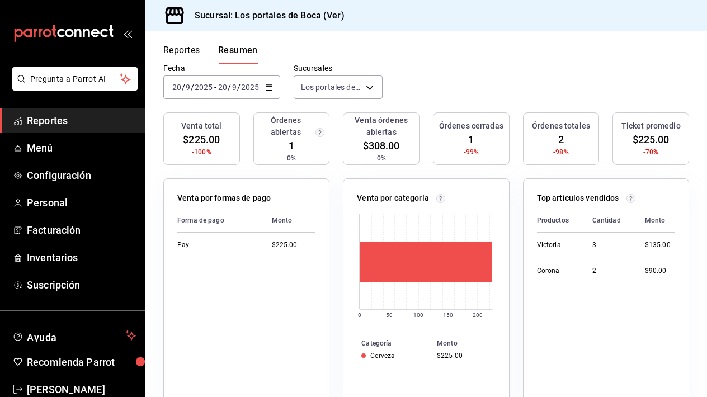
click at [423, 143] on div "Venta total $225.00 -100% Órdenes abiertas 1 0% Venta órdenes abiertas $308.00 …" at bounding box center [425, 145] width 525 height 66
click at [395, 141] on span "$308.00" at bounding box center [381, 145] width 37 height 15
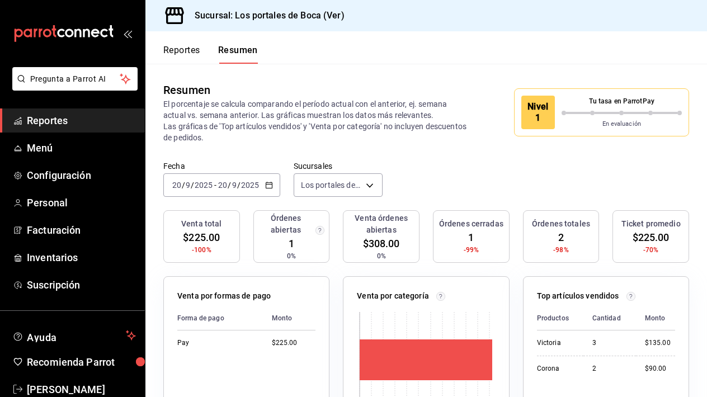
scroll to position [0, 0]
click at [370, 232] on h3 "Venta órdenes abiertas" at bounding box center [381, 223] width 67 height 23
click at [202, 231] on span "$225.00" at bounding box center [201, 237] width 37 height 15
click at [399, 223] on h3 "Venta órdenes abiertas" at bounding box center [381, 223] width 67 height 23
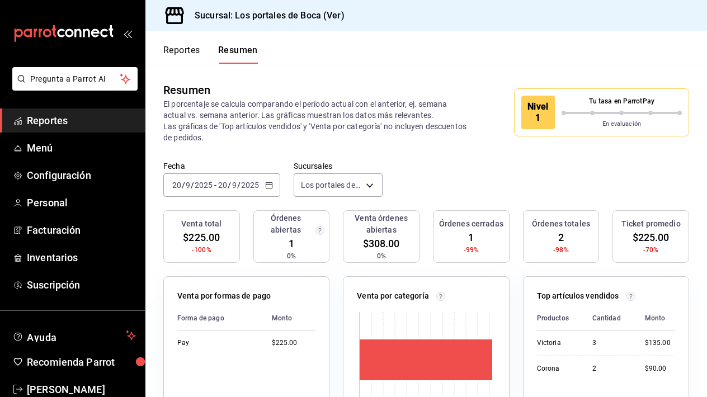
click at [399, 223] on h3 "Venta órdenes abiertas" at bounding box center [381, 223] width 67 height 23
click at [631, 228] on h3 "Ticket promedio" at bounding box center [650, 224] width 59 height 12
click at [63, 154] on span "Menú" at bounding box center [81, 147] width 109 height 15
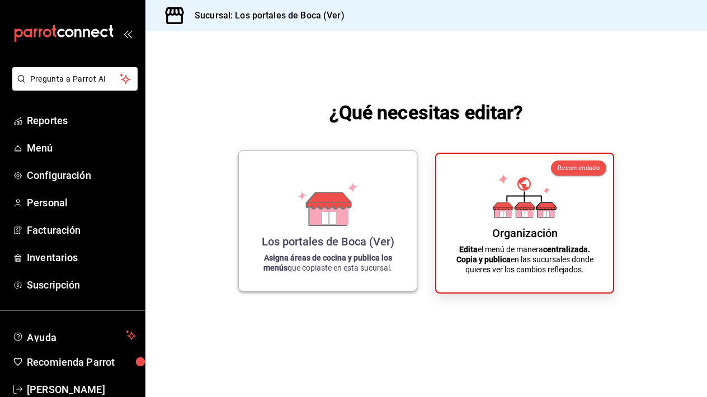
click at [301, 232] on div "Los portales de Boca (Ver) Asigna áreas de cocina y publica los menús que copia…" at bounding box center [327, 221] width 151 height 122
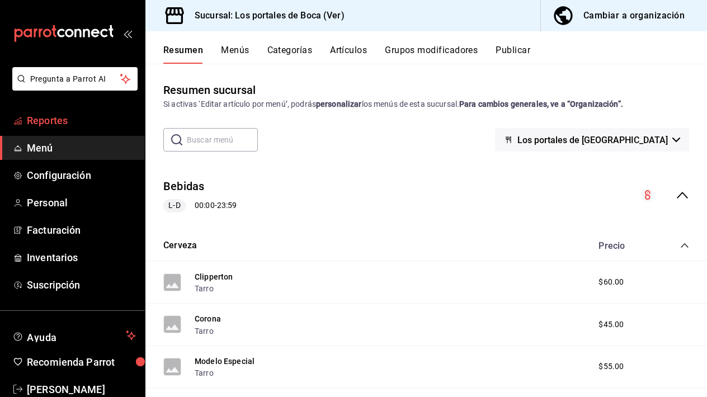
click at [66, 121] on span "Reportes" at bounding box center [81, 120] width 109 height 15
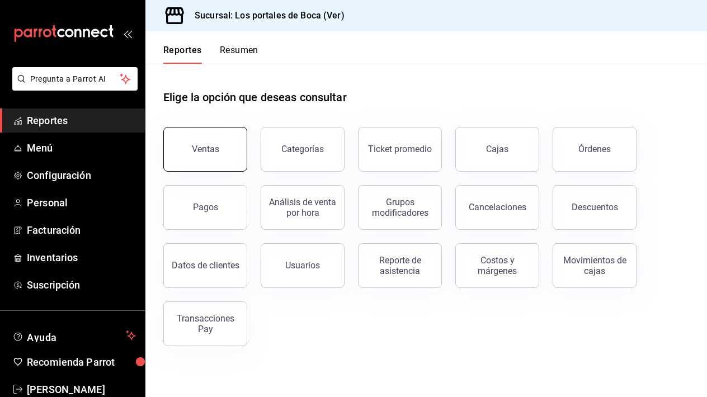
click at [214, 145] on div "Ventas" at bounding box center [205, 149] width 27 height 11
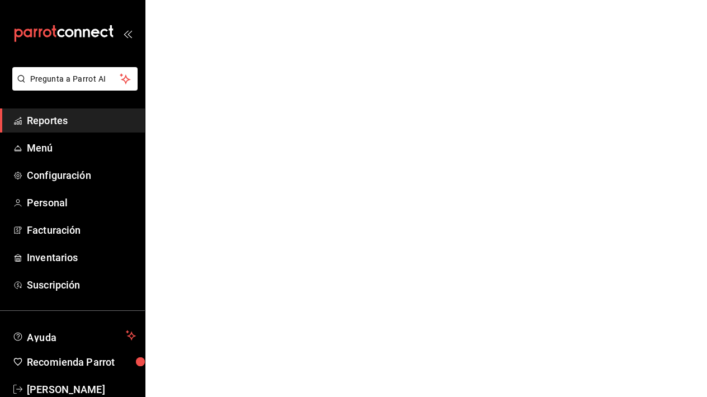
click at [69, 126] on span "Reportes" at bounding box center [81, 120] width 109 height 15
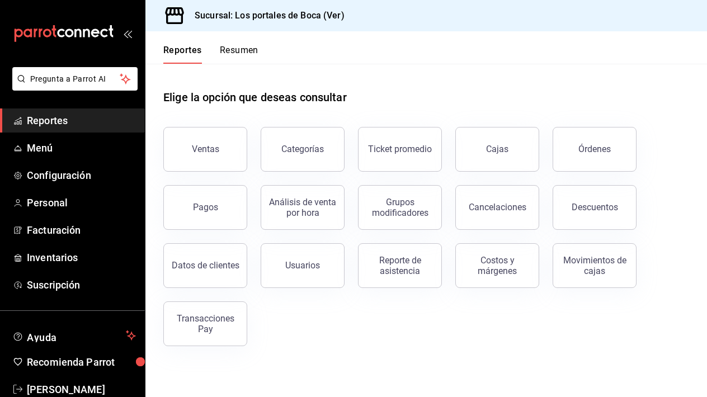
click at [69, 126] on span "Reportes" at bounding box center [81, 120] width 109 height 15
click at [269, 63] on header "Reportes Resumen" at bounding box center [425, 47] width 561 height 32
click at [241, 49] on button "Resumen" at bounding box center [239, 54] width 39 height 19
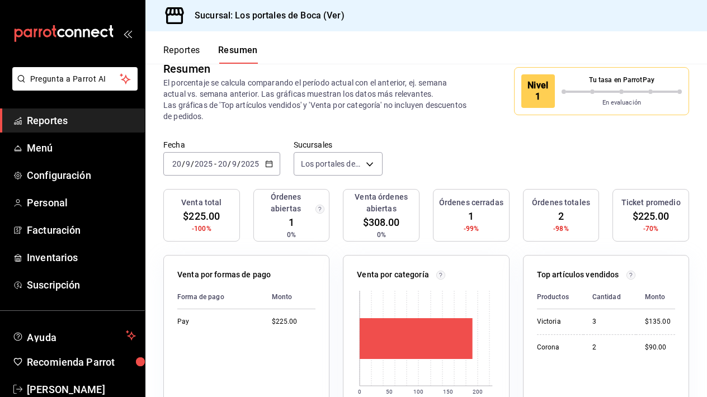
scroll to position [26, 0]
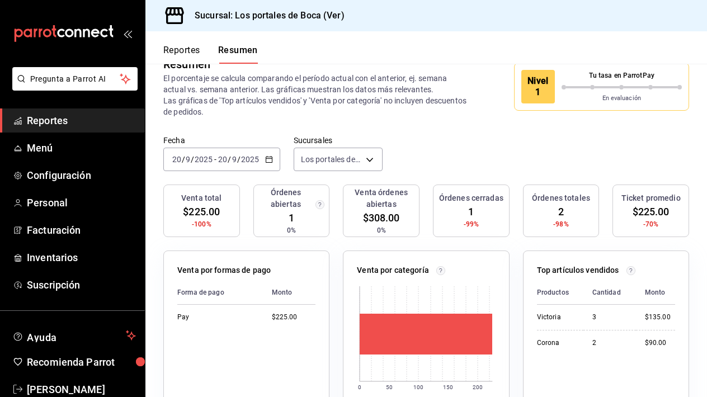
click at [266, 155] on div "2025-09-20 20 / 9 / 2025 - 2025-09-20 20 / 9 / 2025" at bounding box center [221, 159] width 117 height 23
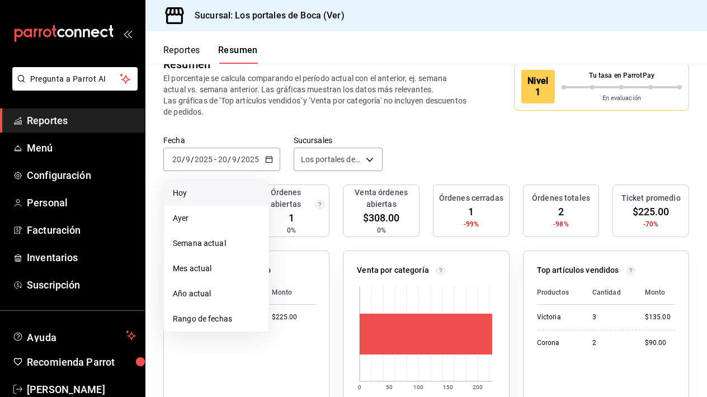
click at [220, 189] on span "Hoy" at bounding box center [216, 193] width 87 height 12
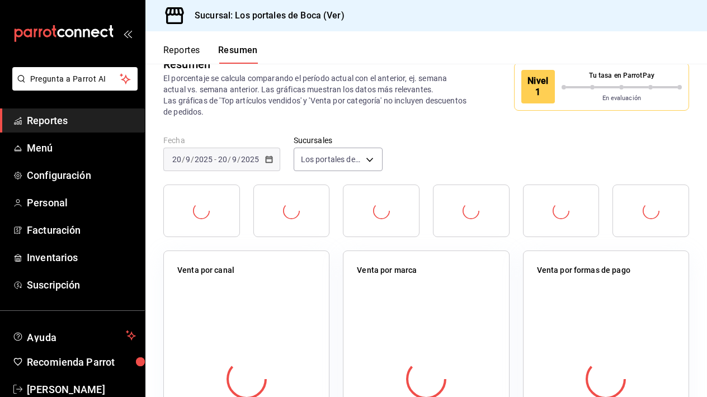
click at [237, 162] on span "/" at bounding box center [238, 159] width 3 height 9
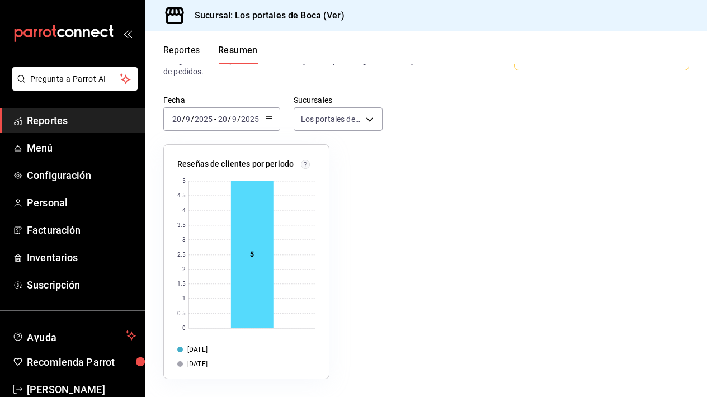
scroll to position [66, 0]
click at [357, 121] on body "Pregunta a Parrot AI Reportes Menú Configuración Personal Facturación Inventari…" at bounding box center [353, 198] width 707 height 397
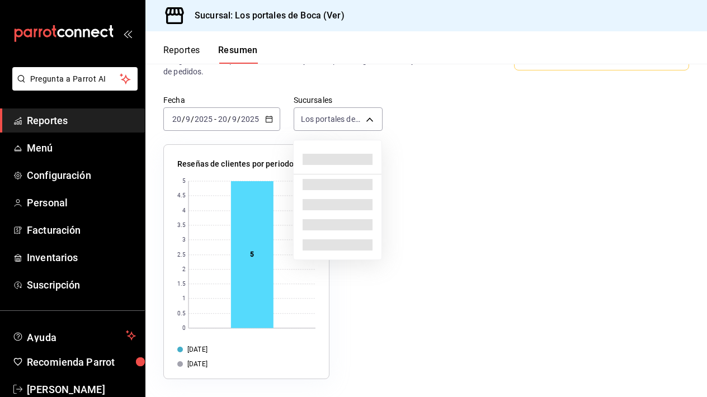
click at [316, 82] on div at bounding box center [353, 198] width 707 height 397
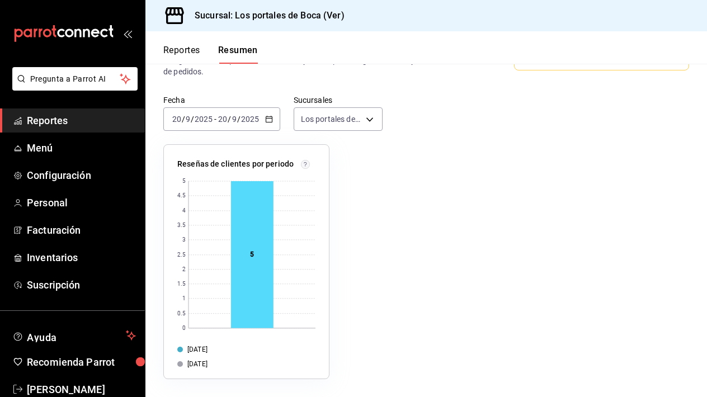
click at [236, 111] on div "2025-09-20 20 / 9 / 2025 - 2025-09-20 20 / 9 / 2025" at bounding box center [221, 118] width 117 height 23
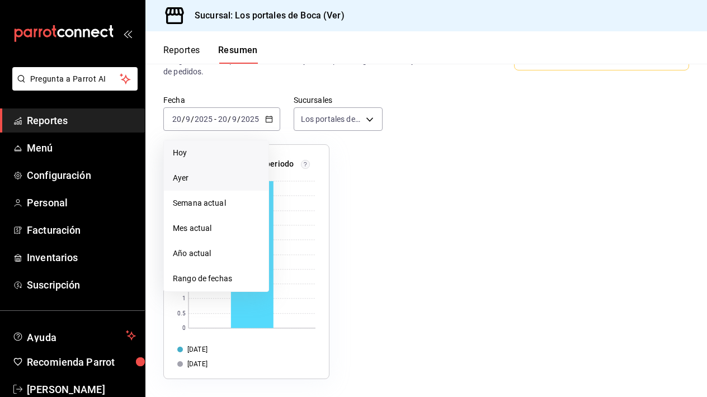
click at [208, 174] on span "Ayer" at bounding box center [216, 178] width 87 height 12
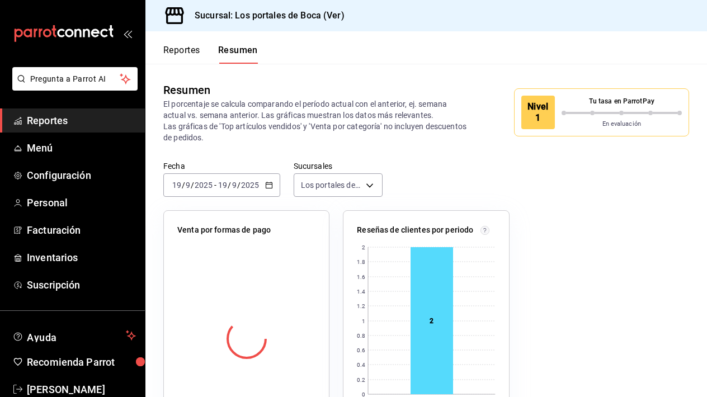
scroll to position [0, 0]
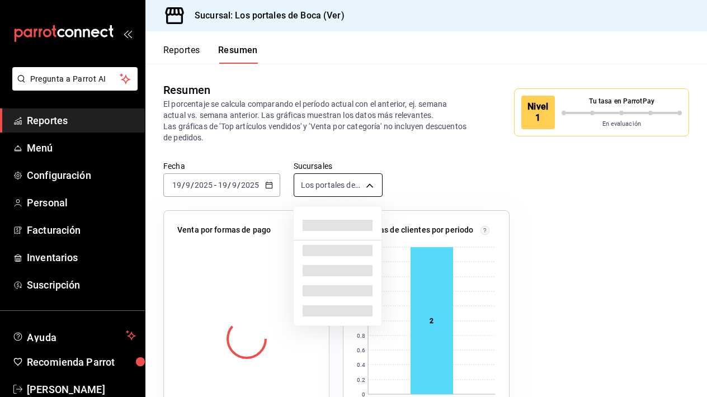
click at [364, 185] on body "Pregunta a Parrot AI Reportes Menú Configuración Personal Facturación Inventari…" at bounding box center [353, 198] width 707 height 397
click at [371, 150] on div at bounding box center [353, 198] width 707 height 397
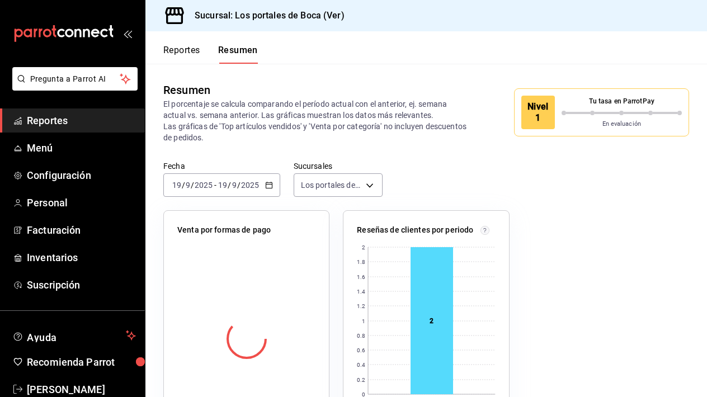
click at [200, 46] on button "Reportes" at bounding box center [181, 54] width 37 height 19
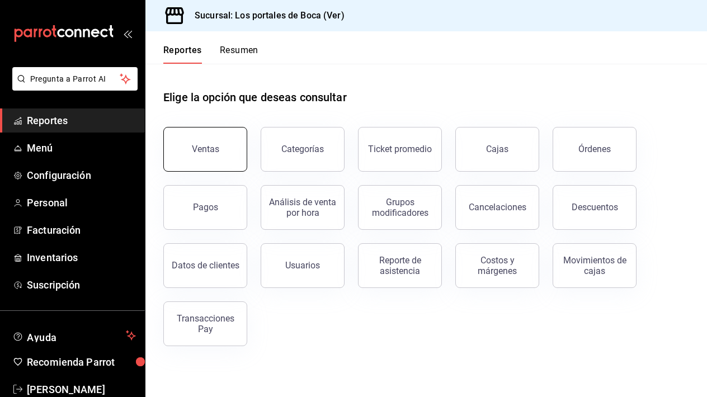
click at [225, 148] on button "Ventas" at bounding box center [205, 149] width 84 height 45
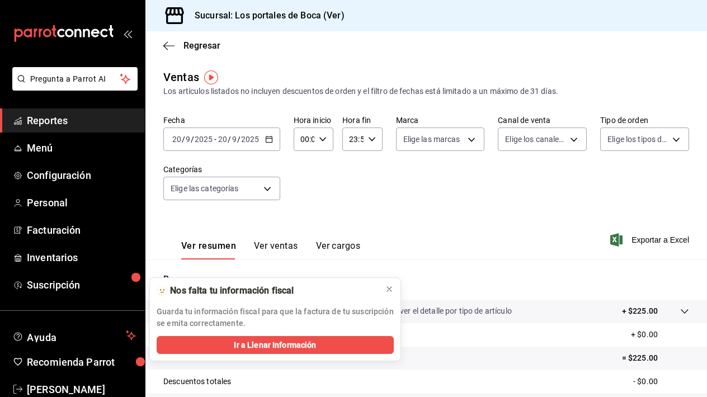
click at [89, 118] on span "Reportes" at bounding box center [81, 120] width 109 height 15
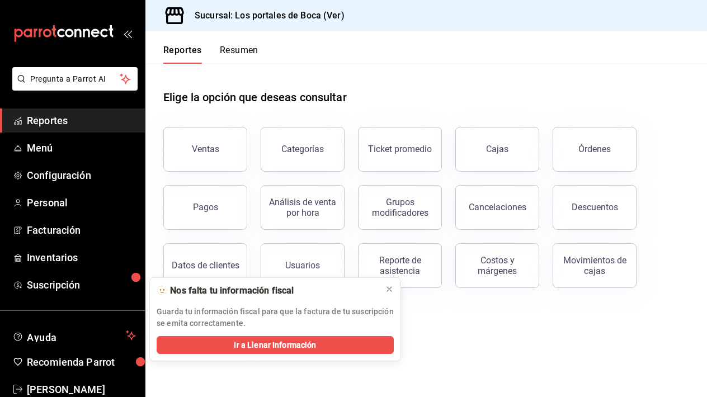
click at [224, 45] on button "Resumen" at bounding box center [239, 54] width 39 height 19
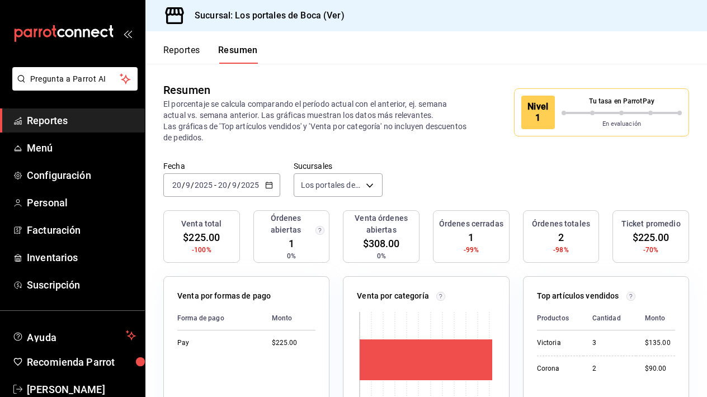
click at [245, 186] on input "2025" at bounding box center [249, 185] width 19 height 9
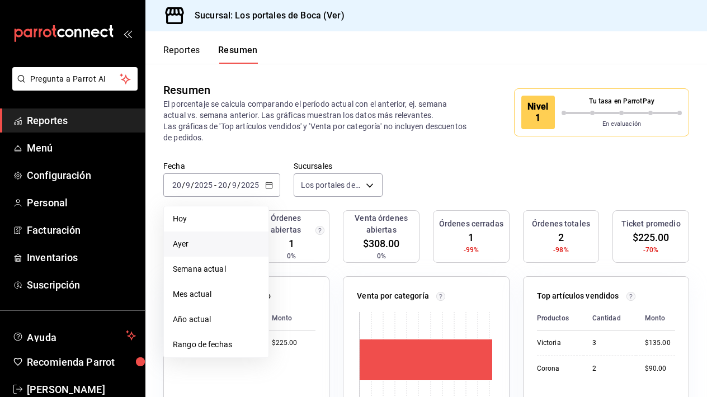
click at [211, 238] on span "Ayer" at bounding box center [216, 244] width 87 height 12
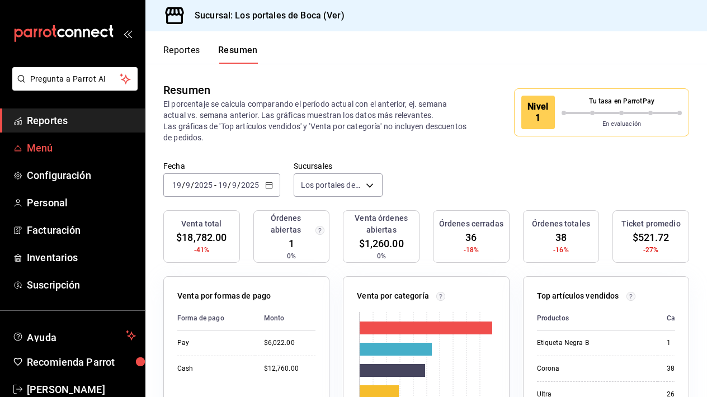
click at [80, 151] on span "Menú" at bounding box center [81, 147] width 109 height 15
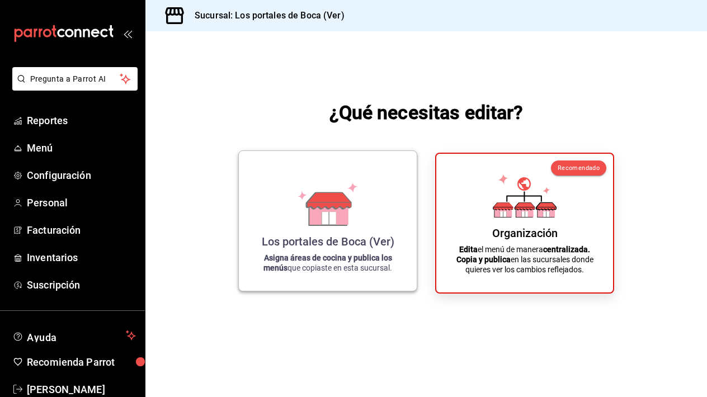
click at [342, 217] on icon at bounding box center [328, 213] width 39 height 24
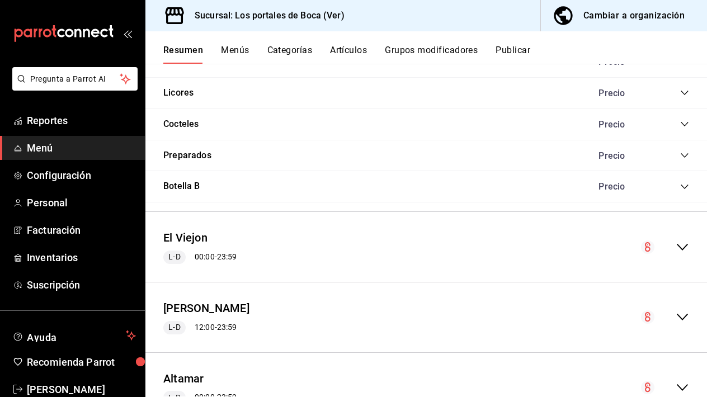
scroll to position [1136, 0]
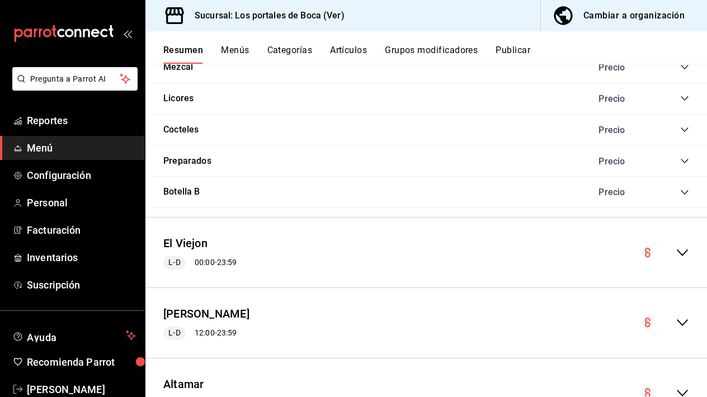
click at [680, 247] on icon "collapse-menu-row" at bounding box center [681, 252] width 13 height 13
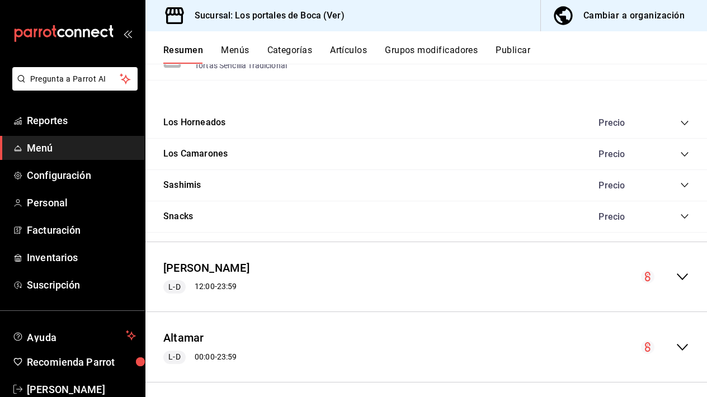
scroll to position [1688, 0]
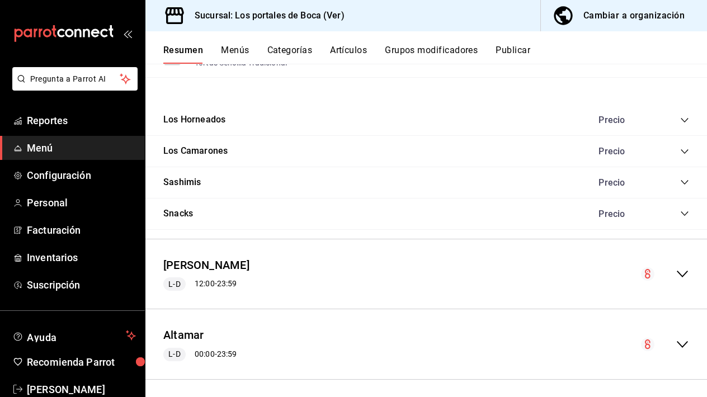
click at [680, 267] on icon "collapse-menu-row" at bounding box center [681, 273] width 13 height 13
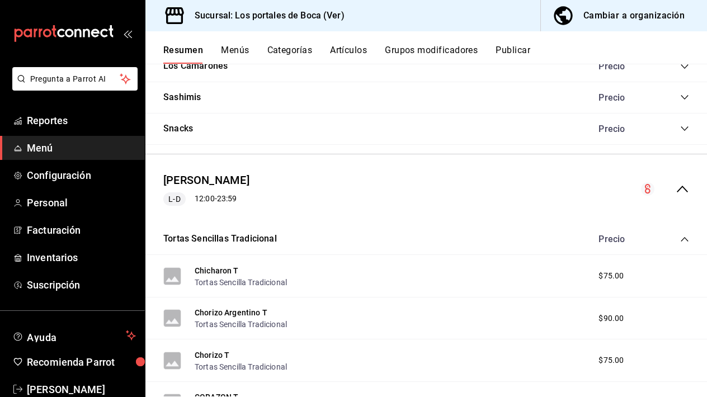
scroll to position [1769, 0]
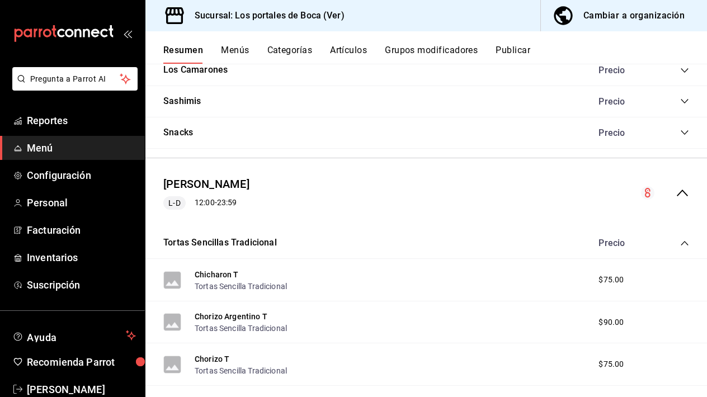
click at [685, 187] on icon "collapse-menu-row" at bounding box center [681, 192] width 13 height 13
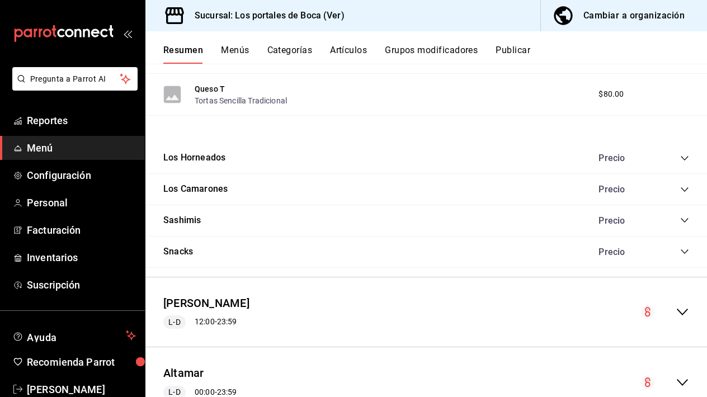
scroll to position [1646, 0]
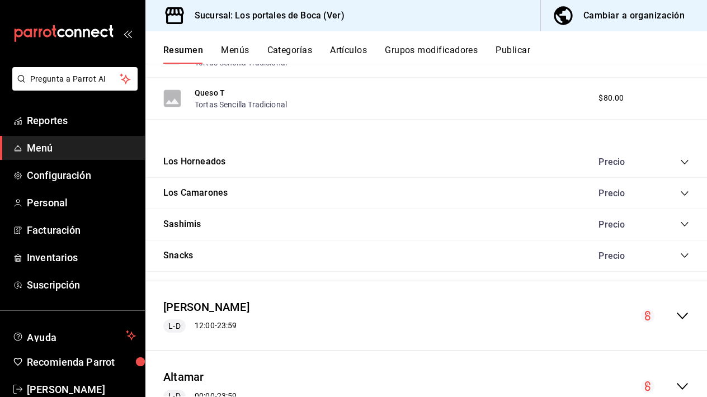
click at [681, 159] on icon "collapse-category-row" at bounding box center [684, 162] width 9 height 9
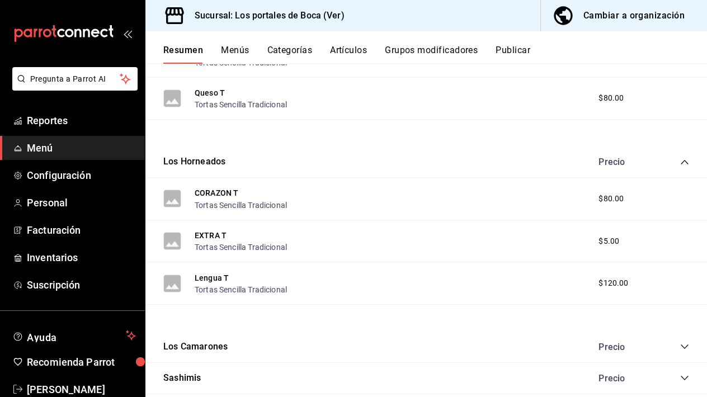
click at [681, 159] on icon "collapse-category-row" at bounding box center [684, 162] width 9 height 9
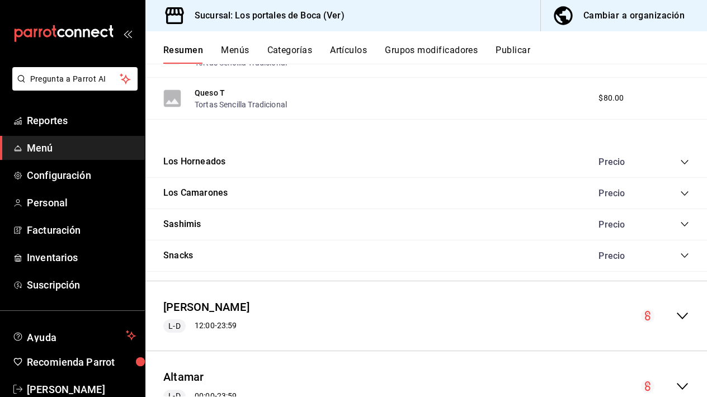
click at [679, 188] on div "Precio" at bounding box center [638, 193] width 102 height 11
click at [684, 189] on icon "collapse-category-row" at bounding box center [684, 193] width 9 height 9
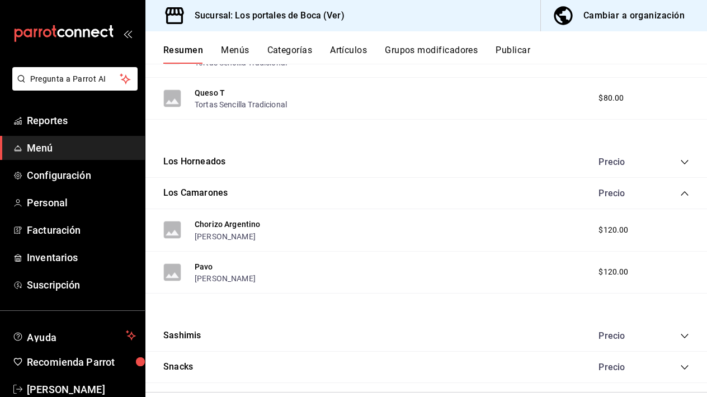
click at [684, 189] on icon "collapse-category-row" at bounding box center [684, 193] width 9 height 9
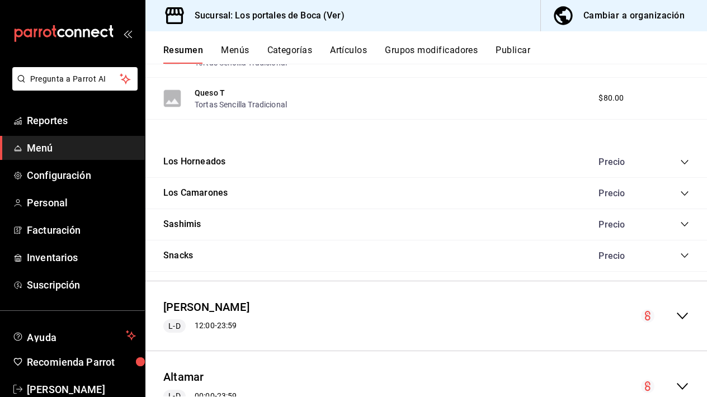
click at [679, 220] on div "Precio" at bounding box center [638, 224] width 102 height 11
click at [682, 220] on icon "collapse-category-row" at bounding box center [684, 224] width 9 height 9
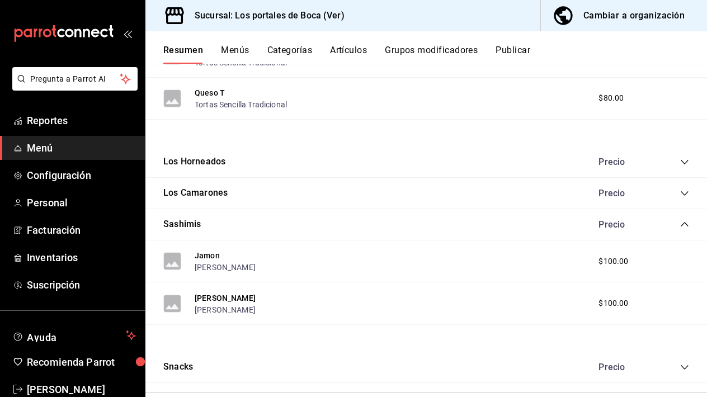
click at [685, 220] on icon "collapse-category-row" at bounding box center [684, 224] width 9 height 9
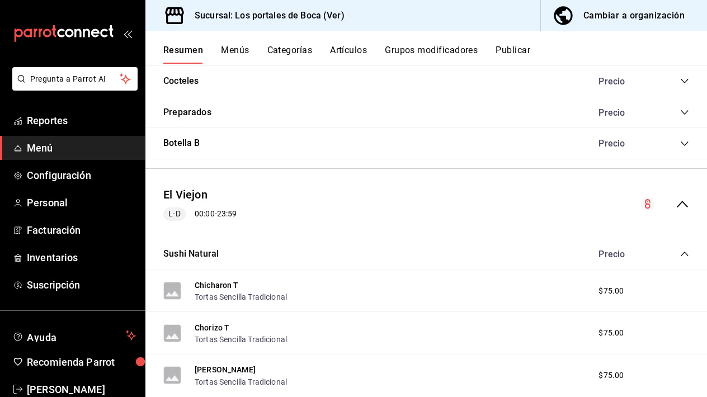
scroll to position [1184, 0]
click at [678, 198] on icon "collapse-menu-row" at bounding box center [681, 204] width 13 height 13
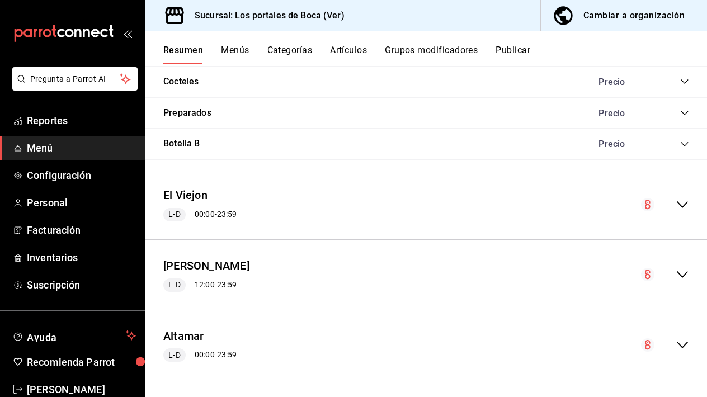
click at [646, 200] on icon "collapse-menu-row" at bounding box center [648, 205] width 6 height 10
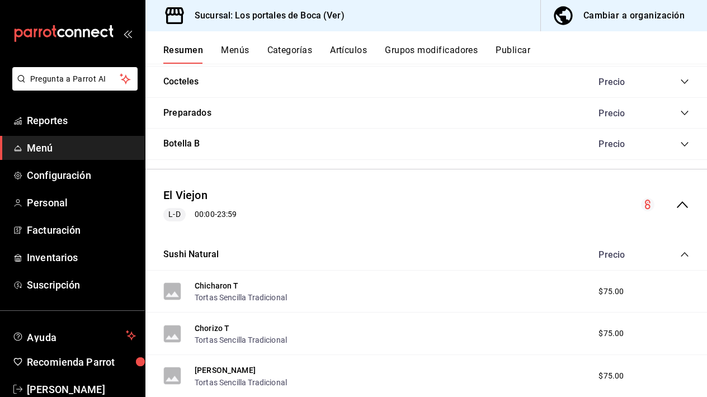
click at [646, 203] on icon "collapse-menu-row" at bounding box center [648, 205] width 6 height 10
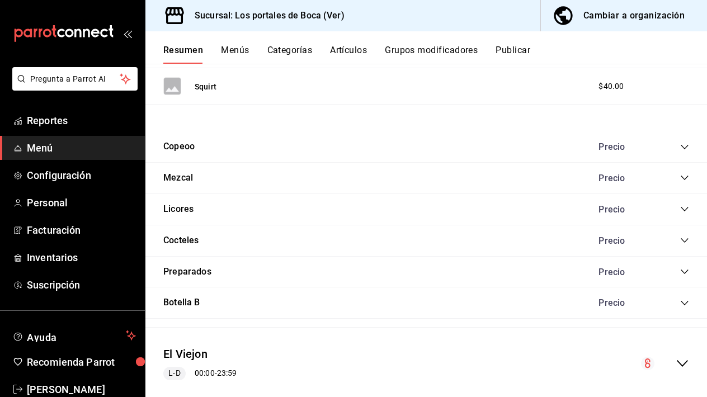
scroll to position [1021, 0]
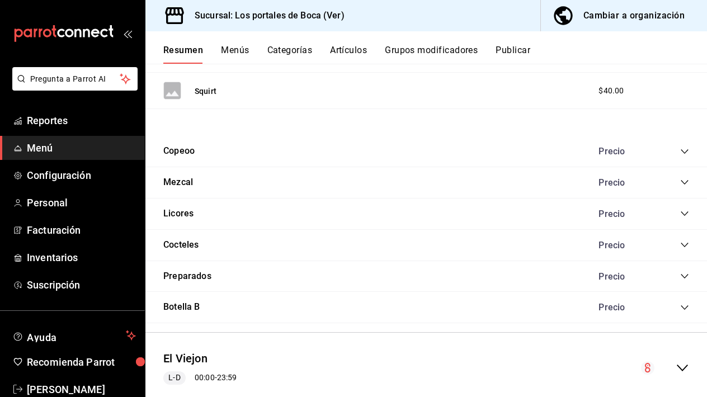
click at [680, 148] on icon "collapse-category-row" at bounding box center [684, 151] width 9 height 9
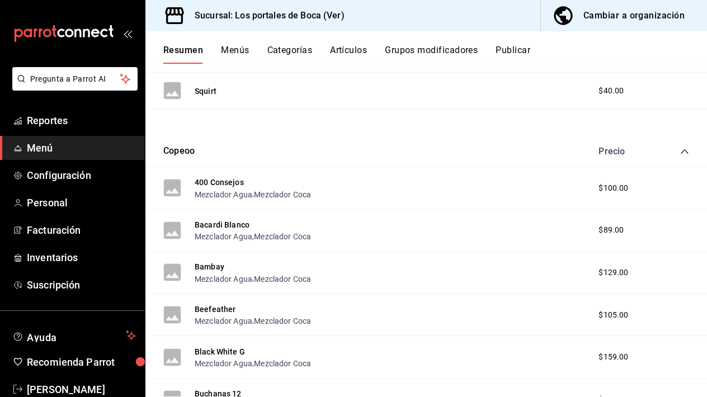
click at [680, 148] on span "collapse-category-row" at bounding box center [684, 151] width 9 height 9
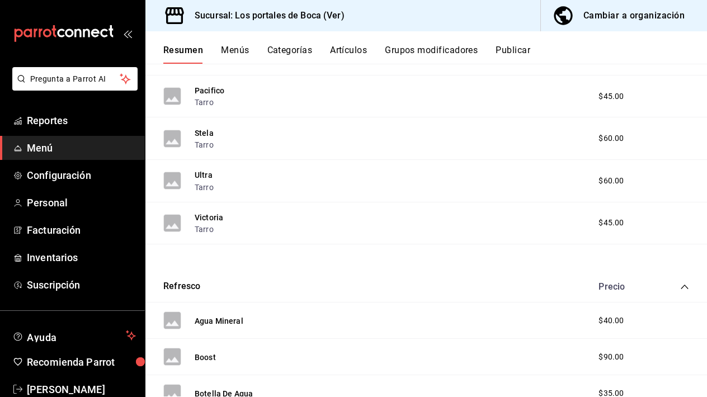
scroll to position [331, 0]
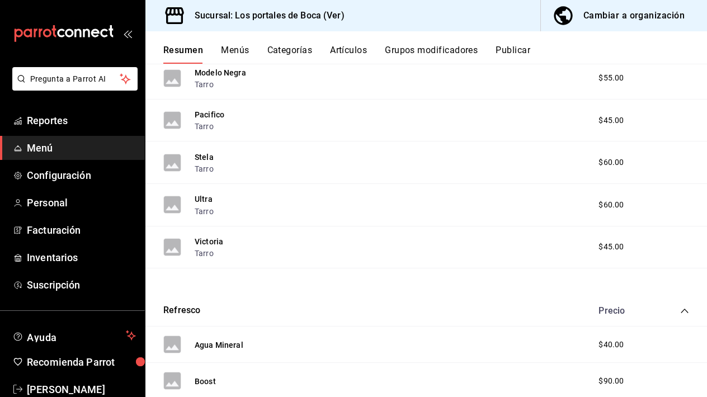
click at [683, 312] on icon "collapse-category-row" at bounding box center [684, 310] width 9 height 9
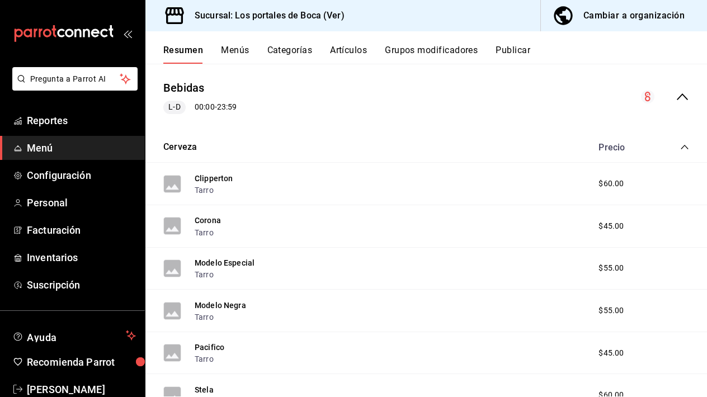
scroll to position [59, 0]
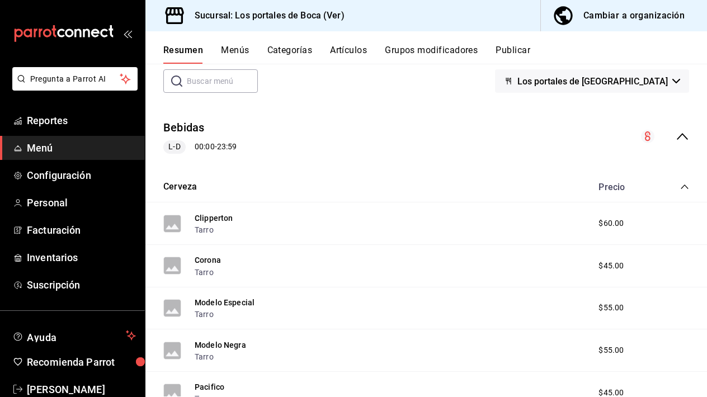
click at [689, 187] on div "Cerveza Precio" at bounding box center [425, 187] width 561 height 31
click at [684, 187] on icon "collapse-category-row" at bounding box center [684, 186] width 9 height 9
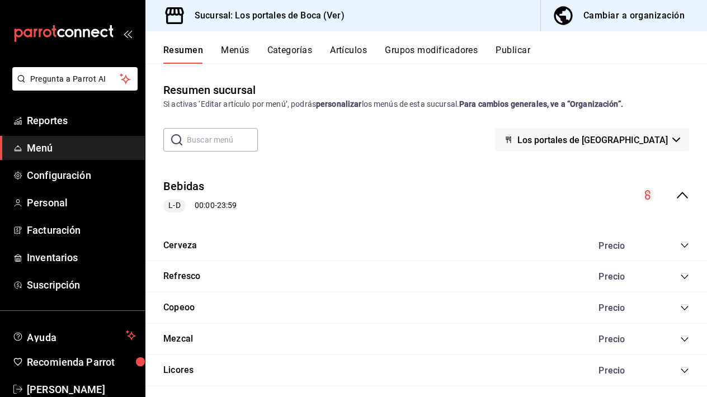
scroll to position [0, 0]
click at [678, 140] on icon "button" at bounding box center [676, 140] width 8 height 4
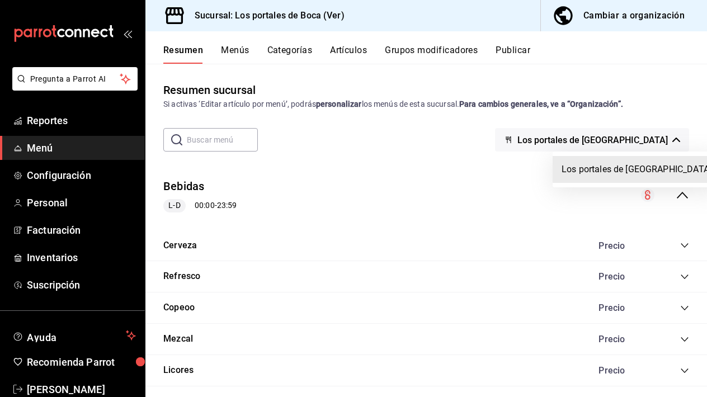
click at [678, 140] on div at bounding box center [353, 198] width 707 height 397
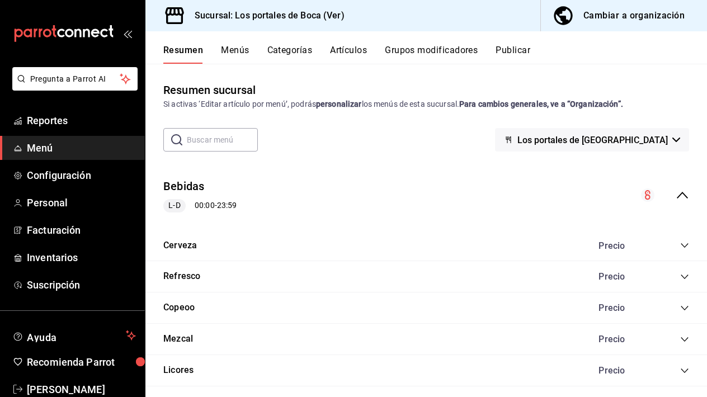
click at [231, 51] on button "Menús" at bounding box center [235, 54] width 28 height 19
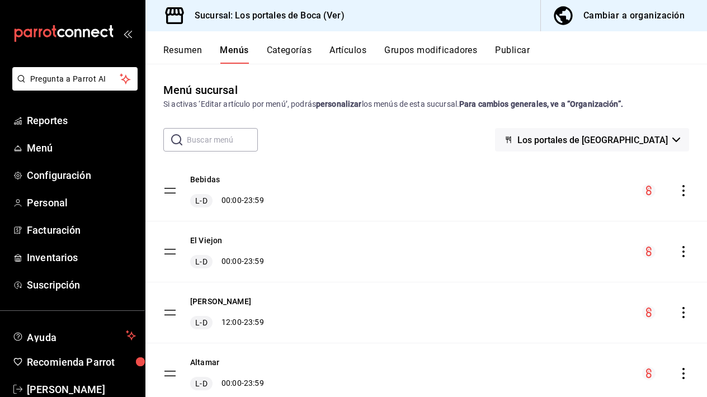
click at [295, 48] on button "Categorías" at bounding box center [289, 54] width 45 height 19
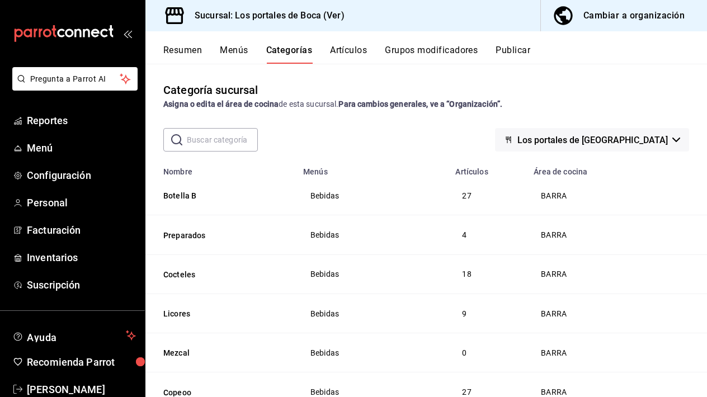
click at [357, 50] on button "Artículos" at bounding box center [348, 54] width 37 height 19
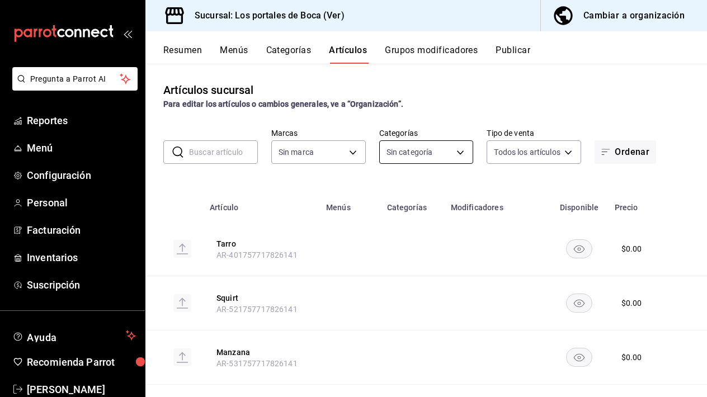
type input "3d32fec7-31fa-41a3-8b0d-c50462704563"
type input "1b6c659a-7616-4a54-8daa-e4eef18bc885,f35d1a42-00a0-464d-bd65-64b7e21a5f61,419ce…"
click at [353, 154] on body "Pregunta a Parrot AI Reportes Menú Configuración Personal Facturación Inventari…" at bounding box center [353, 198] width 707 height 397
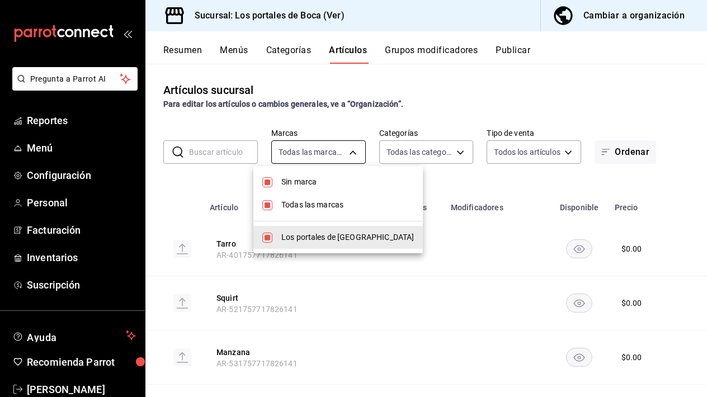
click at [353, 154] on div at bounding box center [353, 198] width 707 height 397
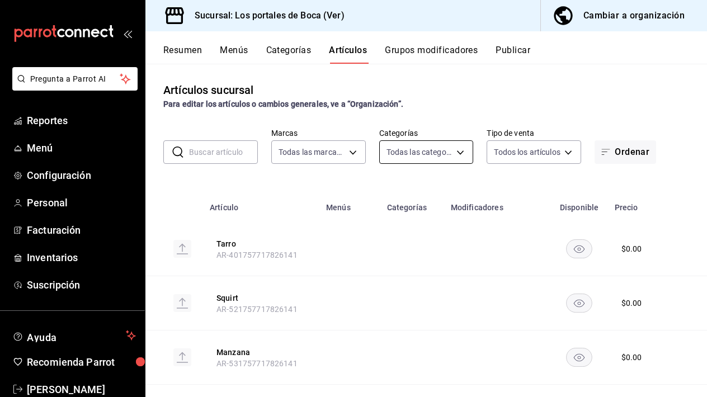
click at [405, 156] on body "Pregunta a Parrot AI Reportes Menú Configuración Personal Facturación Inventari…" at bounding box center [353, 198] width 707 height 397
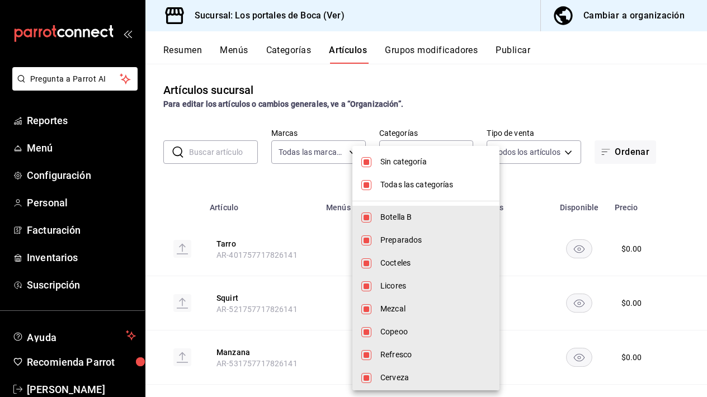
click at [464, 108] on div at bounding box center [353, 198] width 707 height 397
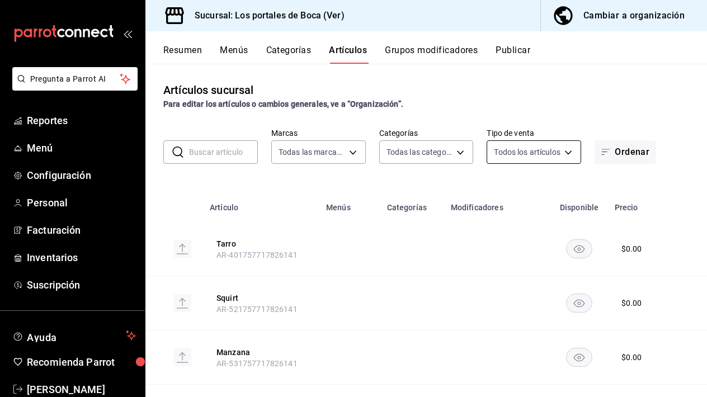
click at [514, 150] on body "Pregunta a Parrot AI Reportes Menú Configuración Personal Facturación Inventari…" at bounding box center [353, 198] width 707 height 397
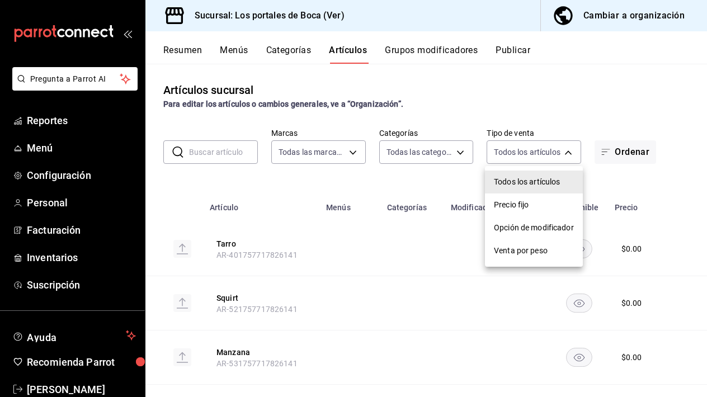
click at [501, 112] on div at bounding box center [353, 198] width 707 height 397
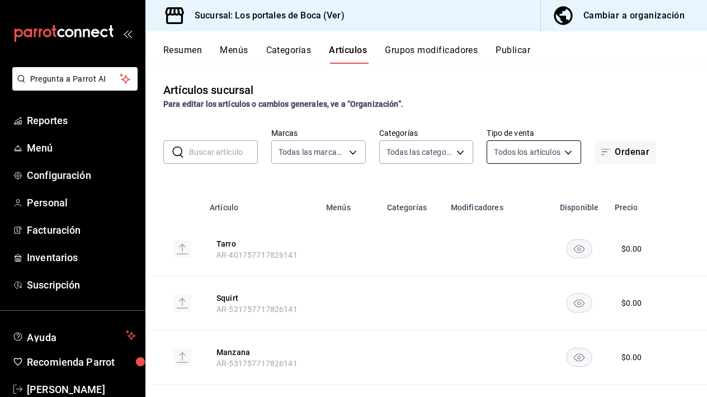
click at [534, 159] on body "Pregunta a Parrot AI Reportes Menú Configuración Personal Facturación Inventari…" at bounding box center [353, 198] width 707 height 397
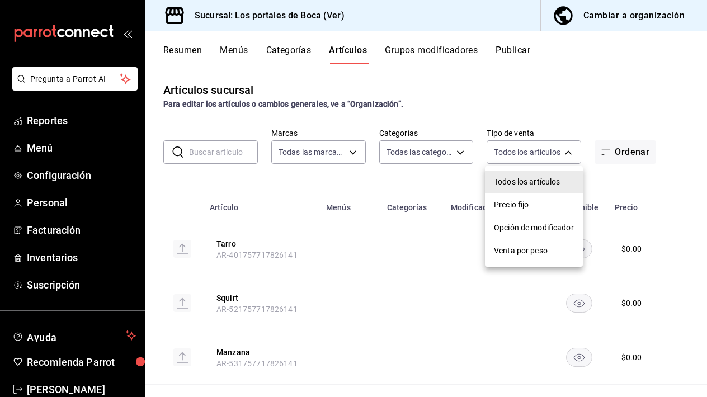
click at [510, 117] on div at bounding box center [353, 198] width 707 height 397
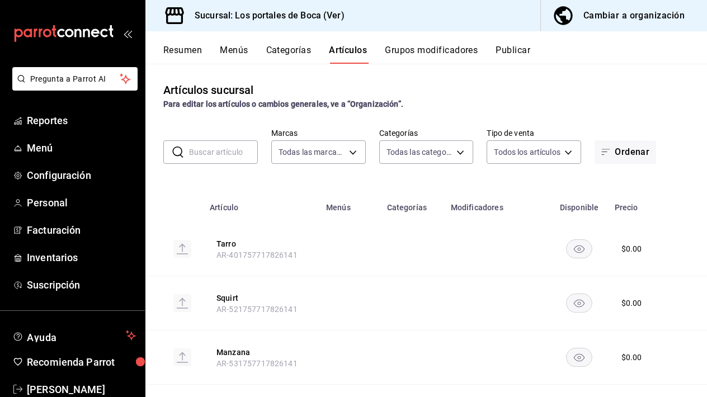
click at [431, 49] on button "Grupos modificadores" at bounding box center [431, 54] width 93 height 19
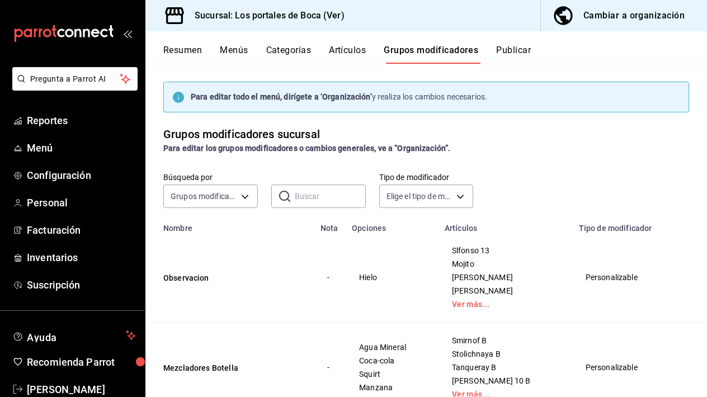
click at [624, 18] on div "Cambiar a organización" at bounding box center [633, 16] width 101 height 16
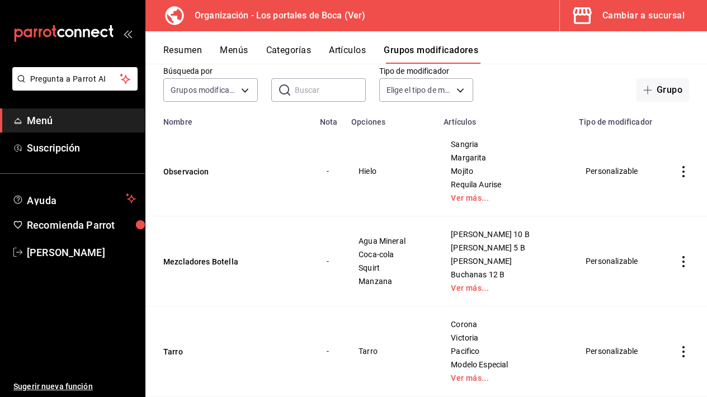
scroll to position [63, 0]
click at [478, 199] on link "Ver más..." at bounding box center [504, 197] width 107 height 8
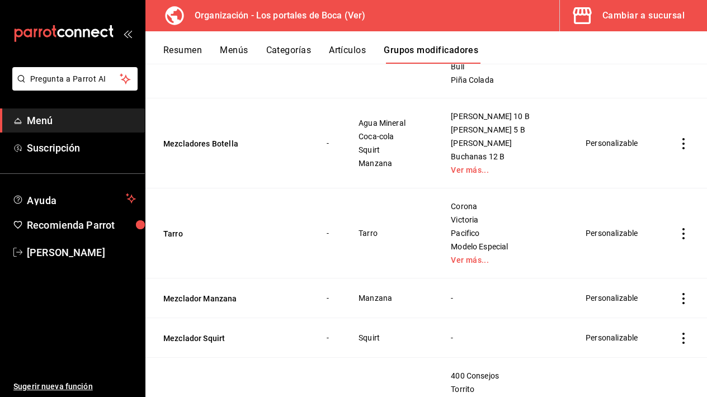
scroll to position [362, 0]
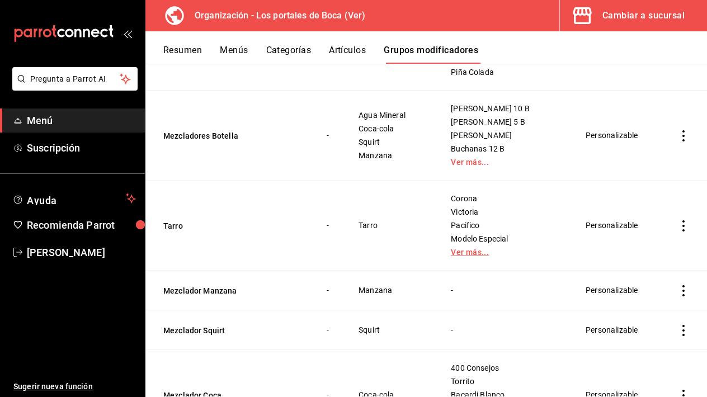
click at [486, 252] on link "Ver más..." at bounding box center [504, 252] width 107 height 8
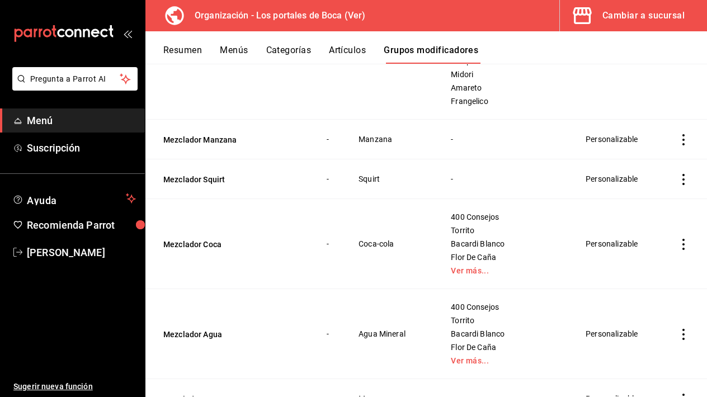
scroll to position [735, 0]
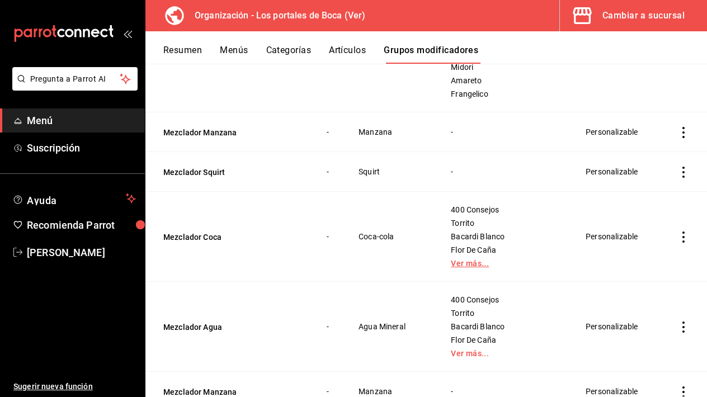
click at [480, 267] on link "Ver más..." at bounding box center [504, 263] width 107 height 8
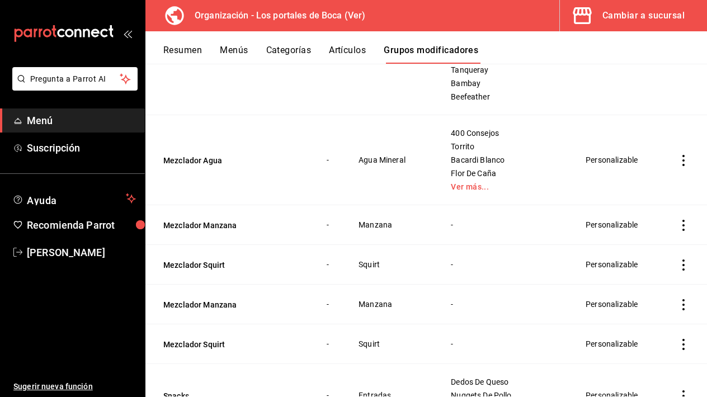
scroll to position [1202, 0]
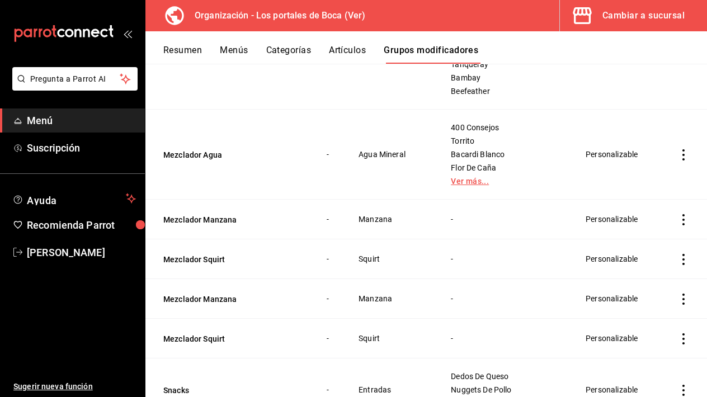
click at [475, 185] on link "Ver más..." at bounding box center [504, 181] width 107 height 8
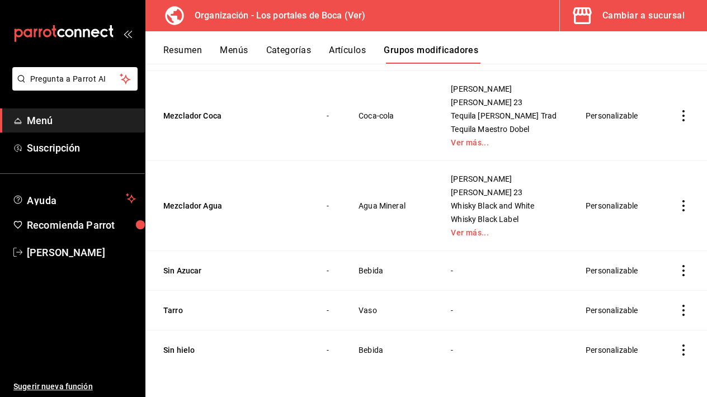
scroll to position [4060, 0]
click at [182, 54] on button "Resumen" at bounding box center [182, 54] width 39 height 19
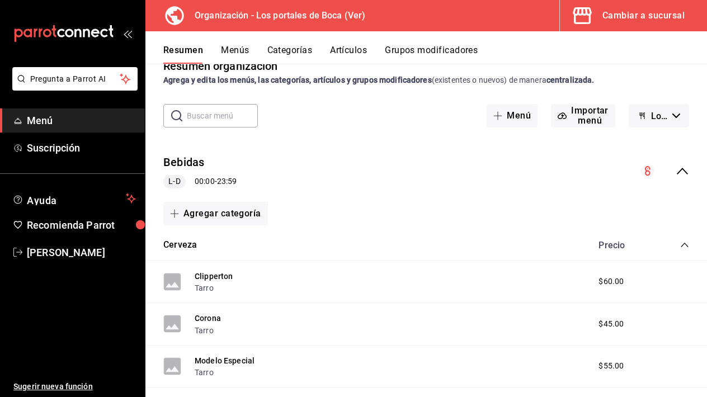
scroll to position [26, 0]
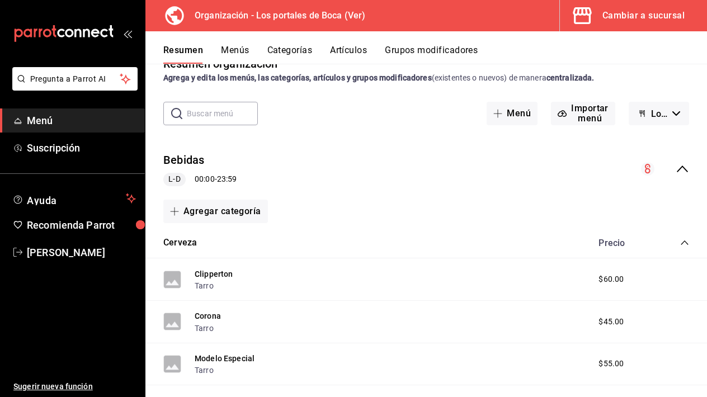
click at [683, 171] on icon "collapse-menu-row" at bounding box center [681, 168] width 13 height 13
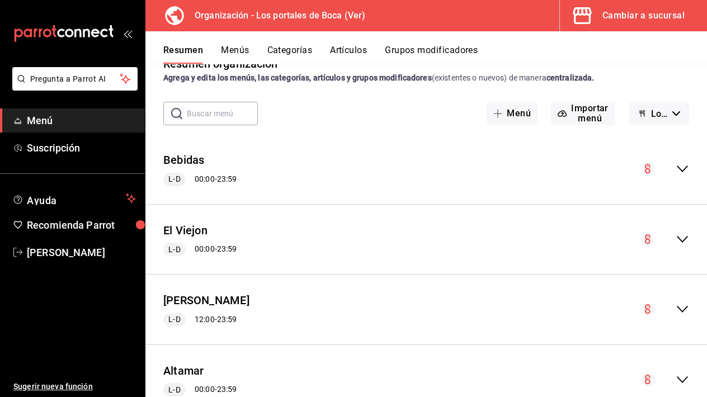
click at [232, 51] on button "Menús" at bounding box center [235, 54] width 28 height 19
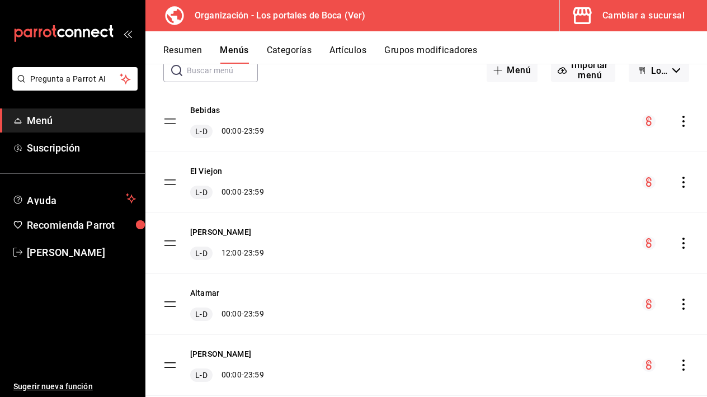
scroll to position [79, 0]
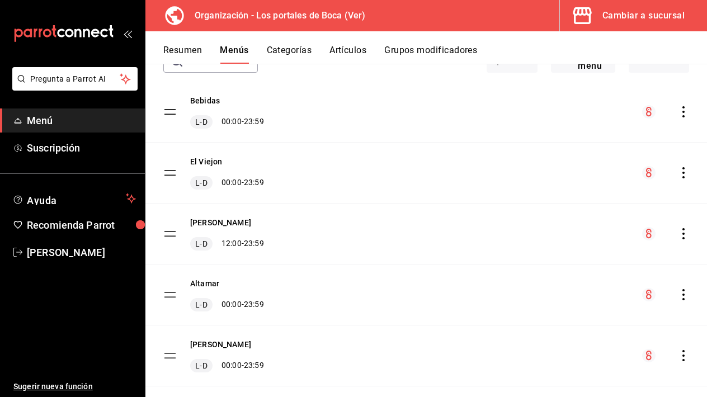
click at [681, 115] on icon "actions" at bounding box center [682, 111] width 11 height 11
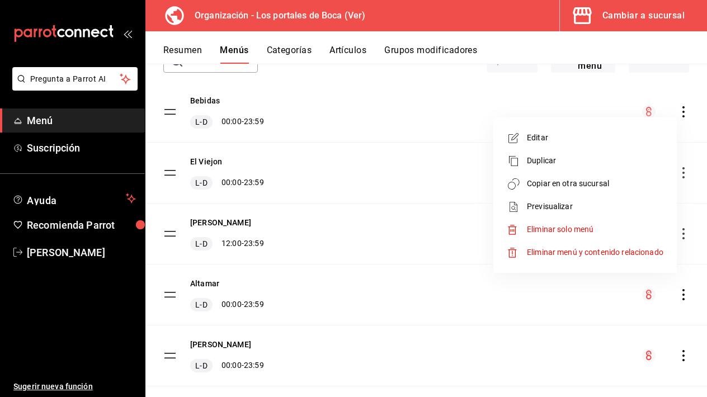
click at [456, 74] on div at bounding box center [353, 198] width 707 height 397
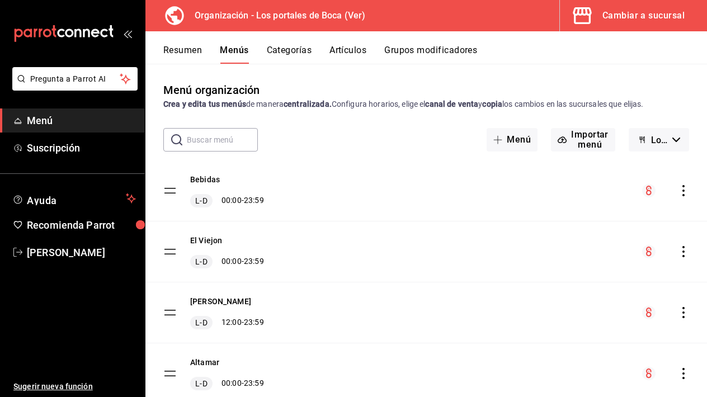
scroll to position [0, 0]
click at [298, 51] on button "Categorías" at bounding box center [289, 54] width 45 height 19
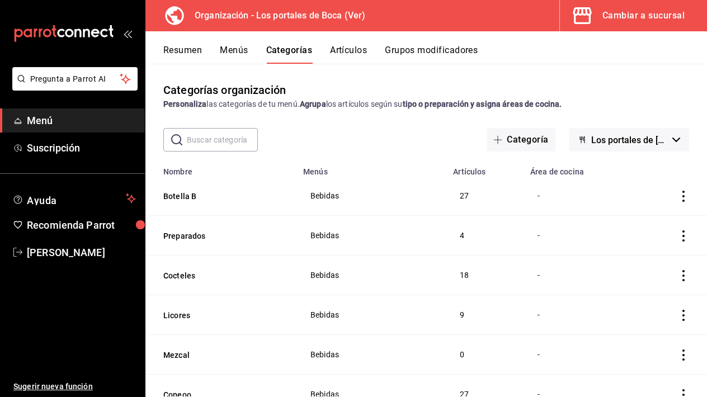
click at [353, 48] on button "Artículos" at bounding box center [348, 54] width 37 height 19
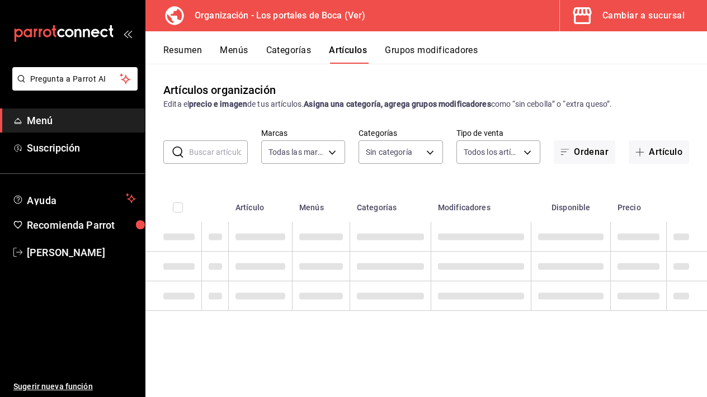
type input "b5ad986e-3551-40cf-bef2-a4391ef287b1"
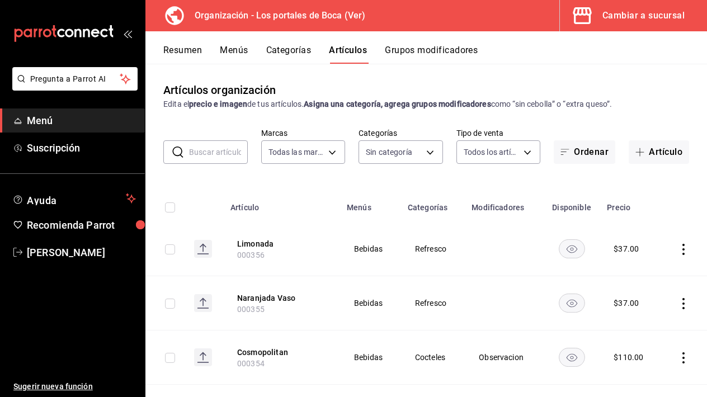
type input "3cb1c7d1-b678-45f1-8822-fafdb096e822,8b9dcd1e-86ce-40be-9bc7-b5ff9750edb9,ba916…"
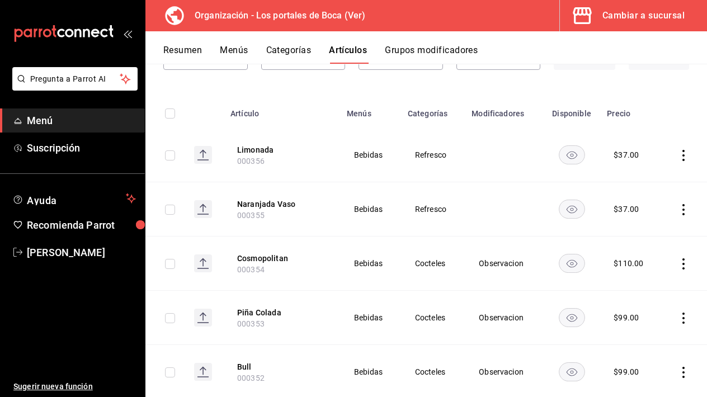
scroll to position [96, 0]
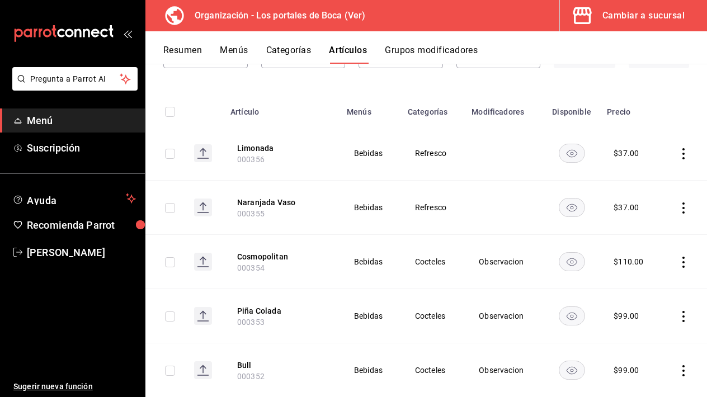
click at [576, 157] on rect "availability-product" at bounding box center [571, 153] width 26 height 18
click at [574, 154] on rect "availability-product" at bounding box center [571, 153] width 26 height 18
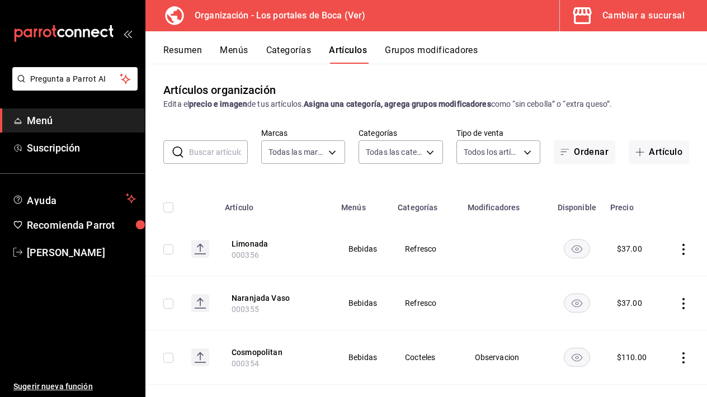
scroll to position [0, 0]
click at [423, 56] on button "Grupos modificadores" at bounding box center [431, 54] width 93 height 19
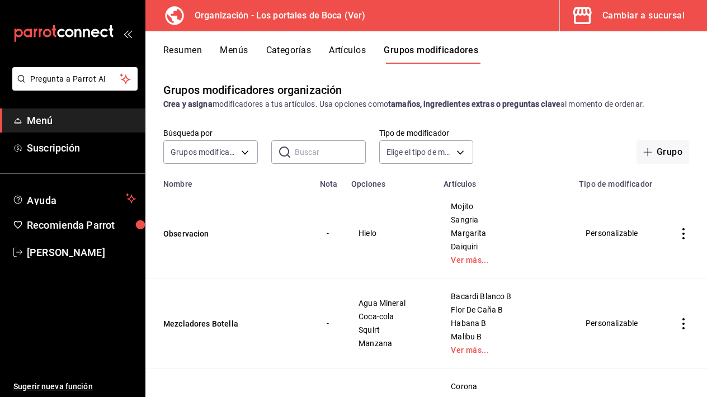
click at [195, 53] on button "Resumen" at bounding box center [182, 54] width 39 height 19
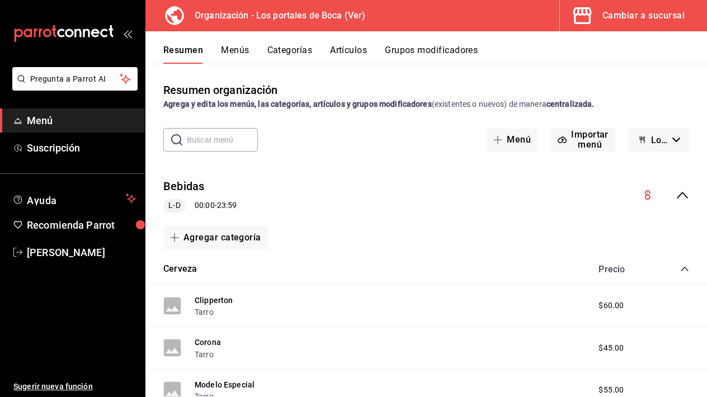
click at [628, 18] on div "Cambiar a sucursal" at bounding box center [643, 16] width 82 height 16
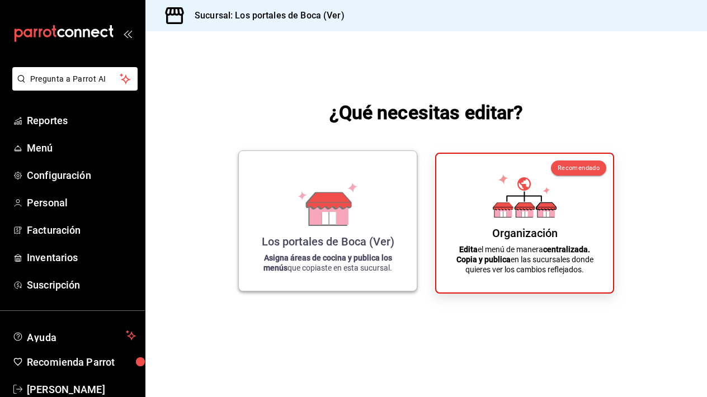
click at [363, 233] on div "Los portales de Boca (Ver) Asigna áreas de cocina y publica los menús que copia…" at bounding box center [327, 221] width 151 height 122
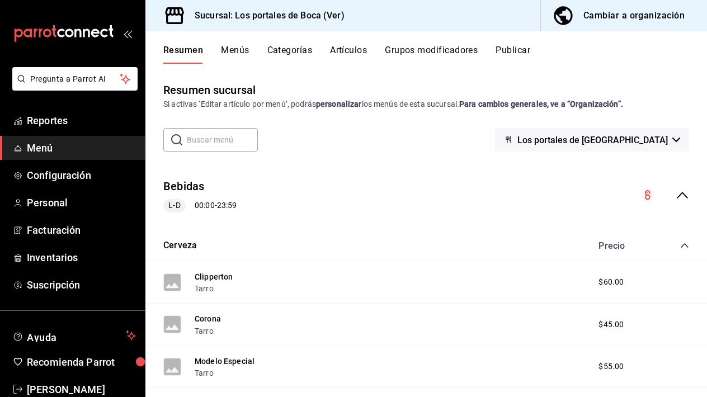
scroll to position [5, 0]
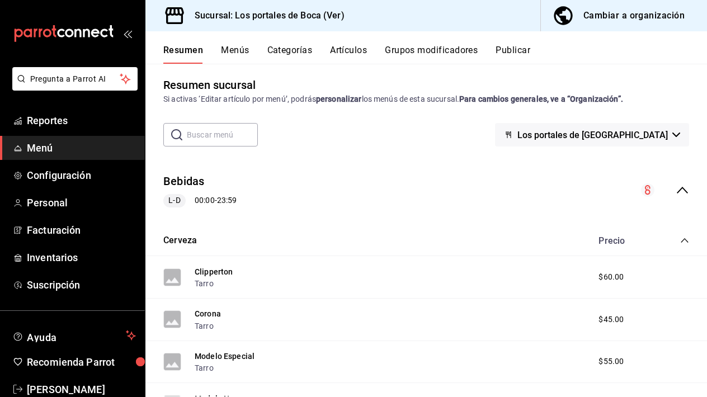
click at [241, 55] on button "Menús" at bounding box center [235, 54] width 28 height 19
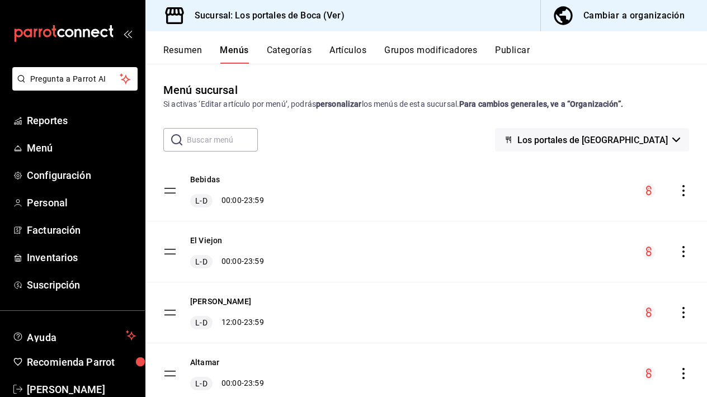
click at [301, 49] on button "Categorías" at bounding box center [289, 54] width 45 height 19
